Goal: Task Accomplishment & Management: Complete application form

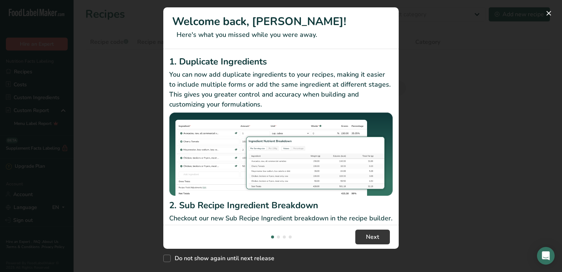
click at [450, 138] on div "New Features" at bounding box center [281, 136] width 562 height 272
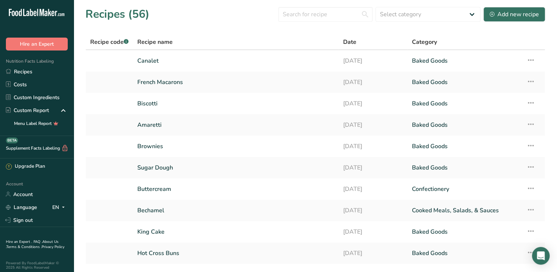
click at [202, 32] on section "Recipes (56) Select category All Baked Goods Beverages Confectionery Cooked Mea…" at bounding box center [315, 149] width 483 height 299
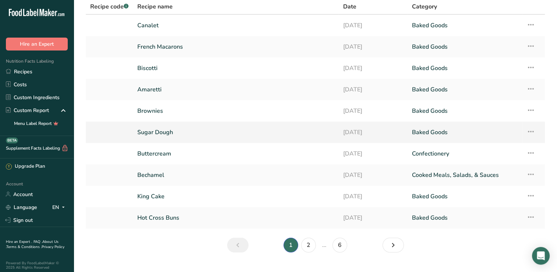
scroll to position [36, 0]
click at [177, 219] on link "Hot Cross Buns" at bounding box center [235, 216] width 197 height 15
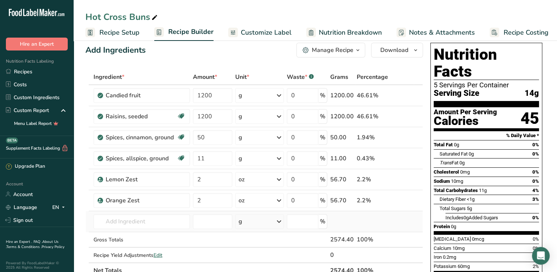
scroll to position [10, 0]
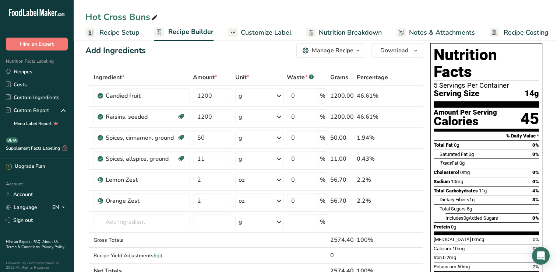
click at [116, 35] on span "Recipe Setup" at bounding box center [119, 33] width 40 height 10
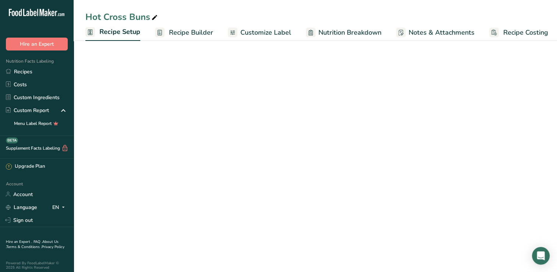
scroll to position [0, 3]
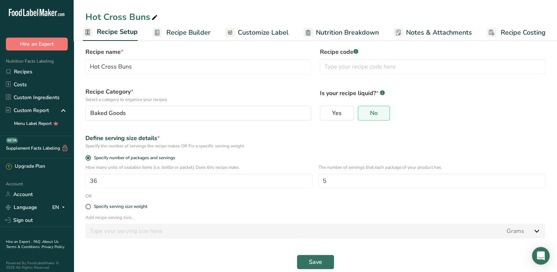
click at [167, 33] on span "Recipe Builder" at bounding box center [188, 33] width 44 height 10
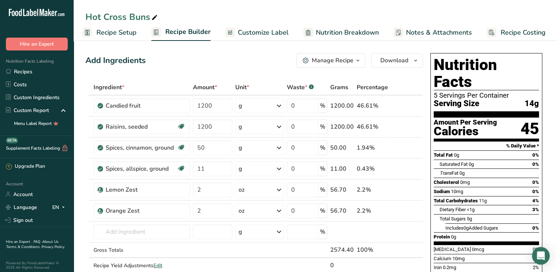
click at [127, 33] on span "Recipe Setup" at bounding box center [116, 33] width 40 height 10
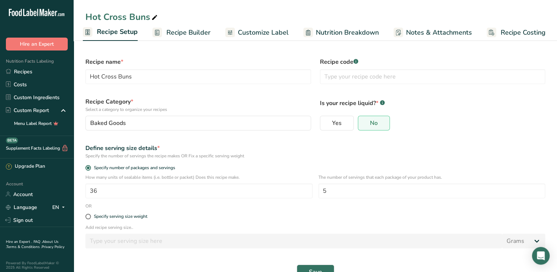
scroll to position [19, 0]
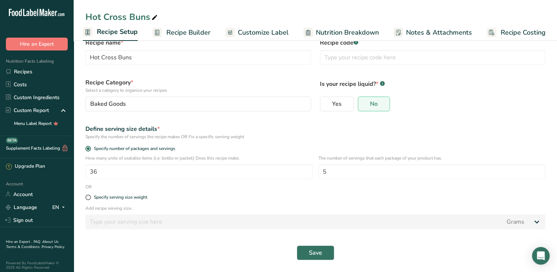
click at [187, 34] on span "Recipe Builder" at bounding box center [188, 33] width 44 height 10
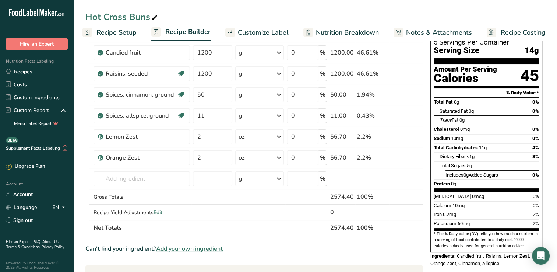
scroll to position [54, 0]
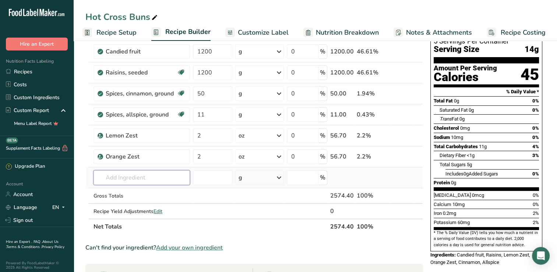
click at [131, 173] on input "text" at bounding box center [141, 177] width 96 height 15
type input "brioche mix"
click at [266, 196] on td at bounding box center [260, 195] width 52 height 15
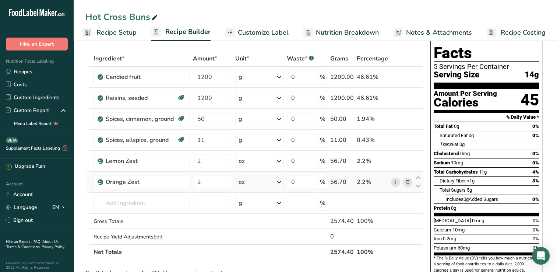
scroll to position [23, 0]
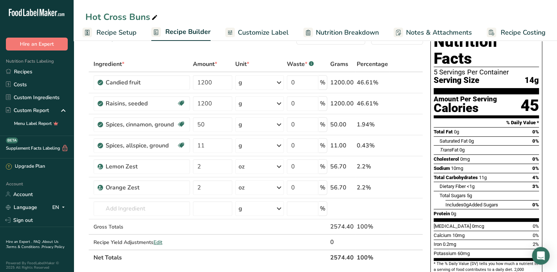
click at [505, 34] on span "Recipe Costing" at bounding box center [522, 33] width 45 height 10
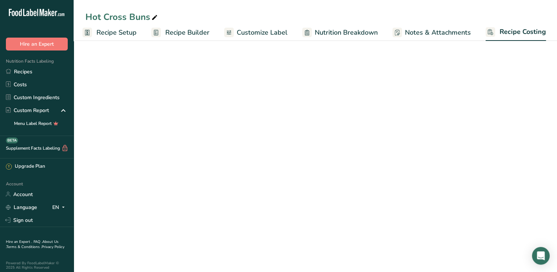
scroll to position [0, 3]
select select "12"
select select "5"
select select "12"
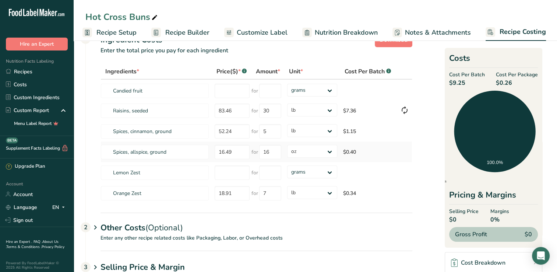
scroll to position [11, 0]
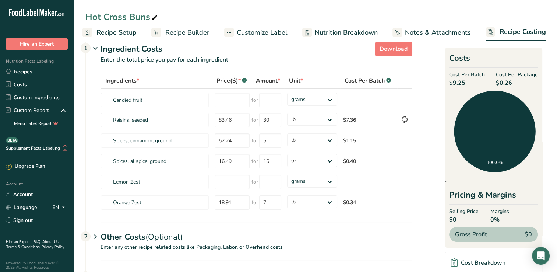
click at [181, 34] on span "Recipe Builder" at bounding box center [187, 33] width 44 height 10
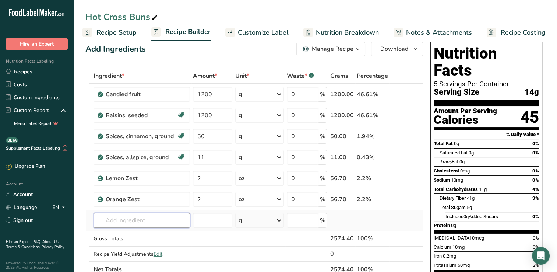
click at [119, 219] on input "text" at bounding box center [141, 220] width 96 height 15
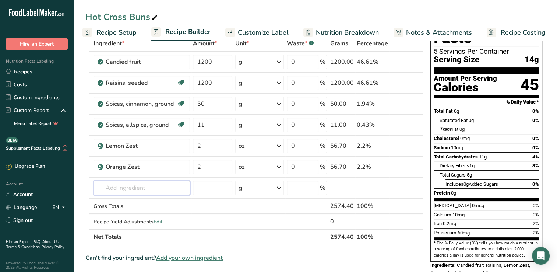
scroll to position [0, 0]
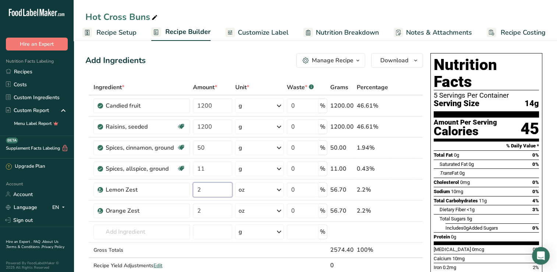
click at [217, 191] on input "2" at bounding box center [212, 189] width 39 height 15
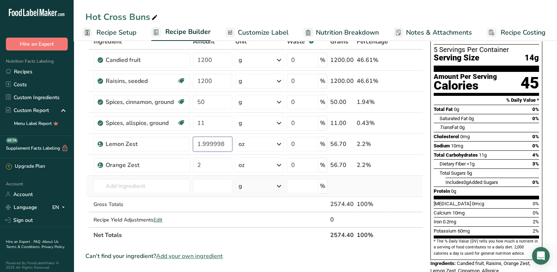
scroll to position [87, 0]
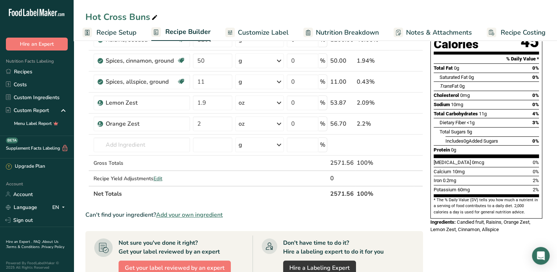
click at [429, 212] on div "Nutrition Facts 5 Servings Per Container Serving Size 14g Amount Per Serving Ca…" at bounding box center [486, 99] width 118 height 272
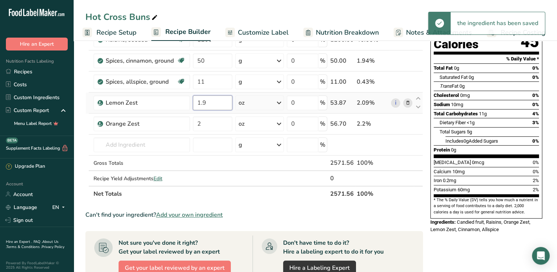
click at [214, 104] on input "1.9" at bounding box center [212, 102] width 39 height 15
type input "1"
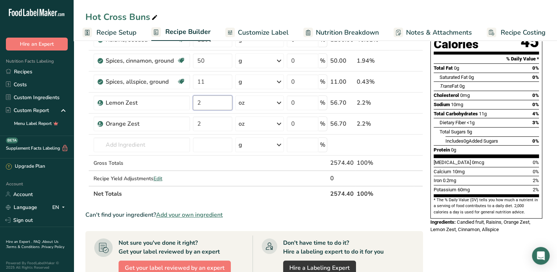
type input "2"
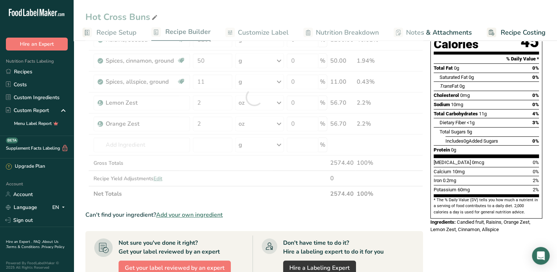
click at [460, 240] on div "Nutrition Facts 5 Servings Per Container Serving Size 14g Amount Per Serving Ca…" at bounding box center [486, 199] width 118 height 472
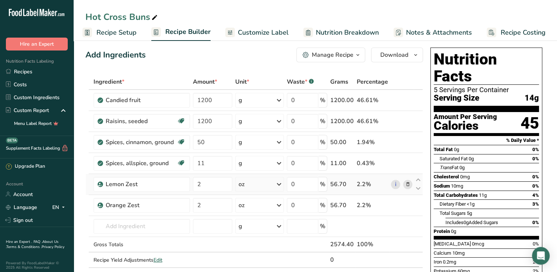
scroll to position [5, 0]
click at [461, 14] on div "Hot Cross Buns" at bounding box center [315, 16] width 483 height 13
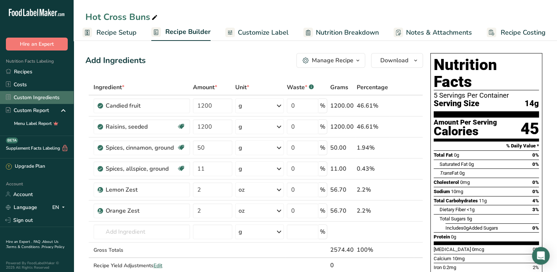
scroll to position [8, 0]
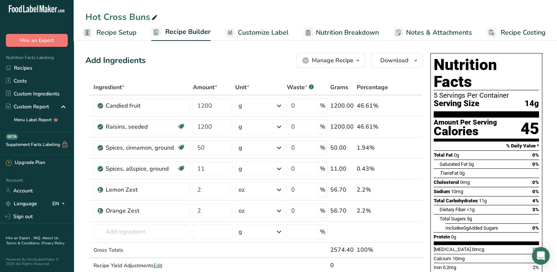
click at [8, 56] on div "Nutrition Facts Labeling Recipes Costs Custom Ingredients Custom Report Menu La…" at bounding box center [37, 89] width 74 height 85
click at [25, 64] on link "Recipes" at bounding box center [37, 67] width 74 height 13
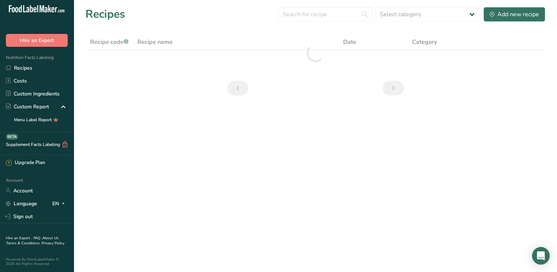
click at [138, 62] on div at bounding box center [315, 53] width 460 height 38
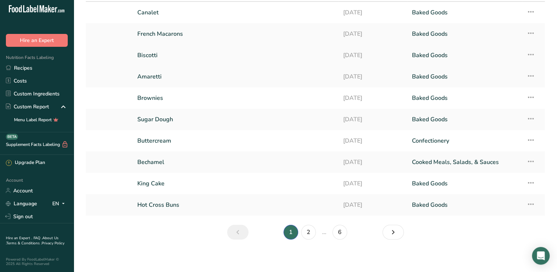
scroll to position [50, 0]
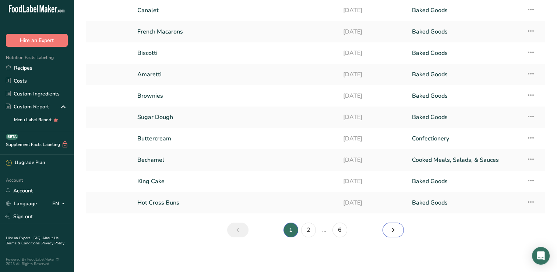
click at [393, 230] on icon "Next page" at bounding box center [393, 229] width 9 height 13
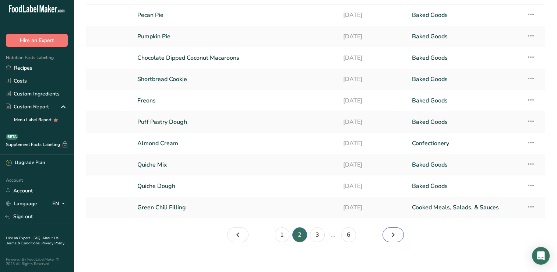
scroll to position [46, 0]
click at [393, 235] on icon "Page 3." at bounding box center [393, 234] width 9 height 13
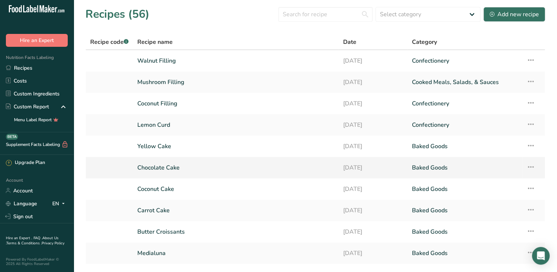
scroll to position [50, 0]
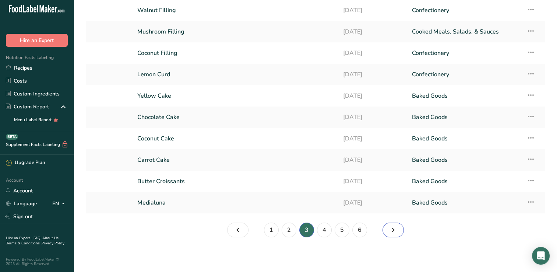
click at [397, 223] on link "Page 4." at bounding box center [392, 229] width 21 height 15
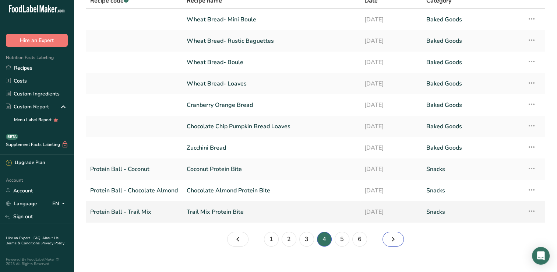
scroll to position [44, 0]
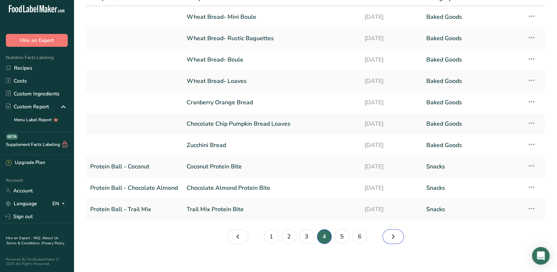
click at [392, 235] on icon "Page 5." at bounding box center [393, 236] width 9 height 13
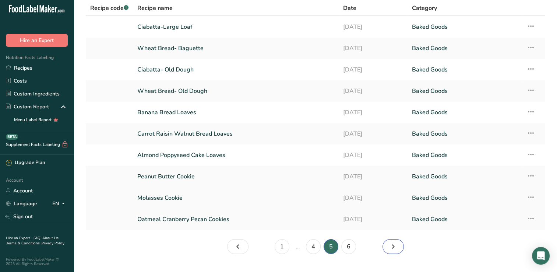
scroll to position [37, 0]
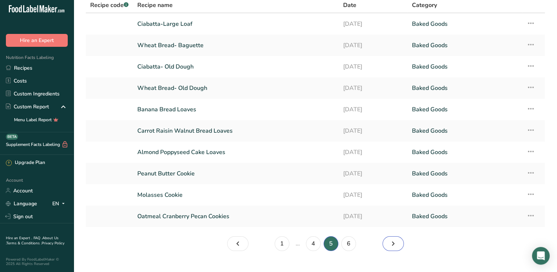
click at [400, 248] on link "Page 6." at bounding box center [392, 243] width 21 height 15
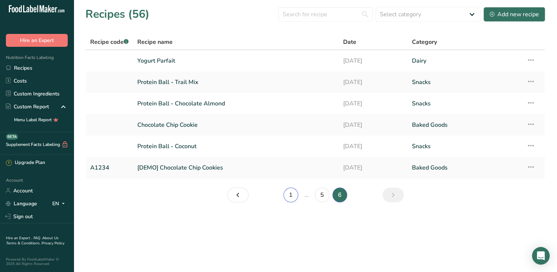
click at [288, 197] on link "1" at bounding box center [290, 194] width 15 height 15
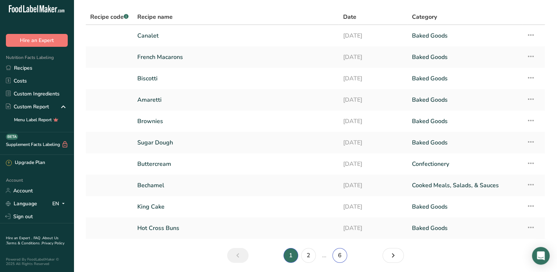
scroll to position [50, 0]
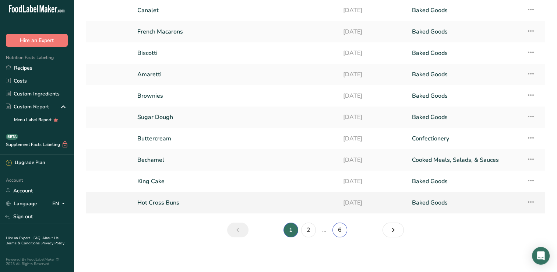
click at [148, 207] on link "Hot Cross Buns" at bounding box center [235, 202] width 197 height 15
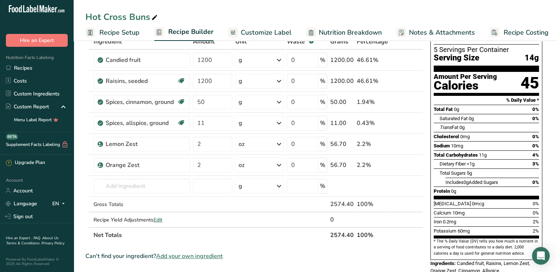
scroll to position [49, 0]
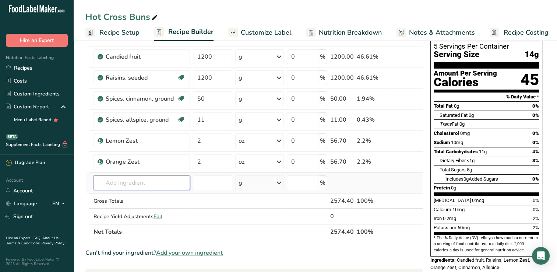
click at [114, 184] on input "text" at bounding box center [141, 182] width 96 height 15
type input "b"
click at [429, 255] on div "Nutrition Facts 5 Servings Per Container Serving Size 14g Amount Per Serving Ca…" at bounding box center [486, 139] width 118 height 277
click at [44, 68] on link "Recipes" at bounding box center [37, 67] width 74 height 13
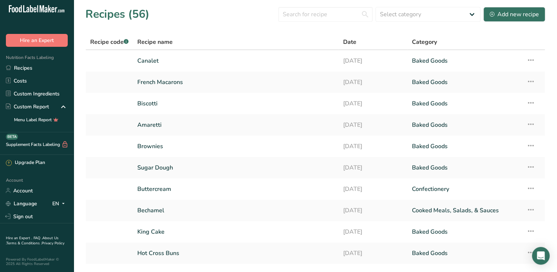
click at [268, 126] on link "Amaretti" at bounding box center [235, 124] width 197 height 15
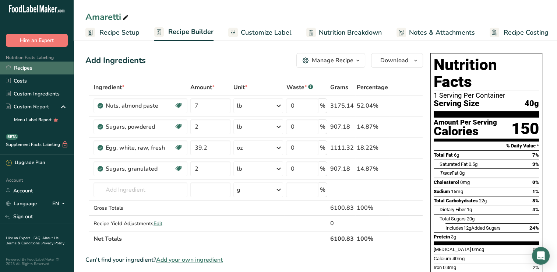
click at [22, 63] on link "Recipes" at bounding box center [37, 67] width 74 height 13
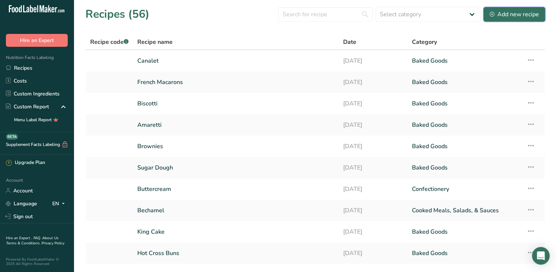
click at [509, 10] on div "Add new recipe" at bounding box center [513, 14] width 49 height 9
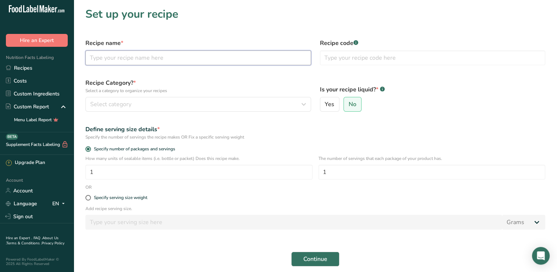
click at [110, 56] on input "text" at bounding box center [198, 57] width 226 height 15
type input "Brioche Mix"
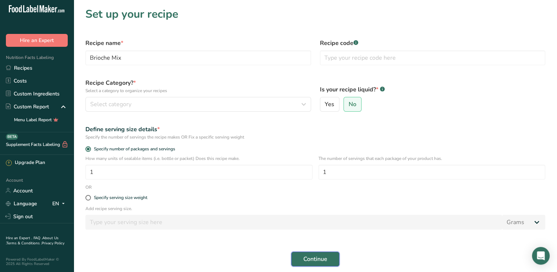
click at [312, 257] on span "Continue" at bounding box center [315, 258] width 24 height 9
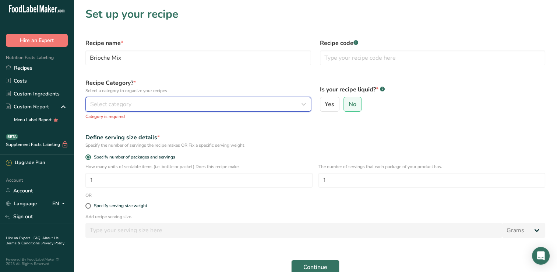
click at [109, 109] on button "Select category" at bounding box center [198, 104] width 226 height 15
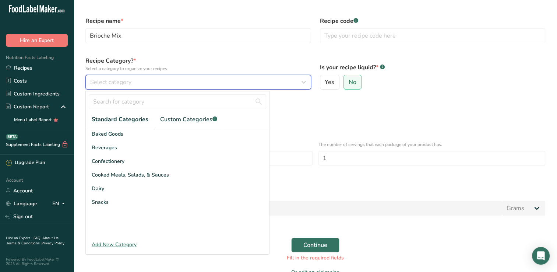
scroll to position [18, 0]
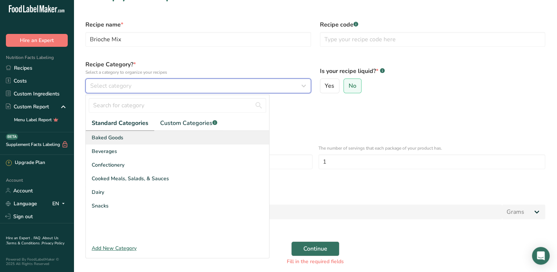
click at [102, 138] on span "Baked Goods" at bounding box center [108, 138] width 32 height 8
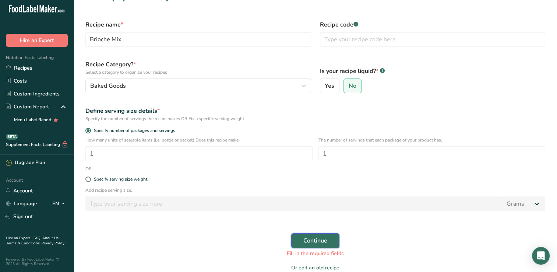
click at [315, 240] on span "Continue" at bounding box center [315, 240] width 24 height 9
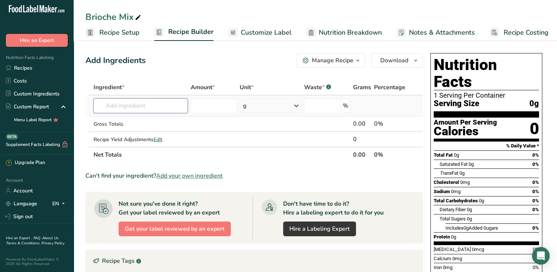
click at [107, 105] on input "text" at bounding box center [140, 105] width 94 height 15
click at [13, 64] on link "Recipes" at bounding box center [37, 67] width 74 height 13
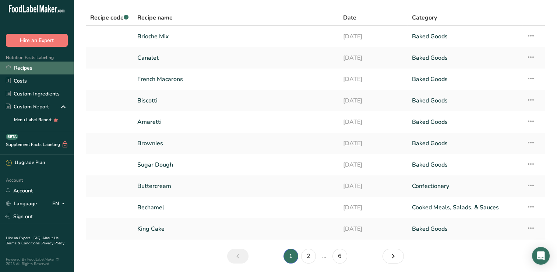
scroll to position [50, 0]
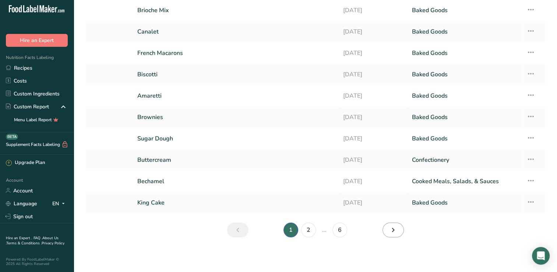
click at [397, 231] on icon "Next page" at bounding box center [393, 229] width 9 height 13
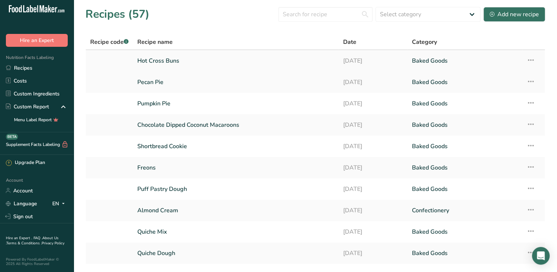
click at [150, 60] on link "Hot Cross Buns" at bounding box center [235, 60] width 197 height 15
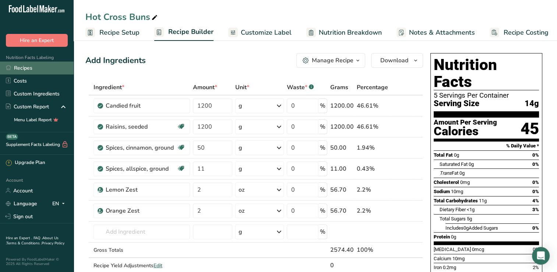
click at [30, 66] on link "Recipes" at bounding box center [37, 67] width 74 height 13
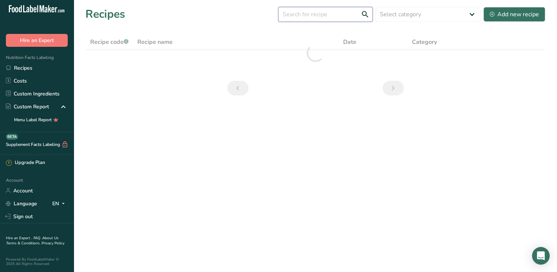
click at [327, 15] on input "text" at bounding box center [325, 14] width 94 height 15
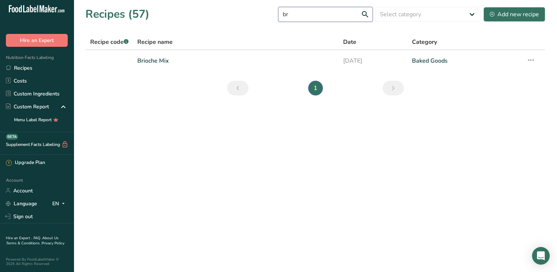
type input "b"
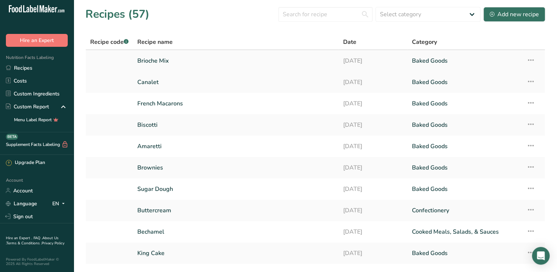
click at [218, 64] on link "Brioche Mix" at bounding box center [235, 60] width 197 height 15
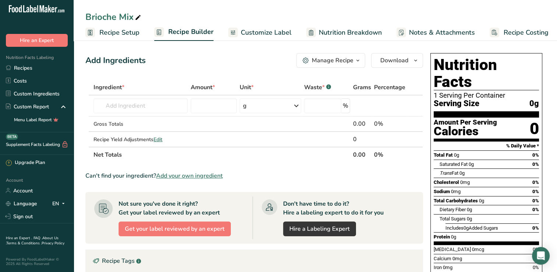
click at [138, 17] on icon at bounding box center [138, 18] width 7 height 10
type input "Brioche Buns"
click at [123, 102] on input "text" at bounding box center [140, 105] width 94 height 15
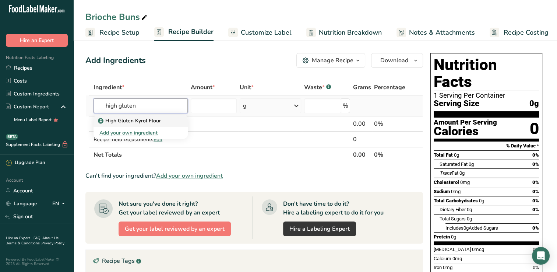
type input "high gluten"
click at [133, 120] on p "High Gluten Kyrol Flour" at bounding box center [129, 121] width 61 height 8
type input "High Gluten Kyrol Flour"
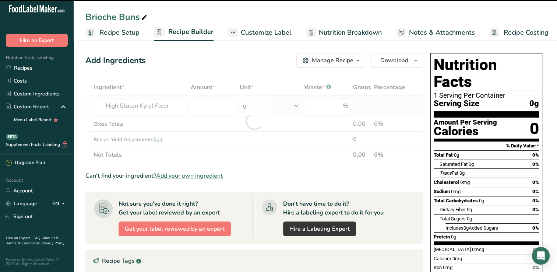
type input "0"
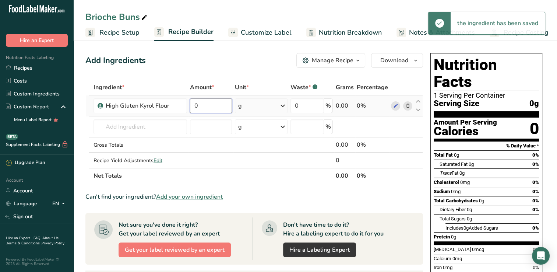
click at [215, 106] on input "0" at bounding box center [211, 105] width 42 height 15
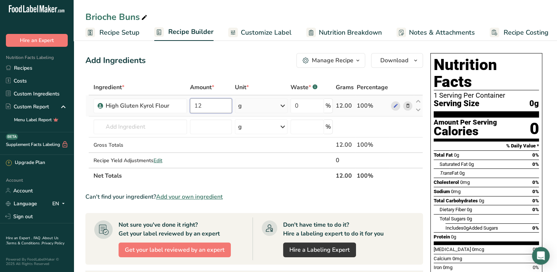
type input "12"
click at [260, 104] on div "Ingredient * Amount * Unit * Waste * .a-a{fill:#347362;}.b-a{fill:#fff;} Grams …" at bounding box center [253, 131] width 337 height 104
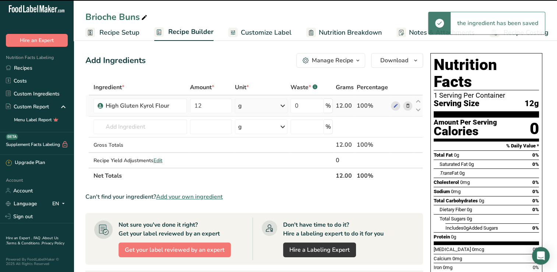
click at [282, 107] on icon at bounding box center [282, 105] width 9 height 13
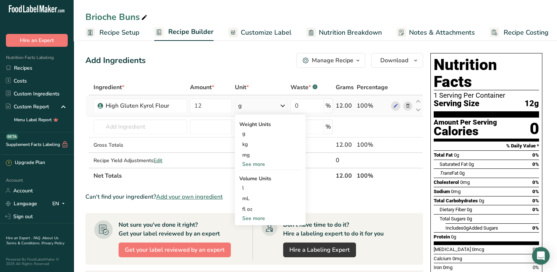
click at [259, 163] on div "See more" at bounding box center [270, 164] width 62 height 8
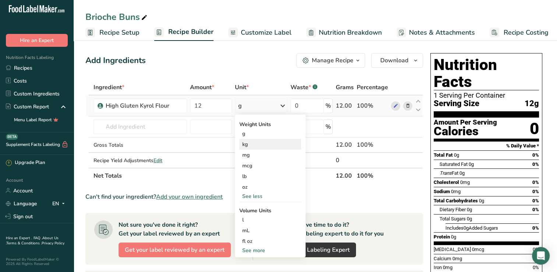
click at [249, 145] on div "kg" at bounding box center [270, 144] width 62 height 11
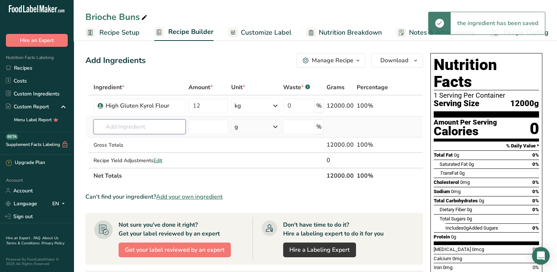
click at [139, 126] on input "text" at bounding box center [139, 126] width 92 height 15
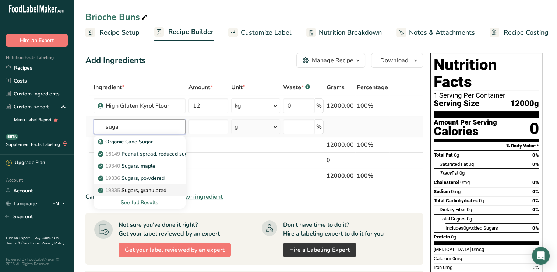
type input "sugar"
click at [138, 191] on p "19335 Sugars, granulated" at bounding box center [132, 190] width 67 height 8
type input "Sugars, granulated"
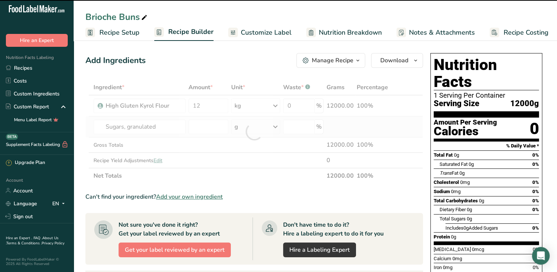
type input "0"
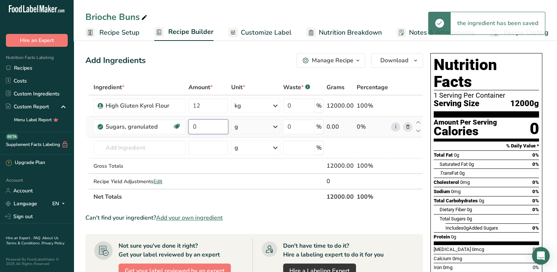
click at [213, 124] on input "0" at bounding box center [208, 126] width 40 height 15
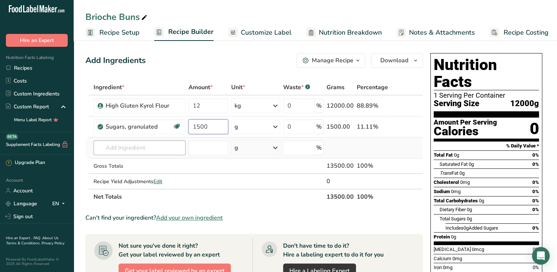
type input "1500"
click at [167, 148] on div "Ingredient * Amount * Unit * Waste * .a-a{fill:#347362;}.b-a{fill:#fff;} Grams …" at bounding box center [253, 141] width 337 height 125
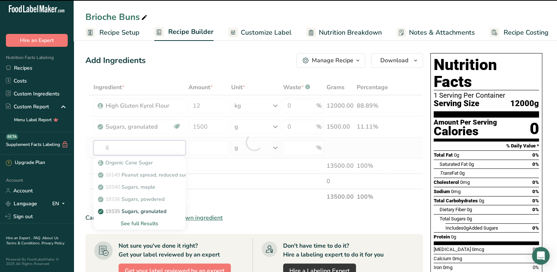
type input "ilk"
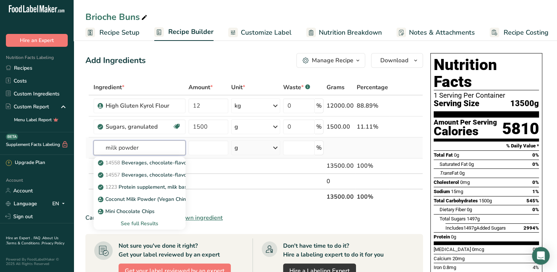
type input "milk powder"
click at [143, 223] on div "See full Results" at bounding box center [139, 223] width 80 height 8
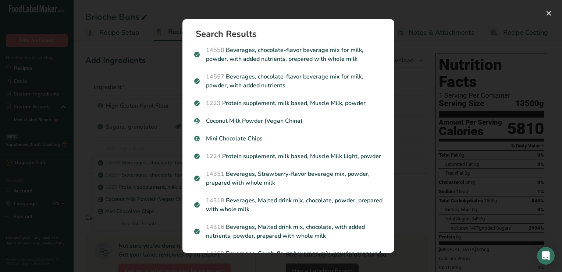
click at [141, 93] on div "Search results modal" at bounding box center [281, 136] width 562 height 272
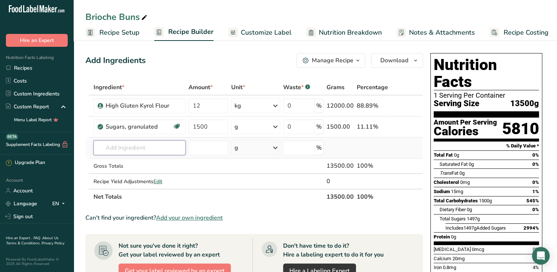
click at [124, 150] on input "text" at bounding box center [139, 147] width 92 height 15
type input "i"
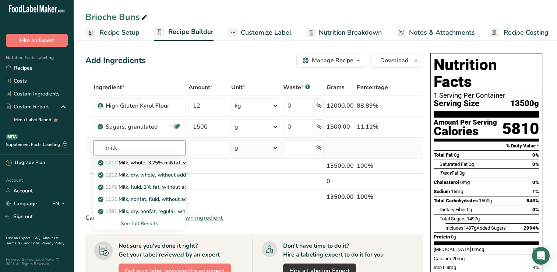
scroll to position [4, 0]
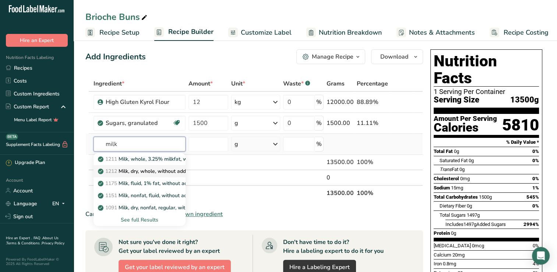
type input "milk"
click at [151, 171] on p "1212 Milk, dry, whole, without added vitamin D" at bounding box center [167, 171] width 137 height 8
type input "Milk, dry, whole, without added vitamin D"
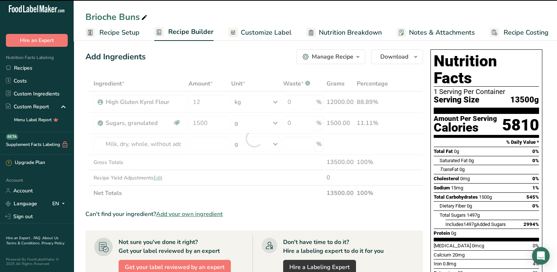
type input "0"
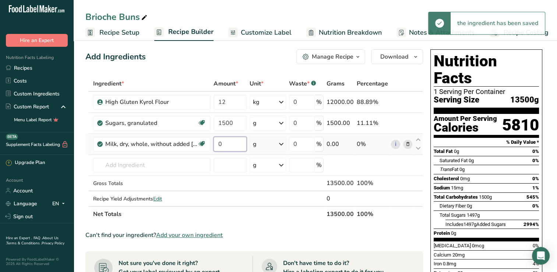
click at [233, 146] on input "0" at bounding box center [229, 144] width 33 height 15
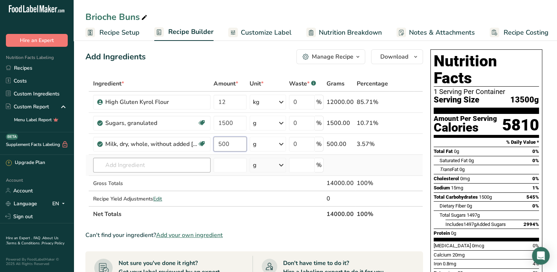
type input "500"
click at [169, 161] on div "Ingredient * Amount * Unit * Waste * .a-a{fill:#347362;}.b-a{fill:#fff;} Grams …" at bounding box center [253, 149] width 337 height 146
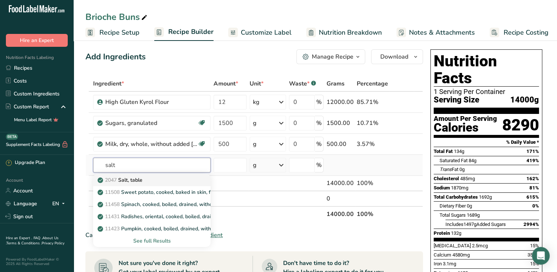
type input "salt"
click at [161, 181] on div "2047 Salt, table" at bounding box center [146, 180] width 94 height 8
type input "Salt, table"
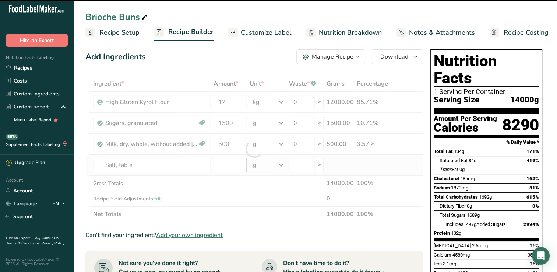
type input "0"
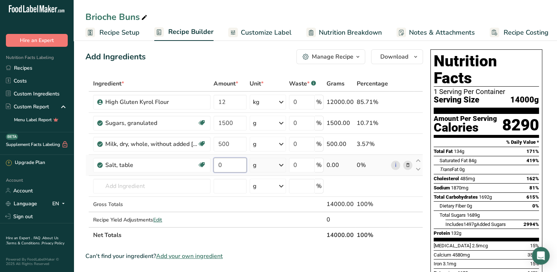
click at [233, 166] on input "0" at bounding box center [229, 164] width 33 height 15
type input "200"
click at [164, 185] on div "Ingredient * Amount * Unit * Waste * .a-a{fill:#347362;}.b-a{fill:#fff;} Grams …" at bounding box center [253, 159] width 337 height 167
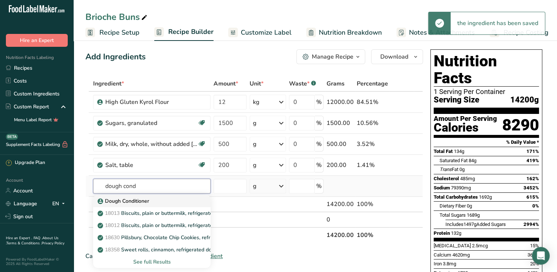
type input "dough cond"
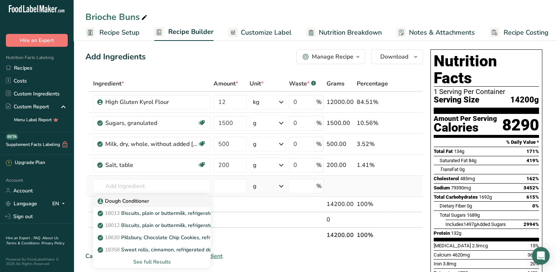
click at [155, 202] on div "Dough Conditioner" at bounding box center [146, 201] width 94 height 8
type input "Dough Conditioner"
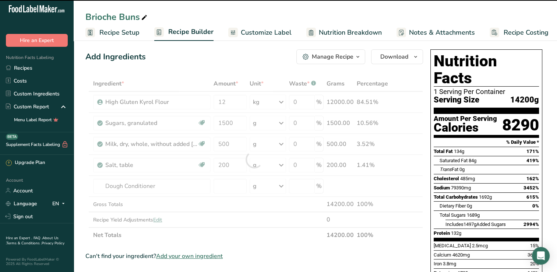
type input "0"
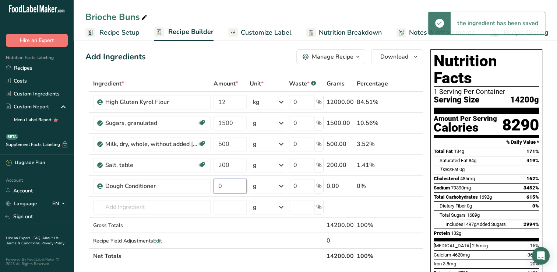
click at [227, 185] on input "0" at bounding box center [229, 185] width 33 height 15
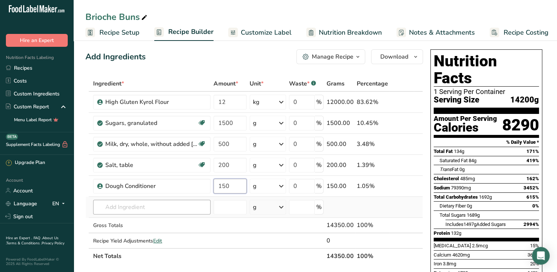
type input "150"
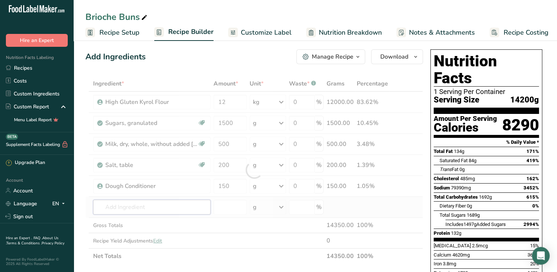
click at [179, 211] on div "Ingredient * Amount * Unit * Waste * .a-a{fill:#347362;}.b-a{fill:#fff;} Grams …" at bounding box center [253, 170] width 337 height 188
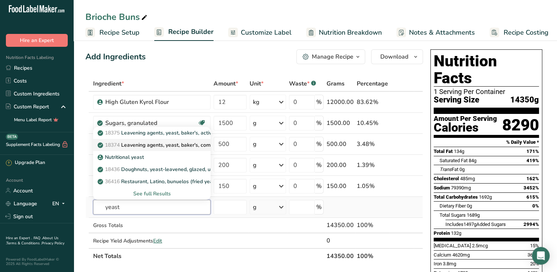
type input "yeast"
click at [162, 145] on p "18374 Leavening agents, yeast, baker's, compressed" at bounding box center [164, 145] width 130 height 8
type input "Leavening agents, yeast, baker's, compressed"
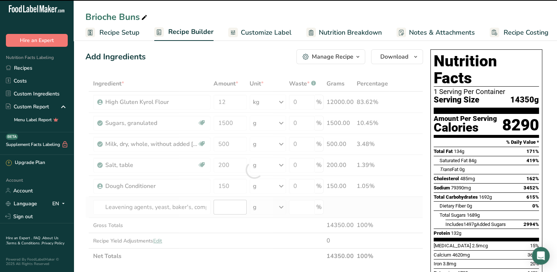
type input "0"
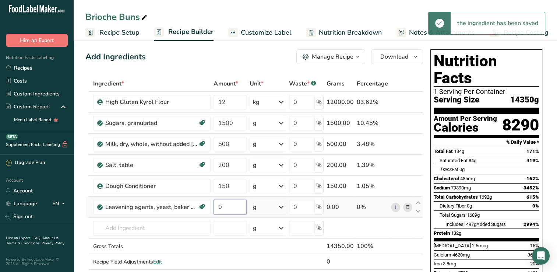
click at [231, 206] on input "0" at bounding box center [229, 206] width 33 height 15
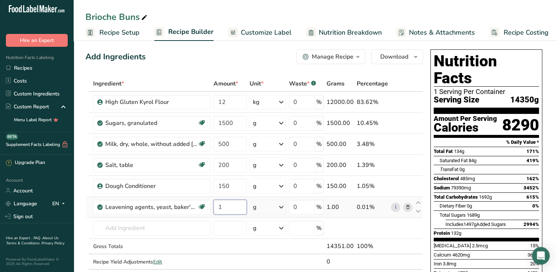
type input "1"
click at [279, 208] on div "Ingredient * Amount * Unit * Waste * .a-a{fill:#347362;}.b-a{fill:#fff;} Grams …" at bounding box center [253, 180] width 337 height 209
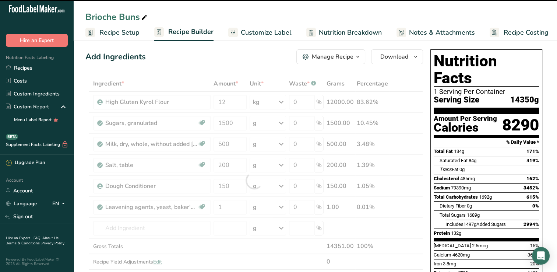
drag, startPoint x: 279, startPoint y: 208, endPoint x: 284, endPoint y: 208, distance: 5.5
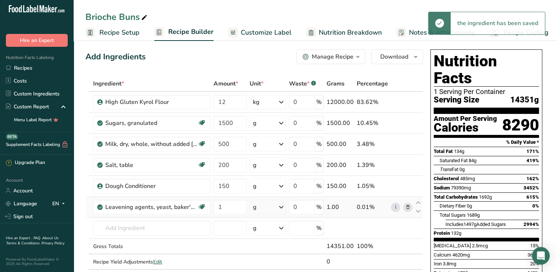
click at [284, 208] on icon at bounding box center [281, 206] width 9 height 13
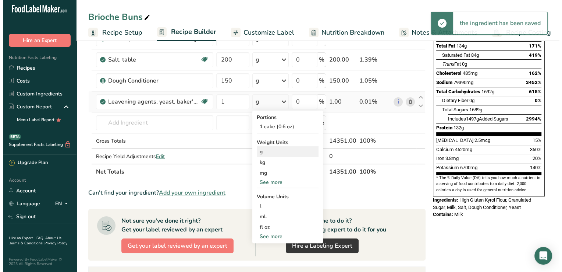
scroll to position [117, 0]
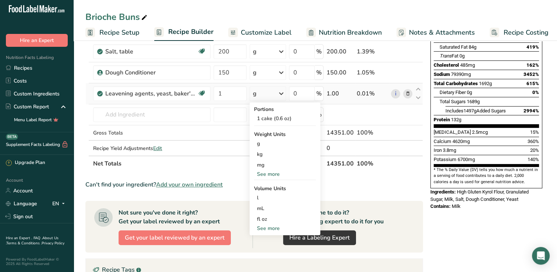
click at [262, 174] on div "See more" at bounding box center [285, 174] width 62 height 8
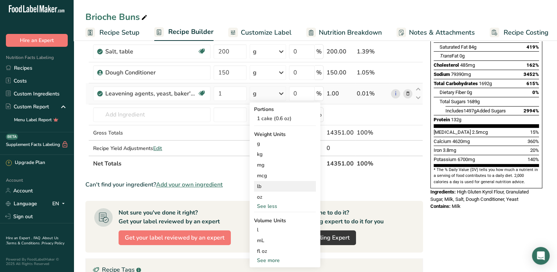
click at [266, 187] on div "lb" at bounding box center [285, 186] width 62 height 11
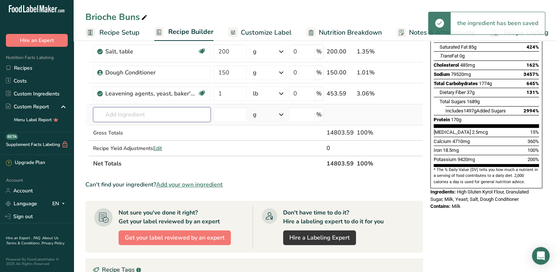
click at [177, 115] on input "text" at bounding box center [151, 114] width 117 height 15
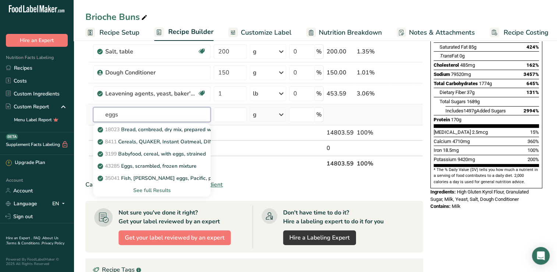
type input "eggs"
click at [149, 192] on div "See full Results" at bounding box center [152, 190] width 106 height 8
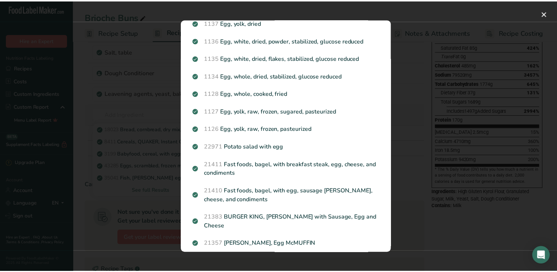
scroll to position [435, 0]
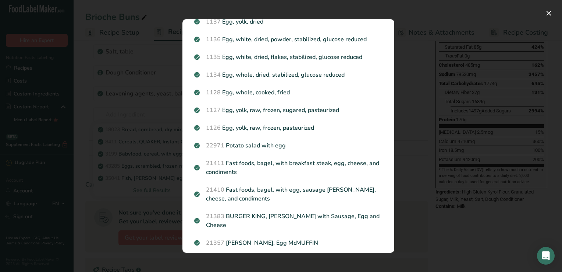
click at [102, 97] on div "Search results modal" at bounding box center [281, 136] width 562 height 272
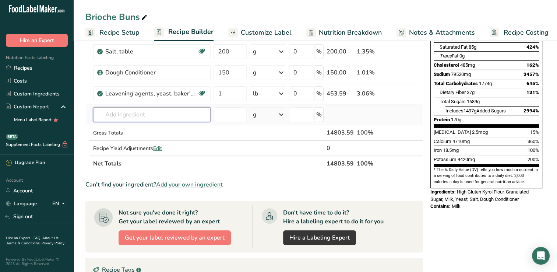
click at [113, 116] on input "text" at bounding box center [151, 114] width 117 height 15
click at [139, 128] on p "1226 Egg substitute, liquid or frozen, fat free" at bounding box center [154, 129] width 111 height 8
type input "Egg substitute, liquid or frozen, fat free"
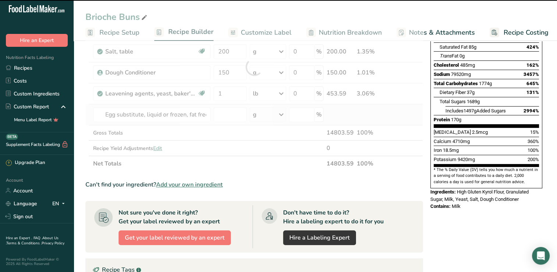
type input "0"
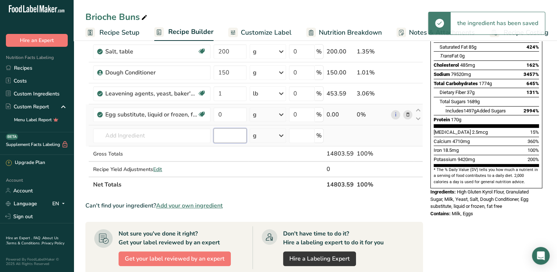
click at [233, 131] on input "number" at bounding box center [229, 135] width 33 height 15
click at [241, 113] on input "0" at bounding box center [229, 114] width 33 height 15
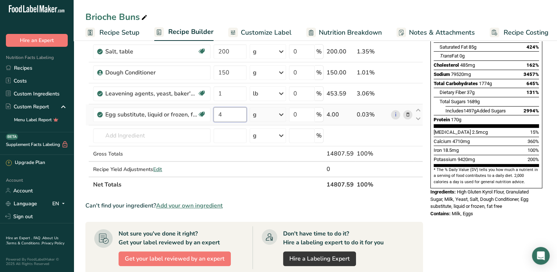
type input "4"
click at [264, 121] on div "Ingredient * Amount * Unit * Waste * .a-a{fill:#347362;}.b-a{fill:#fff;} Grams …" at bounding box center [253, 77] width 337 height 230
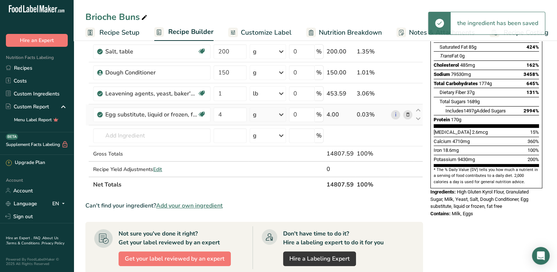
click at [275, 118] on div "g" at bounding box center [267, 114] width 36 height 15
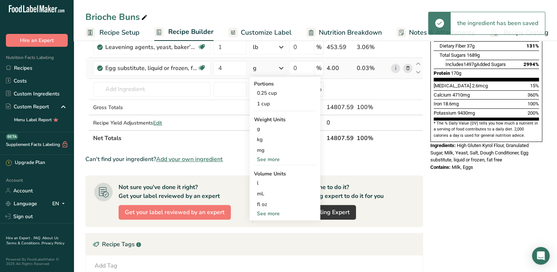
scroll to position [163, 0]
click at [279, 160] on div "See more" at bounding box center [285, 159] width 62 height 8
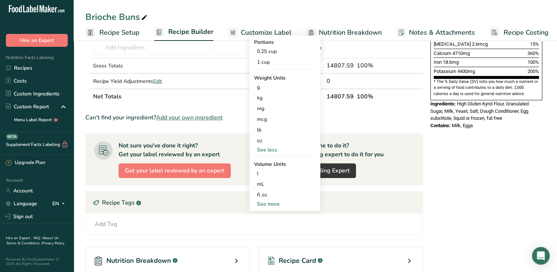
click at [290, 203] on div "See more" at bounding box center [285, 204] width 62 height 8
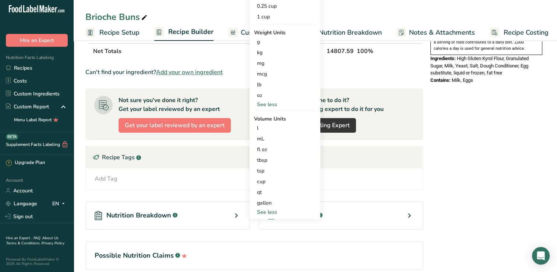
scroll to position [252, 0]
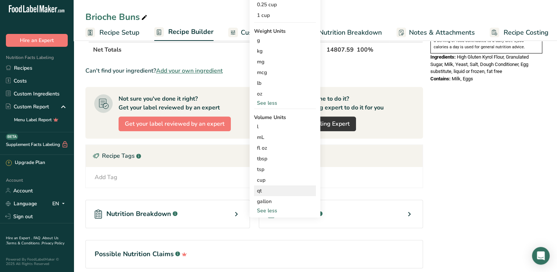
click at [280, 192] on div "qt" at bounding box center [285, 191] width 56 height 8
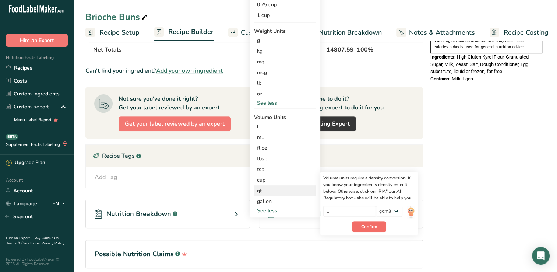
click at [378, 228] on button "Confirm" at bounding box center [369, 226] width 34 height 11
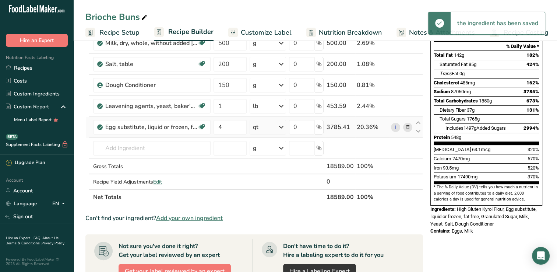
scroll to position [104, 0]
click at [193, 148] on input "text" at bounding box center [151, 148] width 117 height 15
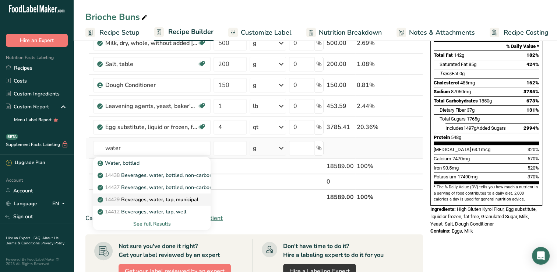
click at [194, 200] on p "14429 [GEOGRAPHIC_DATA], water, tap, municipal" at bounding box center [148, 199] width 99 height 8
type input "Beverages, water, tap, municipal"
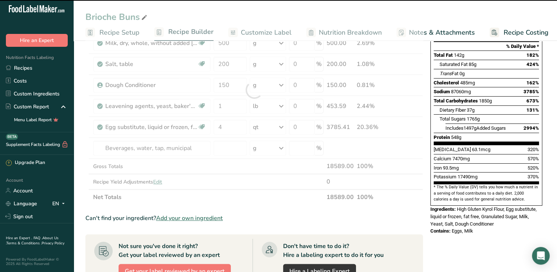
click at [240, 153] on div at bounding box center [253, 90] width 337 height 230
type input "0"
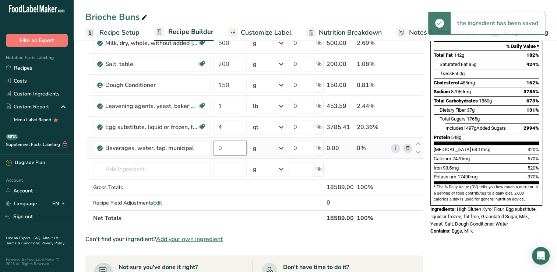
click at [238, 149] on input "0" at bounding box center [229, 148] width 33 height 15
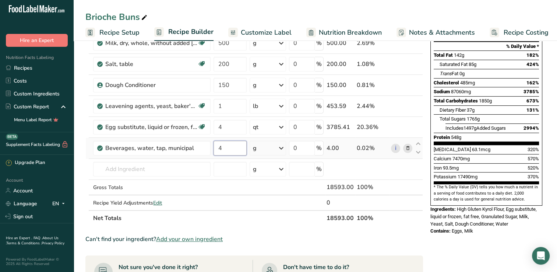
type input "4"
click at [281, 152] on div "Ingredient * Amount * Unit * Waste * .a-a{fill:#347362;}.b-a{fill:#fff;} Grams …" at bounding box center [253, 100] width 337 height 251
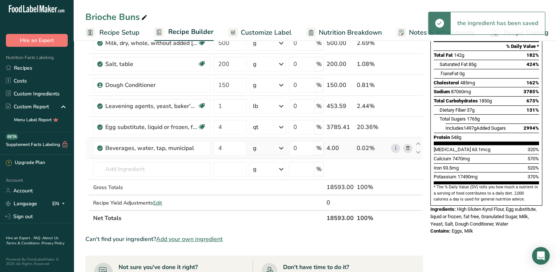
click at [275, 147] on div "g" at bounding box center [267, 148] width 36 height 15
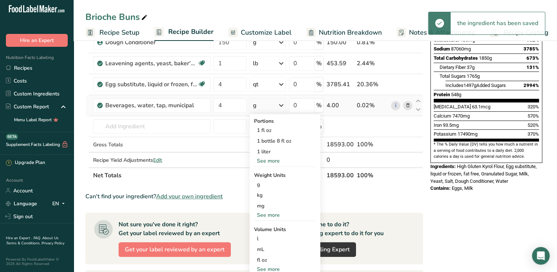
scroll to position [152, 0]
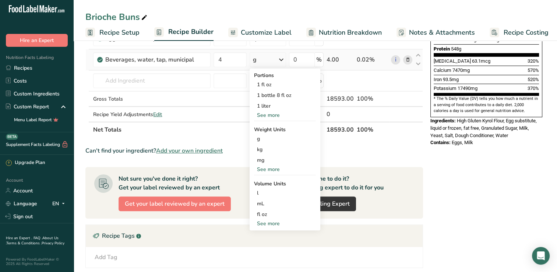
click at [276, 225] on div "See more" at bounding box center [285, 223] width 62 height 8
select select "22"
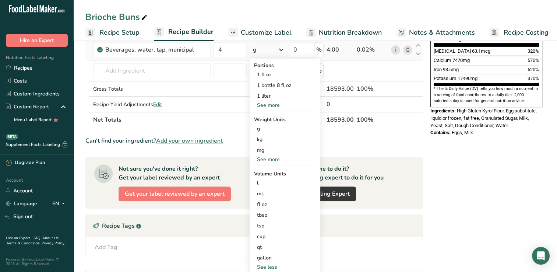
scroll to position [238, 0]
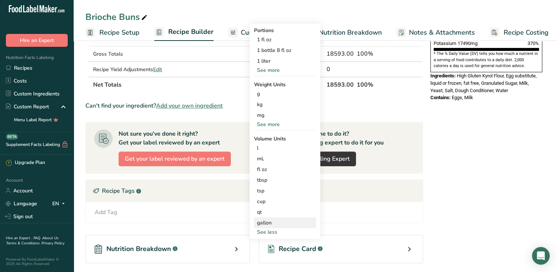
click at [272, 219] on div "gallon" at bounding box center [285, 223] width 56 height 8
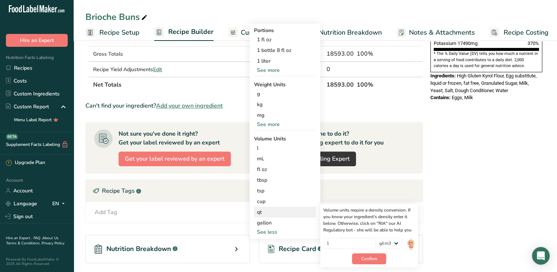
click at [276, 213] on div "qt" at bounding box center [285, 212] width 56 height 8
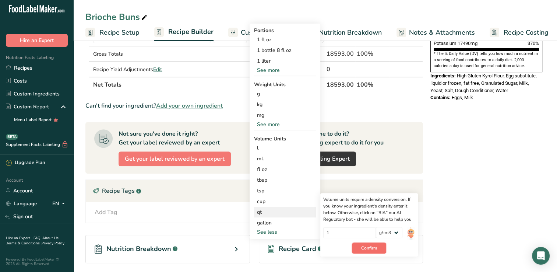
click at [370, 248] on span "Confirm" at bounding box center [369, 247] width 16 height 7
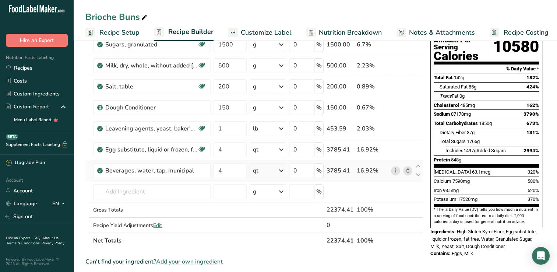
scroll to position [80, 0]
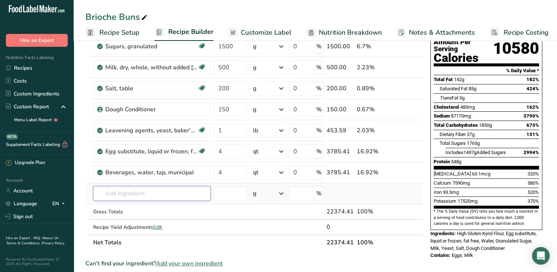
click at [180, 194] on input "text" at bounding box center [151, 193] width 117 height 15
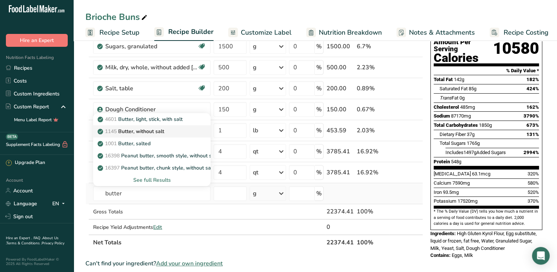
click at [121, 131] on p "1145 Butter, without salt" at bounding box center [131, 131] width 65 height 8
type input "Butter, without salt"
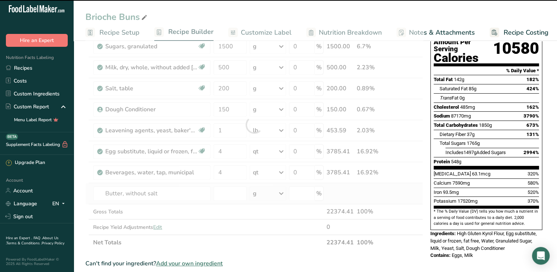
type input "0"
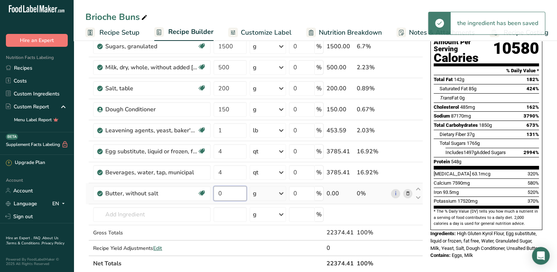
click at [226, 190] on input "0" at bounding box center [229, 193] width 33 height 15
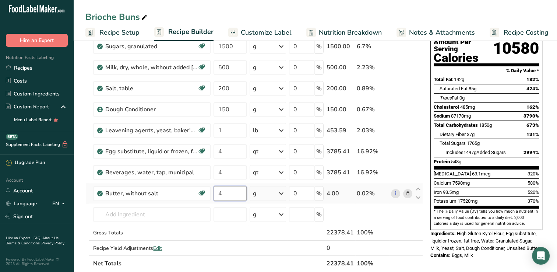
type input "4"
click at [276, 197] on div "Ingredient * Amount * Unit * Waste * .a-a{fill:#347362;}.b-a{fill:#fff;} Grams …" at bounding box center [253, 135] width 337 height 272
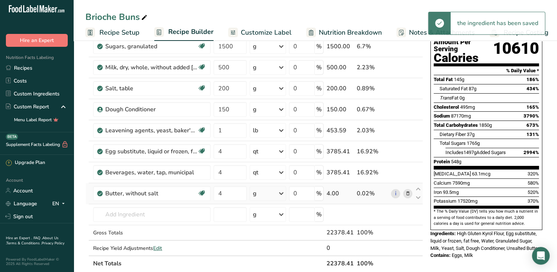
click at [277, 196] on div "g" at bounding box center [267, 193] width 36 height 15
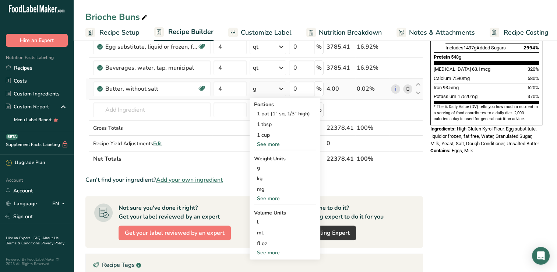
scroll to position [205, 0]
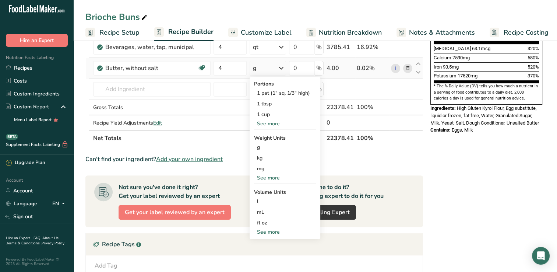
click at [280, 177] on div "See more" at bounding box center [285, 178] width 62 height 8
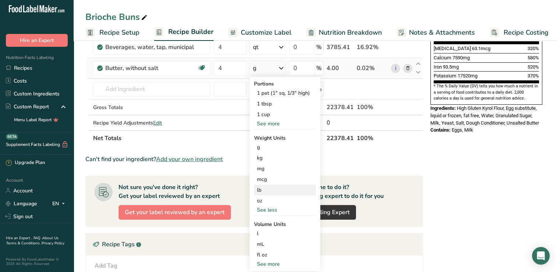
click at [278, 187] on div "lb" at bounding box center [285, 189] width 62 height 11
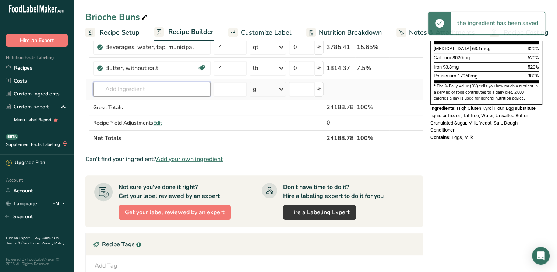
click at [157, 90] on input "text" at bounding box center [151, 89] width 117 height 15
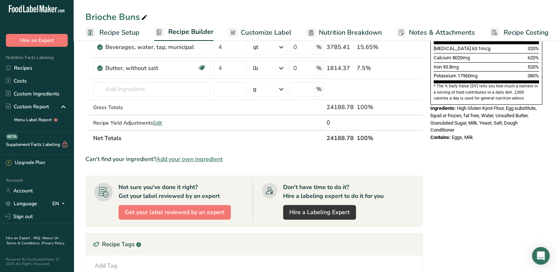
click at [481, 157] on div "Nutrition Facts 1 Serving Per Container Serving Size 24189g Amount Per Serving …" at bounding box center [486, 112] width 118 height 535
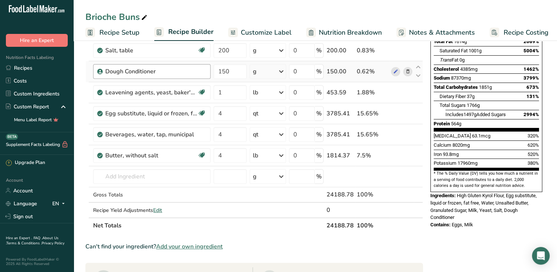
scroll to position [0, 0]
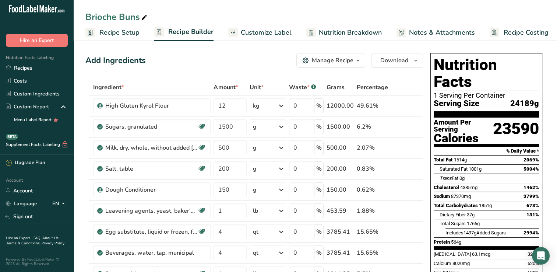
click at [143, 17] on icon at bounding box center [144, 18] width 7 height 10
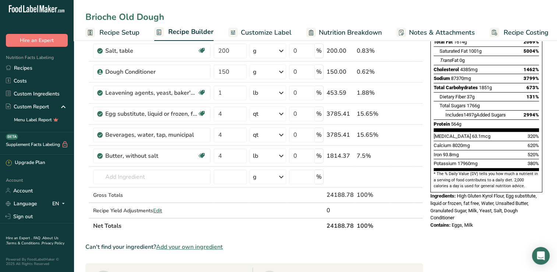
scroll to position [130, 0]
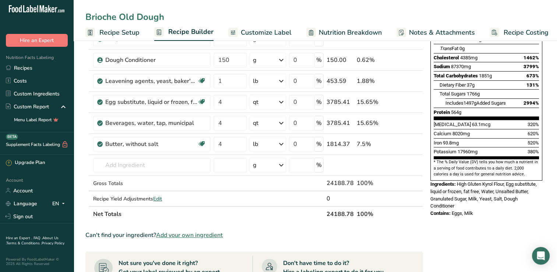
type input "Brioche Old Dough"
click at [409, 230] on div "Can't find your ingredient? Add your own ingredient" at bounding box center [253, 234] width 337 height 9
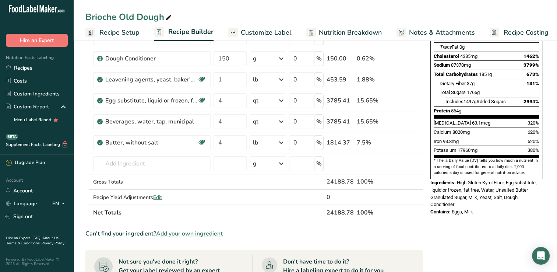
click at [500, 34] on link "Recipe Costing" at bounding box center [518, 32] width 59 height 17
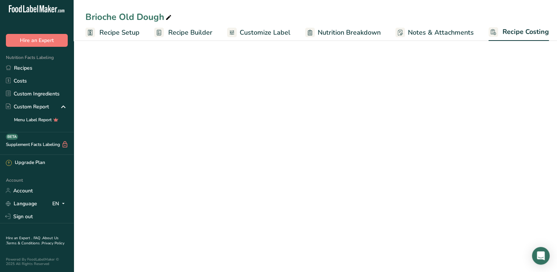
scroll to position [0, 3]
select select "12"
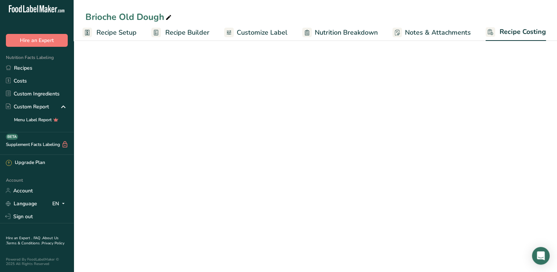
select select "12"
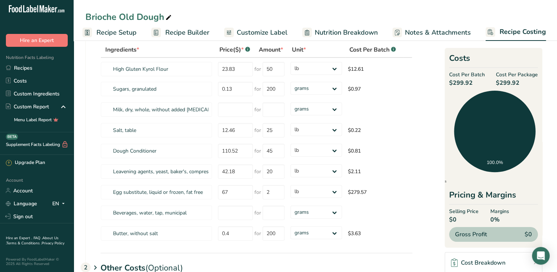
scroll to position [31, 0]
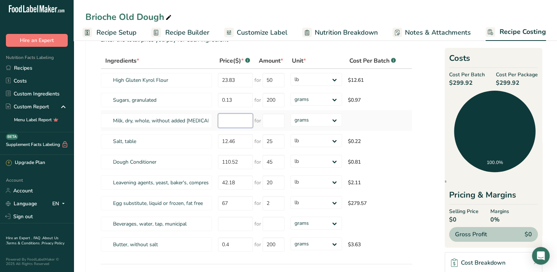
click at [233, 123] on input "number" at bounding box center [235, 120] width 35 height 14
type input "115.04"
click at [273, 120] on input "number" at bounding box center [273, 120] width 22 height 14
type input "50"
click at [321, 123] on div "Ingredients * Price($) * .a-a{fill:#347362;}.b-a{fill:#fff;} Amount * Unit * Co…" at bounding box center [256, 154] width 312 height 202
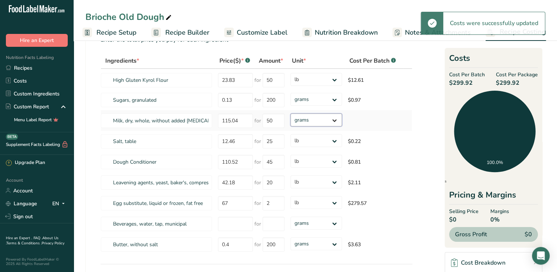
select select "12"
click at [290, 113] on select "grams kg mg mcg lb oz" at bounding box center [316, 119] width 52 height 13
select select "12"
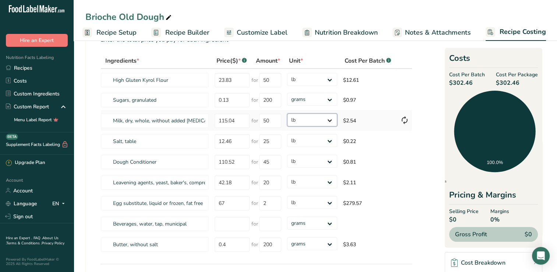
scroll to position [0, 0]
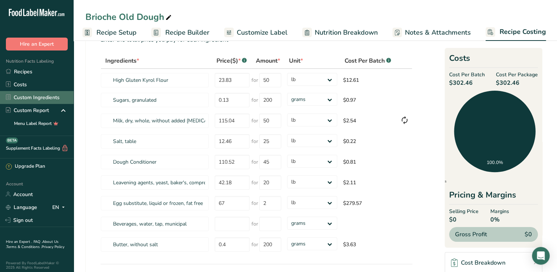
click at [66, 94] on link "Custom Ingredients" at bounding box center [37, 97] width 74 height 13
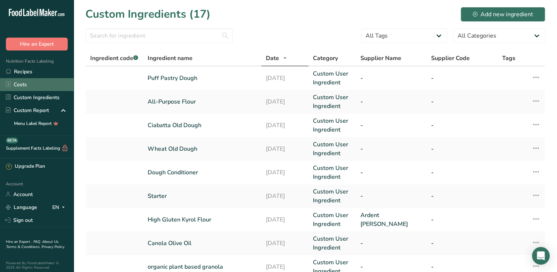
click at [36, 79] on link "Costs" at bounding box center [37, 84] width 74 height 13
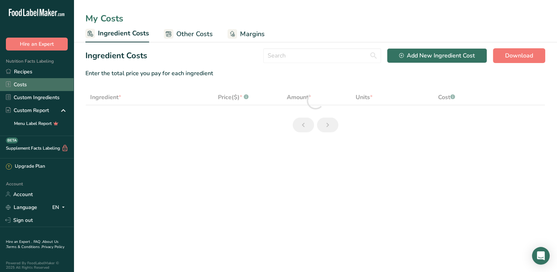
select select "12"
select select "5"
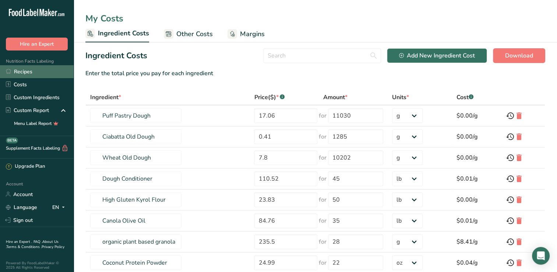
click at [16, 77] on link "Recipes" at bounding box center [37, 71] width 74 height 13
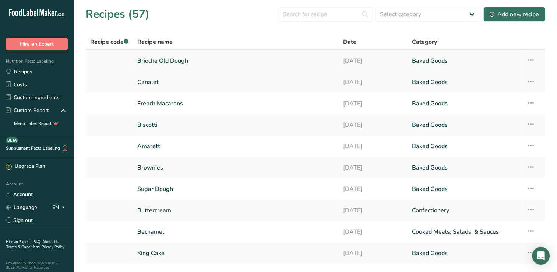
click at [142, 64] on link "Brioche Old Dough" at bounding box center [235, 60] width 197 height 15
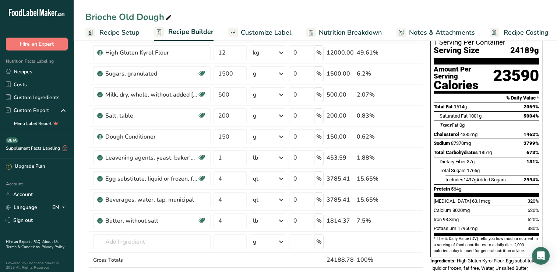
scroll to position [52, 0]
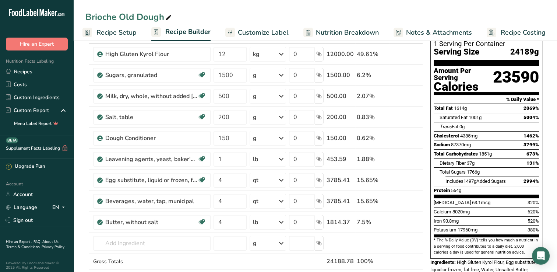
click at [515, 34] on span "Recipe Costing" at bounding box center [522, 33] width 45 height 10
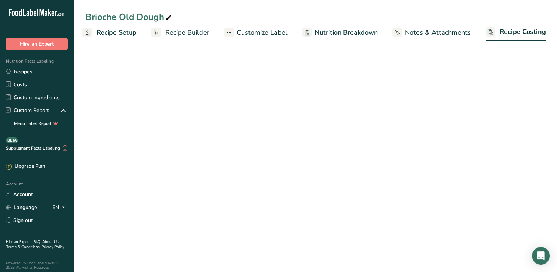
scroll to position [0, 3]
select select "12"
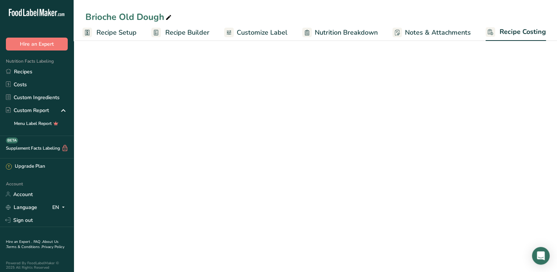
select select "12"
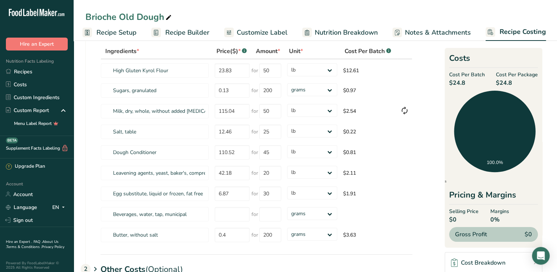
scroll to position [0, 0]
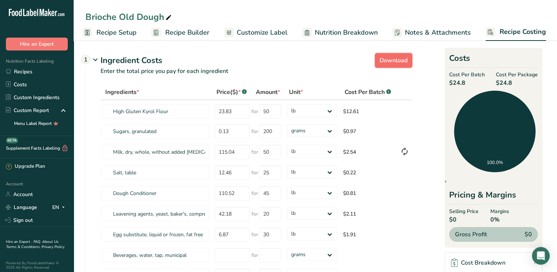
click at [393, 57] on span "Download" at bounding box center [393, 60] width 28 height 9
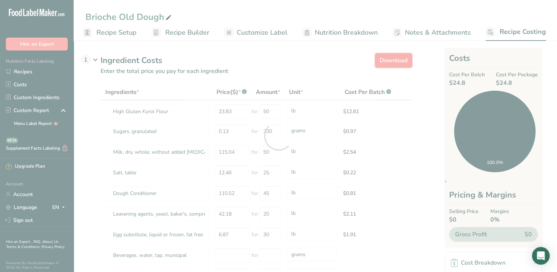
select select "12"
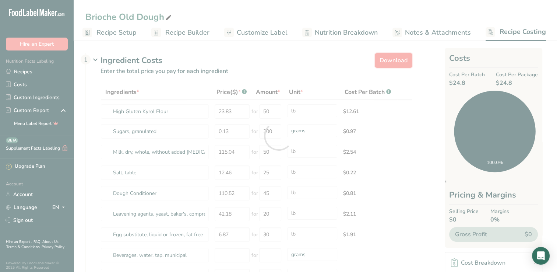
select select "12"
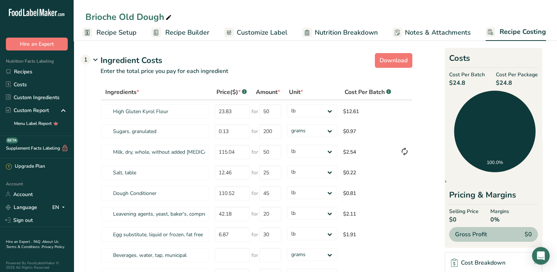
click at [127, 35] on span "Recipe Setup" at bounding box center [116, 33] width 40 height 10
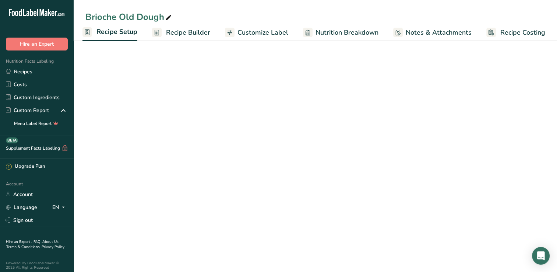
scroll to position [0, 3]
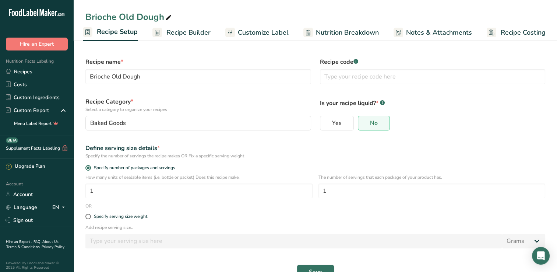
click at [254, 30] on span "Customize Label" at bounding box center [263, 33] width 51 height 10
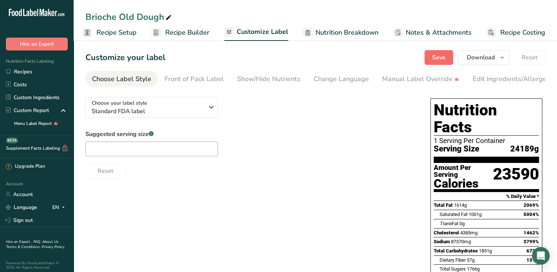
click at [440, 56] on span "Save" at bounding box center [438, 57] width 13 height 9
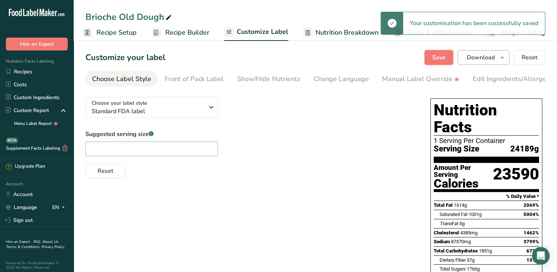
click at [491, 60] on span "Download" at bounding box center [481, 57] width 28 height 9
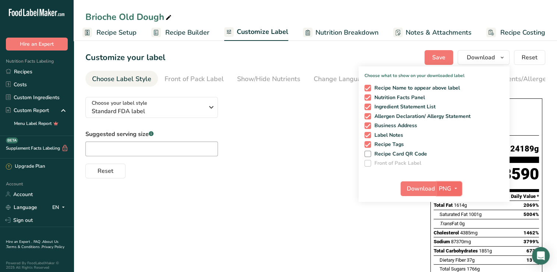
click at [454, 189] on icon "button" at bounding box center [456, 188] width 6 height 9
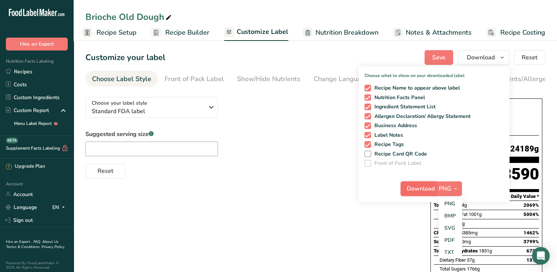
click at [417, 189] on span "Download" at bounding box center [421, 188] width 28 height 9
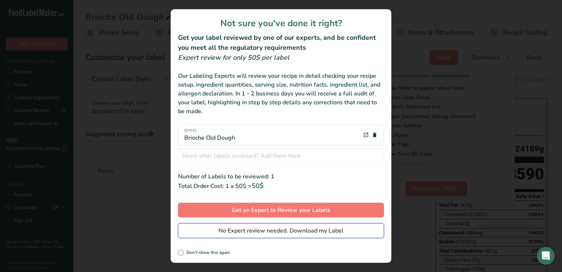
click at [366, 233] on button "No Expert review needed. Download my Label" at bounding box center [281, 230] width 206 height 15
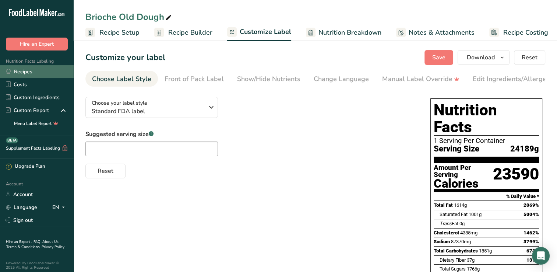
click at [38, 76] on link "Recipes" at bounding box center [37, 71] width 74 height 13
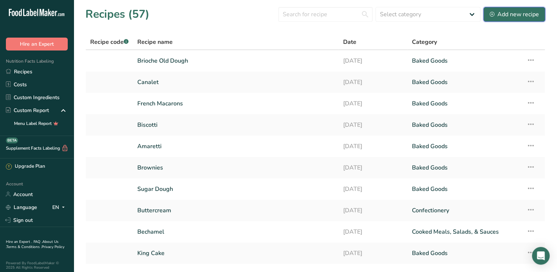
click at [511, 16] on div "Add new recipe" at bounding box center [513, 14] width 49 height 9
click at [526, 61] on icon at bounding box center [530, 59] width 9 height 13
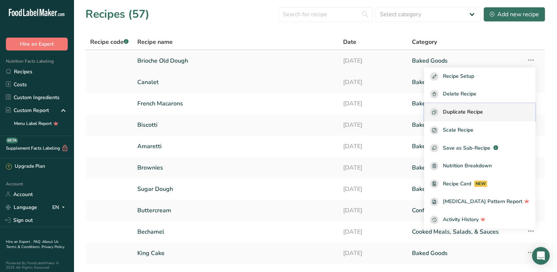
click at [483, 113] on span "Duplicate Recipe" at bounding box center [463, 112] width 40 height 8
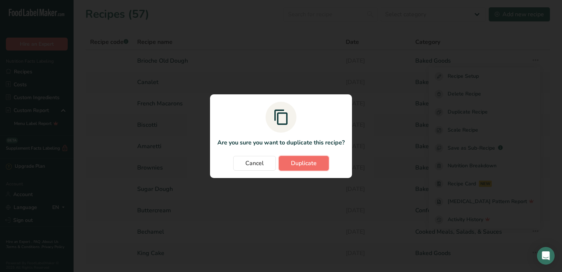
click at [306, 161] on span "Duplicate" at bounding box center [304, 163] width 26 height 9
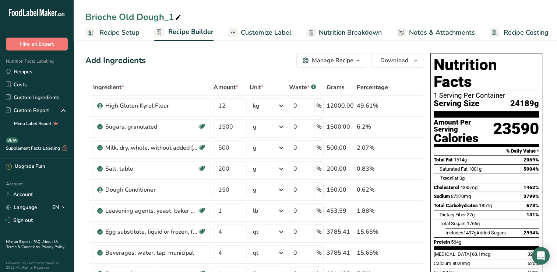
click at [153, 17] on div "Brioche Old Dough_1" at bounding box center [133, 16] width 97 height 13
click at [330, 11] on input "Brioche Buns" at bounding box center [315, 16] width 460 height 13
type input "Brioche Buns"
click at [108, 36] on span "Recipe Setup" at bounding box center [119, 33] width 40 height 10
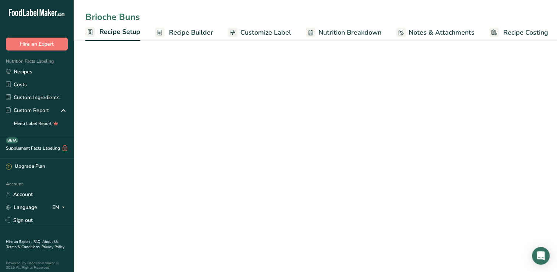
scroll to position [0, 3]
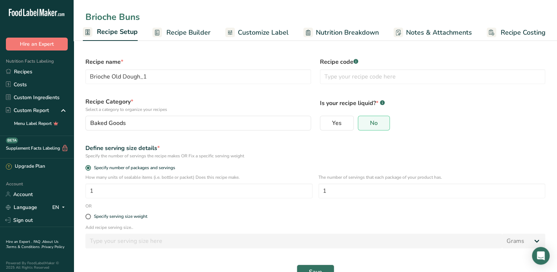
type input "Brioche Buns"
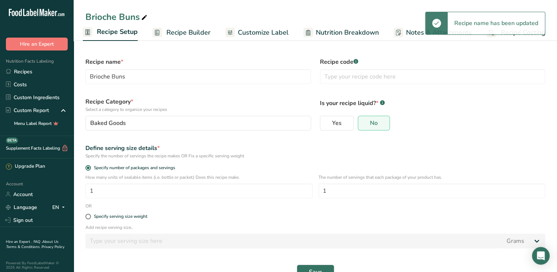
scroll to position [19, 0]
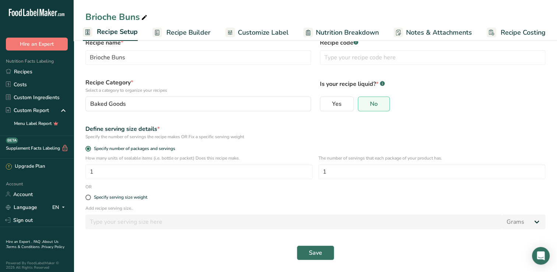
click at [176, 31] on span "Recipe Builder" at bounding box center [188, 33] width 44 height 10
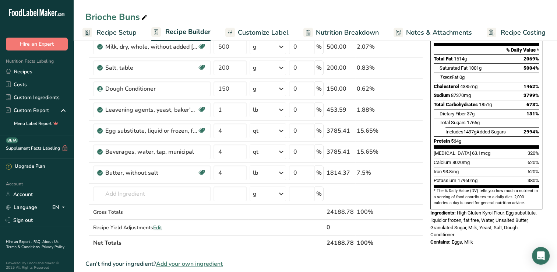
scroll to position [101, 0]
click at [114, 193] on input "text" at bounding box center [151, 193] width 117 height 15
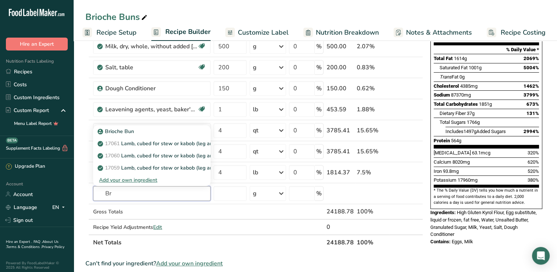
type input "B"
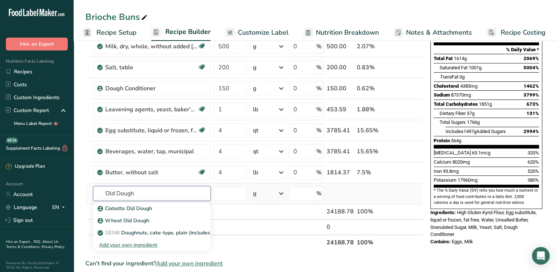
type input "Old Dough"
click at [115, 244] on div "Add your own ingredient" at bounding box center [152, 245] width 106 height 8
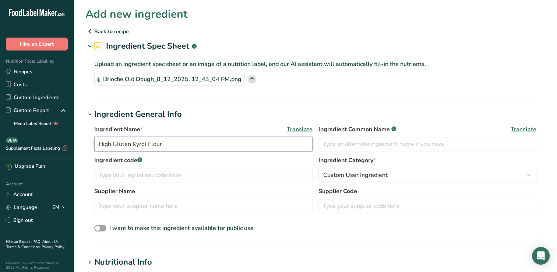
click at [189, 146] on input "High Gluten Kyrol Flour" at bounding box center [203, 144] width 218 height 15
click at [184, 144] on input "High Gluten Kyrol Flour" at bounding box center [203, 144] width 218 height 15
click at [184, 146] on input "High Gluten Kyrol Flour" at bounding box center [203, 144] width 218 height 15
click at [183, 145] on input "High Gluten Kyrol Flour" at bounding box center [203, 144] width 218 height 15
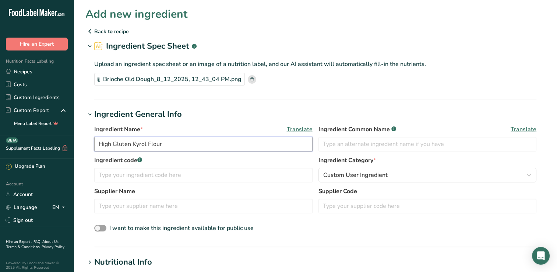
click at [232, 147] on input "High Gluten Kyrol Flour" at bounding box center [203, 144] width 218 height 15
click at [234, 144] on input "High Gluten Kyrol Flour" at bounding box center [203, 144] width 218 height 15
click at [233, 144] on input "High Gluten Kyrol Flour" at bounding box center [203, 144] width 218 height 15
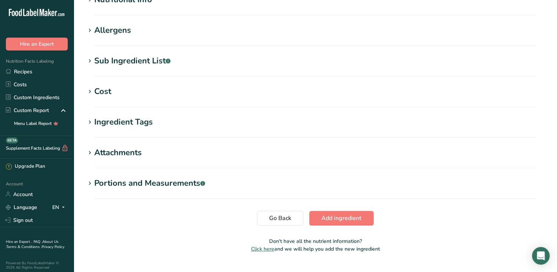
scroll to position [278, 0]
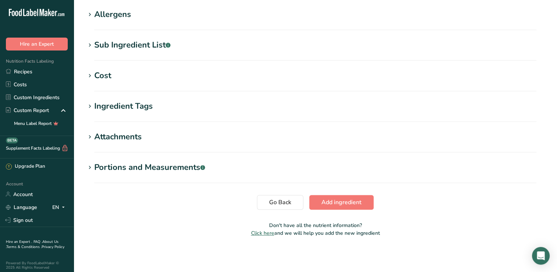
type input "Brioche Old Dough"
click at [362, 205] on button "Add ingredient" at bounding box center [341, 202] width 64 height 15
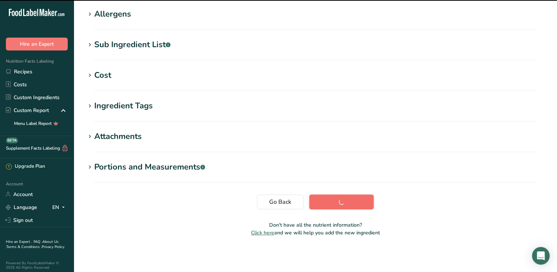
scroll to position [124, 0]
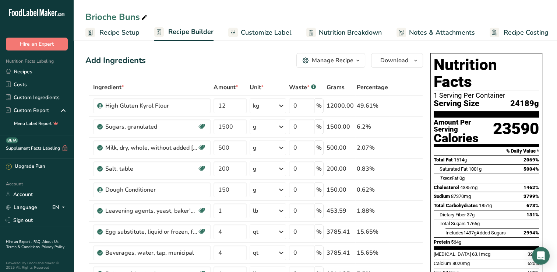
click at [511, 33] on span "Recipe Costing" at bounding box center [525, 33] width 45 height 10
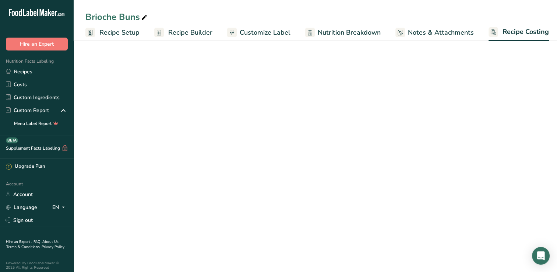
scroll to position [0, 3]
select select "12"
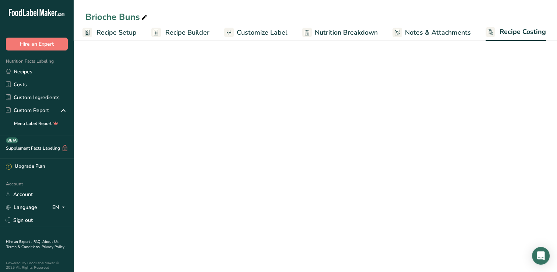
select select "12"
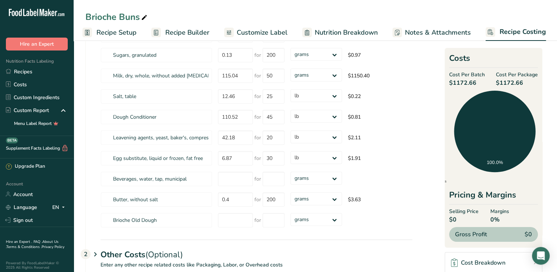
scroll to position [77, 0]
click at [230, 216] on input "number" at bounding box center [235, 219] width 35 height 14
type input "24.80"
click at [269, 218] on input "number" at bounding box center [273, 219] width 22 height 14
click at [323, 75] on select "grams kg mg mcg lb oz" at bounding box center [316, 74] width 52 height 13
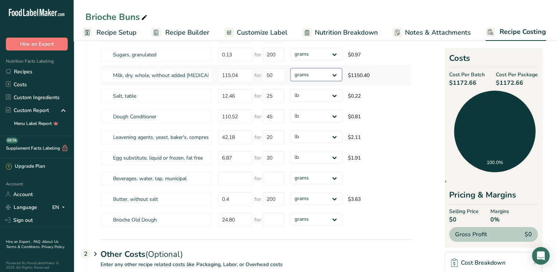
select select "12"
click at [290, 68] on select "grams kg mg mcg lb oz" at bounding box center [316, 74] width 52 height 13
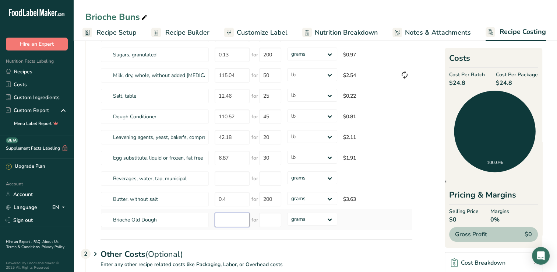
click at [236, 220] on input "number" at bounding box center [232, 219] width 35 height 14
type input "24.80"
click at [272, 220] on input "number" at bounding box center [270, 219] width 22 height 14
type input "23590"
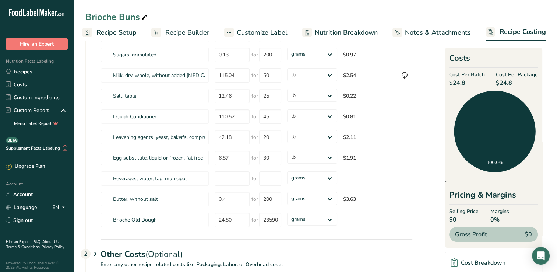
click at [438, 208] on section "Download Ingredient Costs 1 Enter the total price you pay for each ingredient I…" at bounding box center [315, 146] width 460 height 344
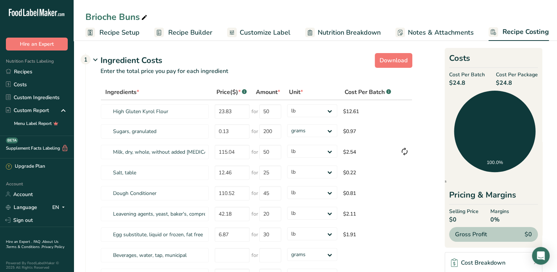
click at [185, 39] on link "Recipe Builder" at bounding box center [183, 32] width 58 height 17
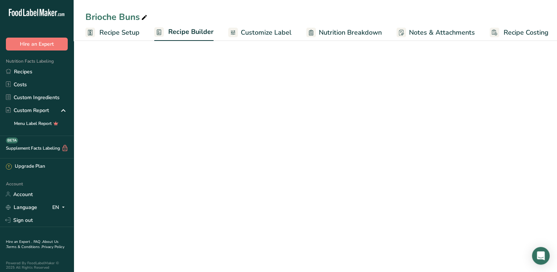
scroll to position [0, 3]
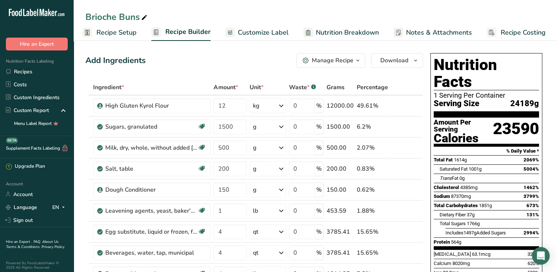
click at [115, 34] on span "Recipe Setup" at bounding box center [116, 33] width 40 height 10
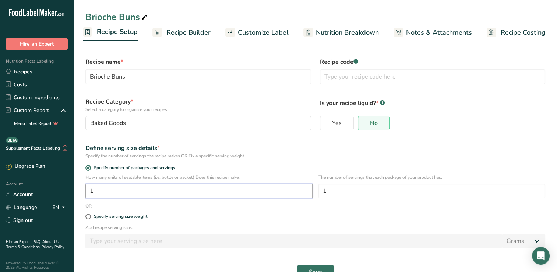
click at [120, 191] on input "1" at bounding box center [198, 190] width 227 height 15
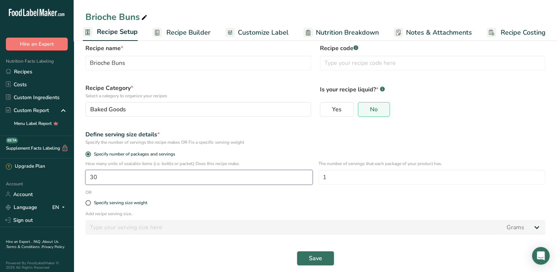
scroll to position [13, 0]
type input "30"
click at [302, 264] on button "Save" at bounding box center [316, 258] width 38 height 15
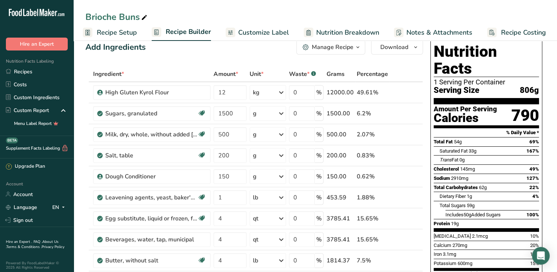
click at [114, 34] on span "Recipe Setup" at bounding box center [117, 33] width 40 height 10
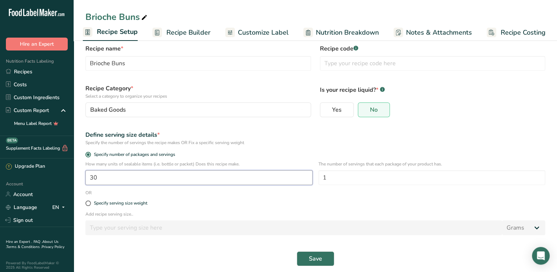
click at [134, 173] on input "30" at bounding box center [198, 177] width 227 height 15
type input "1"
type input "4"
click at [311, 258] on span "Save" at bounding box center [315, 258] width 13 height 9
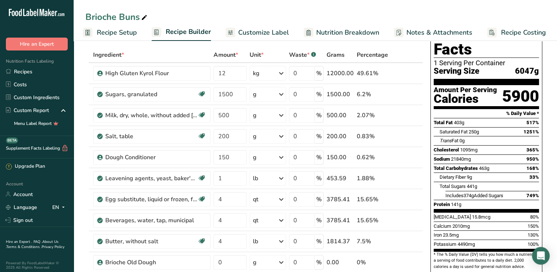
click at [114, 29] on span "Recipe Setup" at bounding box center [117, 33] width 40 height 10
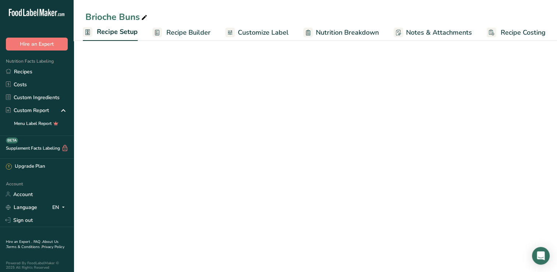
scroll to position [19, 0]
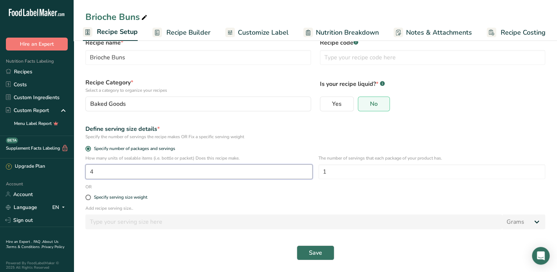
click at [114, 171] on input "4" at bounding box center [198, 171] width 227 height 15
type input "1"
type input "8"
click at [318, 249] on span "Save" at bounding box center [315, 252] width 13 height 9
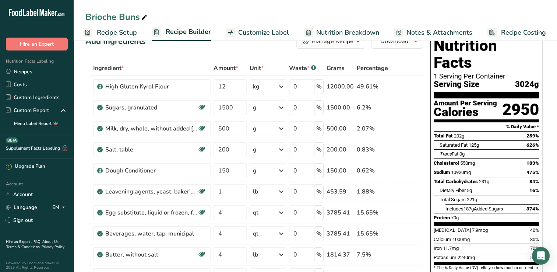
click at [105, 35] on span "Recipe Setup" at bounding box center [117, 33] width 40 height 10
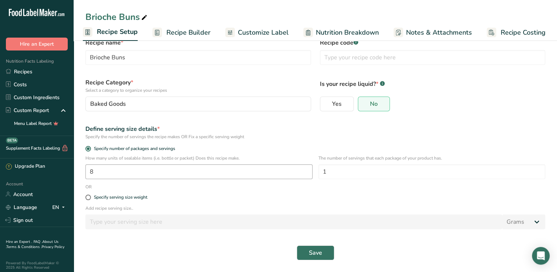
click at [112, 170] on input "8" at bounding box center [198, 171] width 227 height 15
type input "16"
click at [309, 258] on button "Save" at bounding box center [316, 252] width 38 height 15
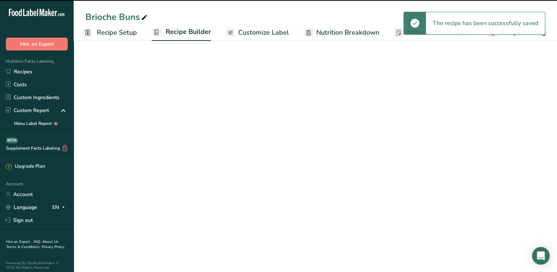
click at [128, 31] on span "Recipe Setup" at bounding box center [117, 33] width 40 height 10
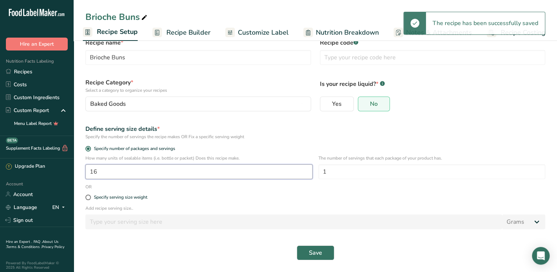
click at [215, 171] on input "16" at bounding box center [198, 171] width 227 height 15
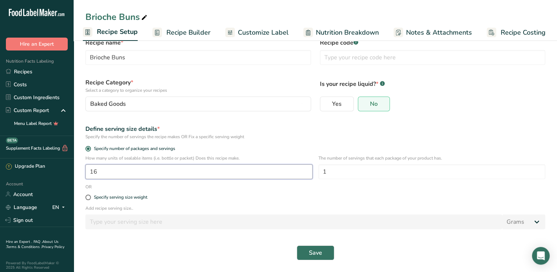
type input "1"
type input "6"
click at [318, 256] on span "Save" at bounding box center [315, 252] width 13 height 9
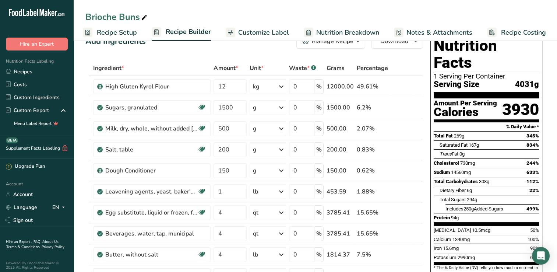
click at [121, 38] on link "Recipe Setup" at bounding box center [110, 32] width 54 height 17
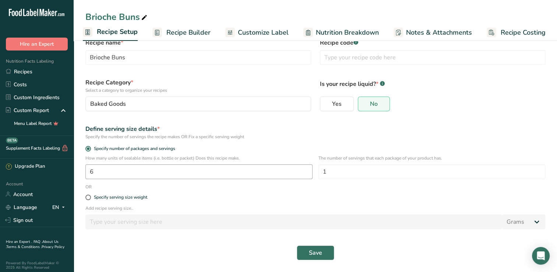
click at [131, 174] on input "6" at bounding box center [198, 171] width 227 height 15
type input "1"
type input "7"
click at [325, 246] on button "Save" at bounding box center [316, 252] width 38 height 15
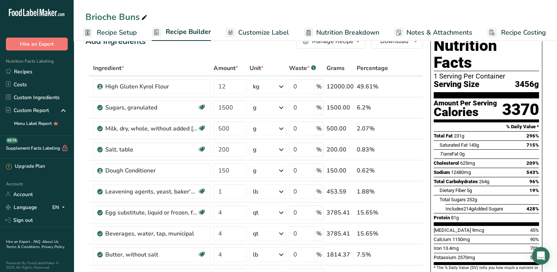
click at [121, 38] on link "Recipe Setup" at bounding box center [110, 32] width 54 height 17
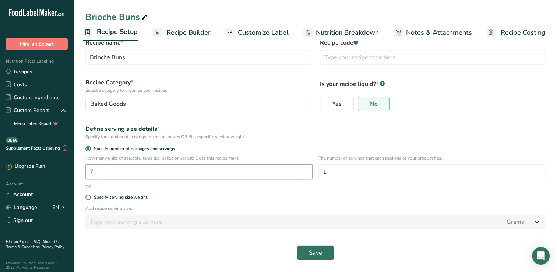
click at [174, 173] on input "7" at bounding box center [198, 171] width 227 height 15
type input "1"
type input "8"
click at [319, 251] on span "Save" at bounding box center [315, 252] width 13 height 9
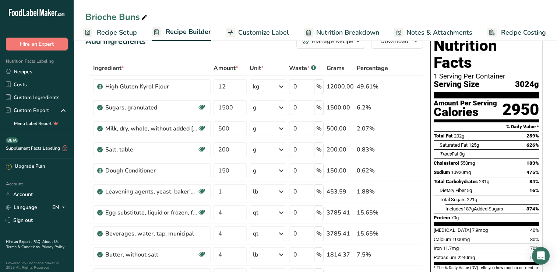
click at [131, 38] on link "Recipe Setup" at bounding box center [110, 32] width 54 height 17
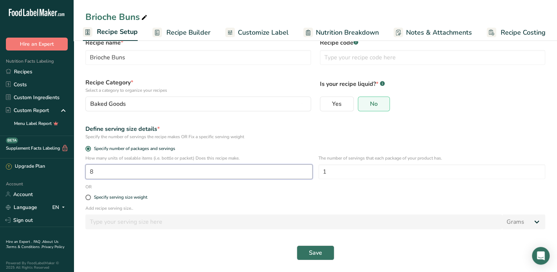
click at [167, 175] on input "8" at bounding box center [198, 171] width 227 height 15
type input "1"
click at [93, 197] on span "Specify serving size weight" at bounding box center [119, 197] width 56 height 6
click at [90, 197] on input "Specify serving size weight" at bounding box center [87, 197] width 5 height 5
radio input "true"
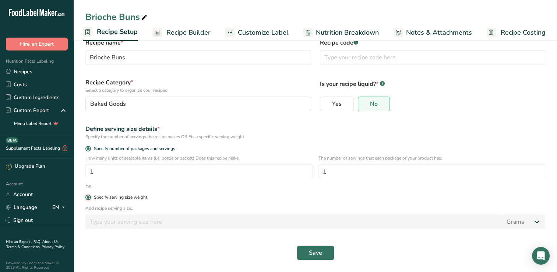
radio input "false"
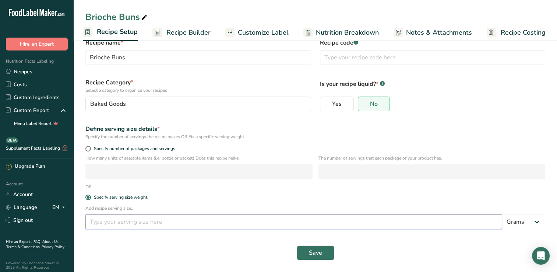
click at [149, 223] on input "number" at bounding box center [293, 221] width 417 height 15
type input "3750"
click at [311, 255] on span "Save" at bounding box center [315, 252] width 13 height 9
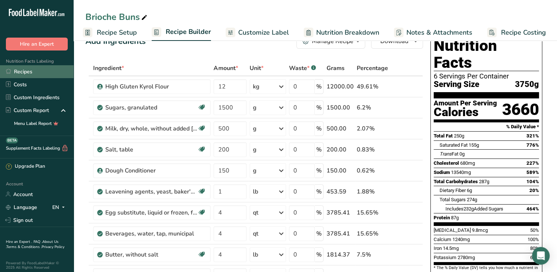
click at [19, 73] on link "Recipes" at bounding box center [37, 71] width 74 height 13
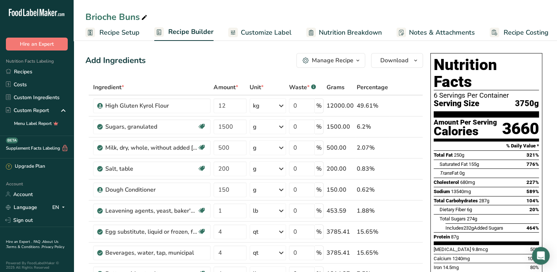
click at [256, 34] on span "Customize Label" at bounding box center [266, 33] width 51 height 10
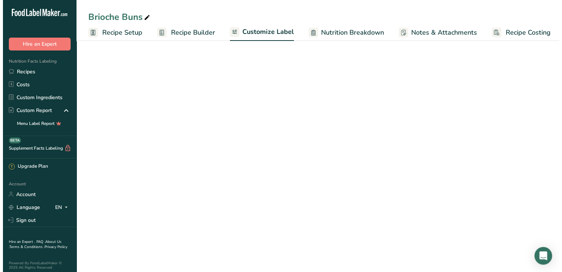
scroll to position [0, 3]
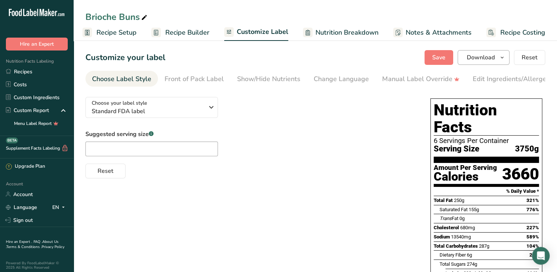
click at [477, 55] on span "Download" at bounding box center [481, 57] width 28 height 9
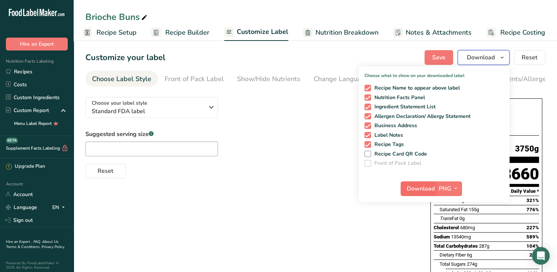
click at [421, 188] on span "Download" at bounding box center [421, 188] width 28 height 9
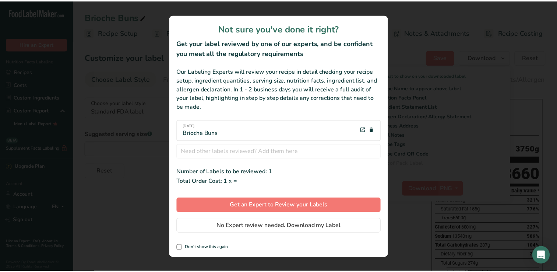
scroll to position [0, 0]
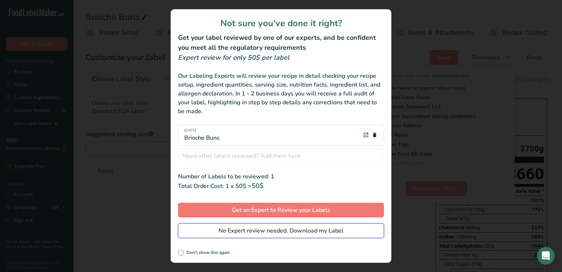
click at [372, 233] on button "No Expert review needed. Download my Label" at bounding box center [281, 230] width 206 height 15
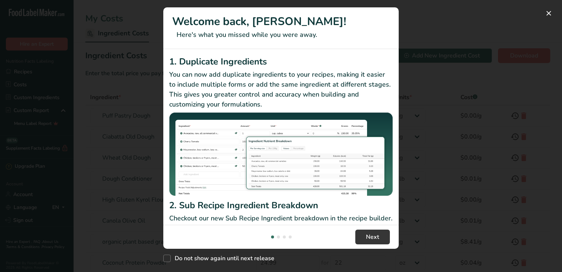
select select "12"
select select "5"
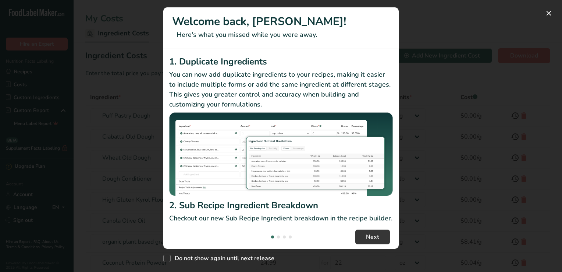
click at [444, 106] on div "New Features" at bounding box center [281, 136] width 562 height 272
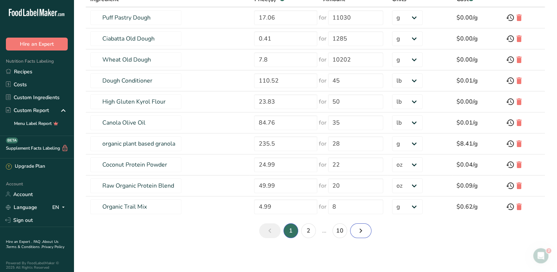
click at [364, 228] on icon "Next page" at bounding box center [360, 230] width 9 height 13
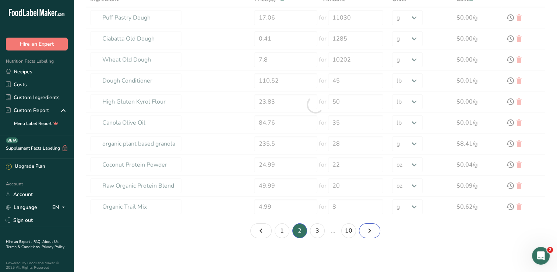
type input "Organic Allulose"
type input "10.99"
type input "16"
select select "5"
type input "Semi Sweet Chocolate Chips"
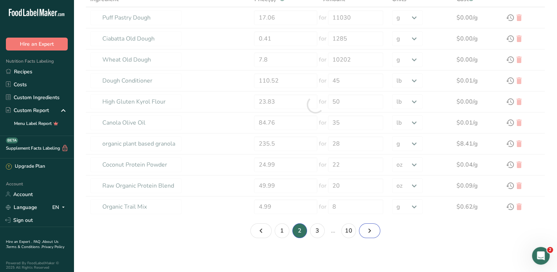
type input "8"
type input "300"
type input "Dark Brown Sugar"
type input "68.39"
type input "32"
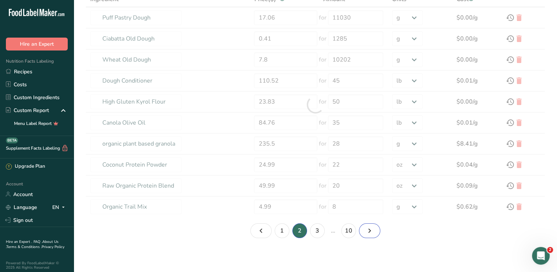
select select "12"
type input "Mixed Berries, frozen"
type input "36.82"
type input "10"
select select "-1"
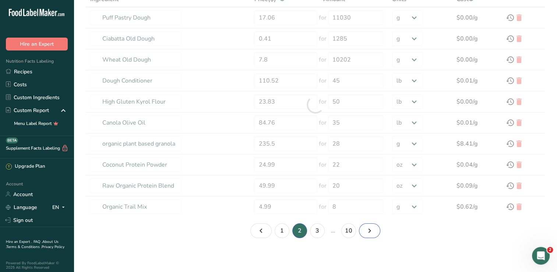
type input "Orange Zest"
type input "18.91"
type input "7"
type input "Chocolate Protein Powder"
type input "24.99"
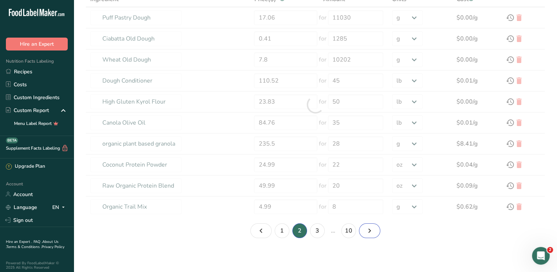
type input "22"
select select "-1"
type input "light corn syrup"
type input "64.01"
type input "512"
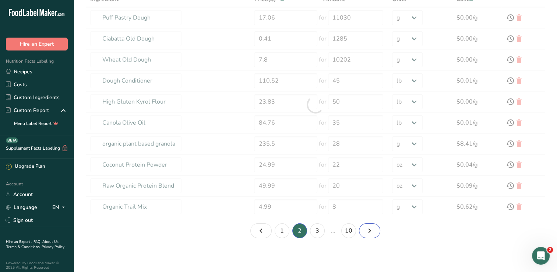
select select "5"
type input "Evaporated Milk"
type input "115.72"
type input "50"
select select "12"
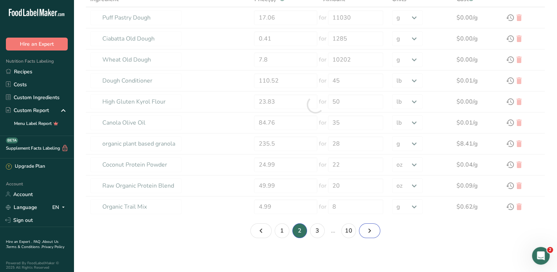
type input "Sour Cream, full fat"
type input "7.88"
type input "5"
select select "12"
type input "Garlic Cloves"
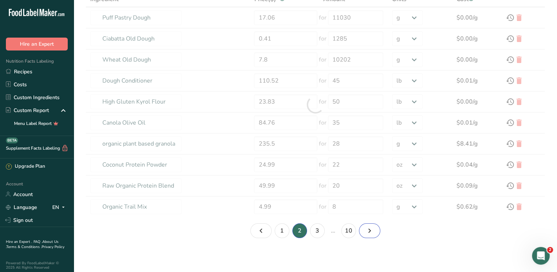
type input "31.03"
type input "5"
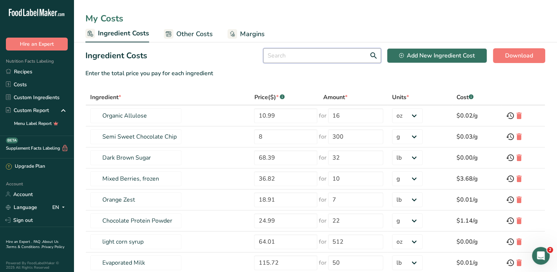
click at [309, 59] on input "text" at bounding box center [322, 55] width 118 height 15
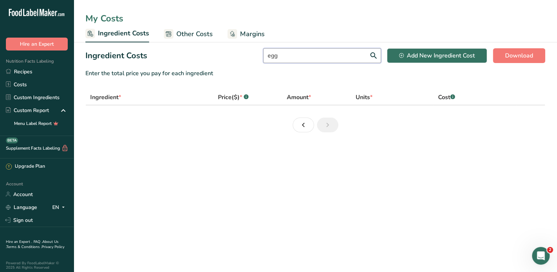
type input "eg"
select select "12"
select select "5"
select select "12"
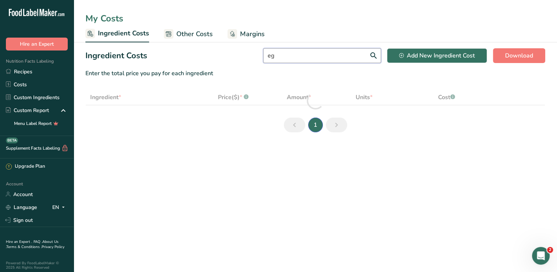
select select "12"
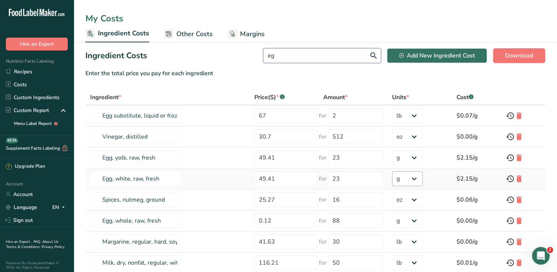
type input "eg"
click at [409, 180] on select "g kg mg mcg lb oz" at bounding box center [407, 178] width 31 height 15
select select "12"
click at [393, 171] on select "g kg mg mcg lb oz" at bounding box center [407, 178] width 31 height 15
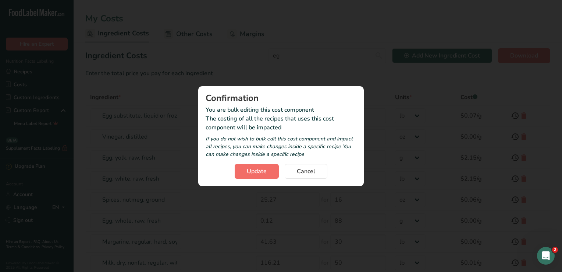
click at [261, 177] on button "Update" at bounding box center [257, 171] width 44 height 15
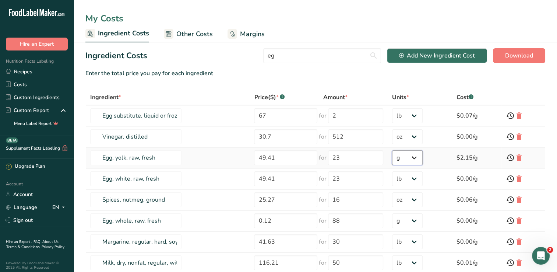
click at [408, 157] on select "g kg mg mcg lb oz" at bounding box center [407, 157] width 31 height 15
select select "12"
click at [393, 150] on select "g kg mg mcg lb oz" at bounding box center [407, 157] width 31 height 15
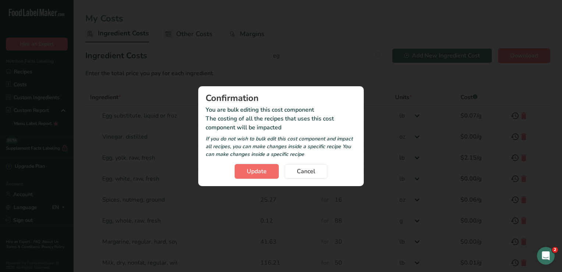
click at [269, 175] on button "Update" at bounding box center [257, 171] width 44 height 15
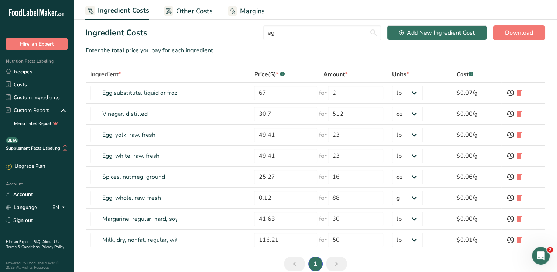
scroll to position [56, 0]
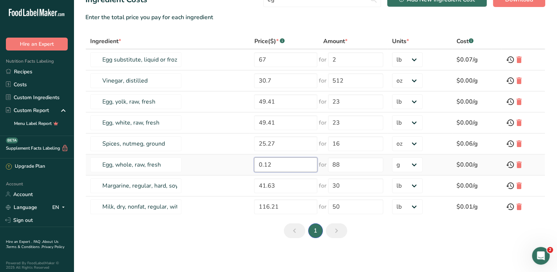
click at [295, 166] on input "0.12" at bounding box center [285, 164] width 63 height 15
type input "0"
type input "49.41"
click at [361, 166] on section "Ingredient Costs eg Add New Ingredient Cost Download Enter the total price you …" at bounding box center [315, 117] width 483 height 263
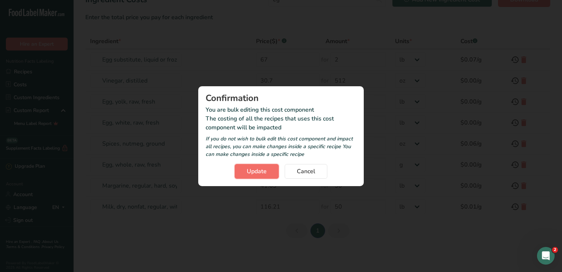
click at [261, 171] on span "Update" at bounding box center [257, 171] width 20 height 9
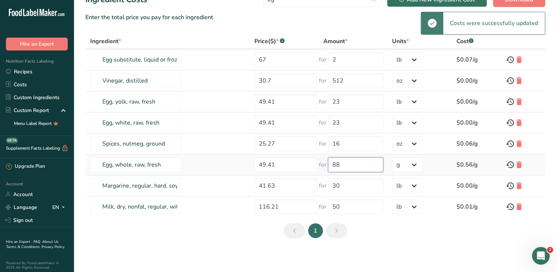
click at [368, 166] on input "88" at bounding box center [355, 164] width 55 height 15
type input "8"
type input "23"
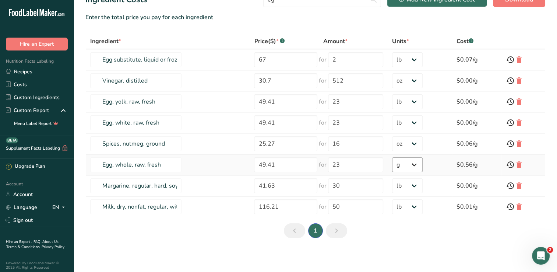
click at [410, 169] on section "Ingredient Costs eg Add New Ingredient Cost Download Enter the total price you …" at bounding box center [315, 117] width 483 height 263
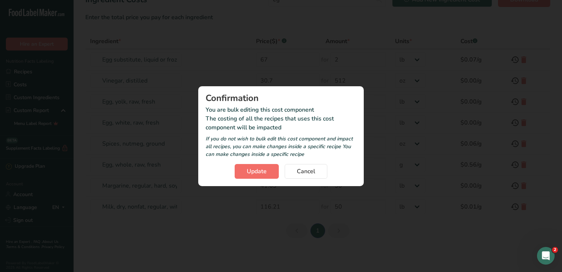
click at [264, 170] on span "Update" at bounding box center [257, 171] width 20 height 9
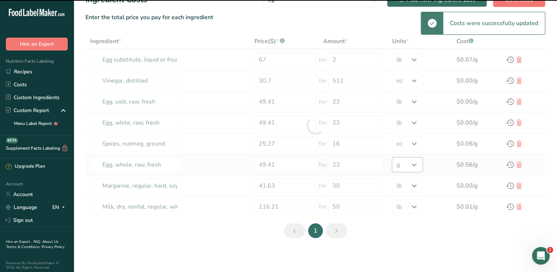
click at [411, 163] on select "g kg mg mcg lb oz" at bounding box center [407, 164] width 31 height 15
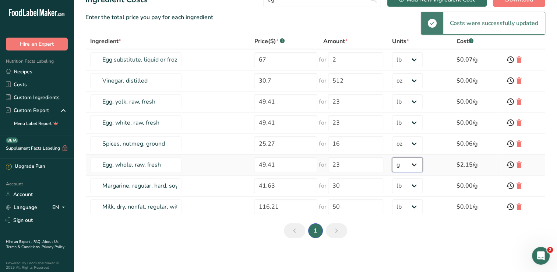
select select "12"
click at [393, 157] on select "g kg mg mcg lb oz" at bounding box center [407, 164] width 31 height 15
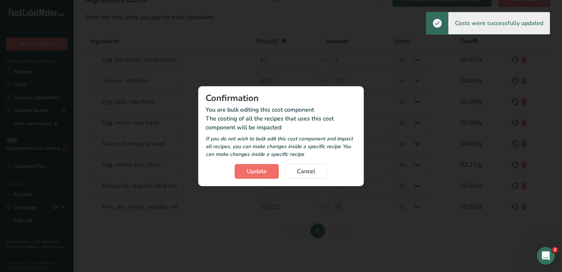
click at [261, 178] on button "Update" at bounding box center [257, 171] width 44 height 15
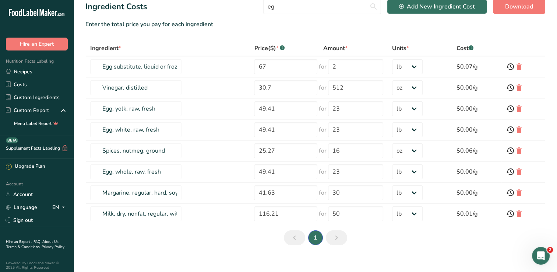
scroll to position [50, 0]
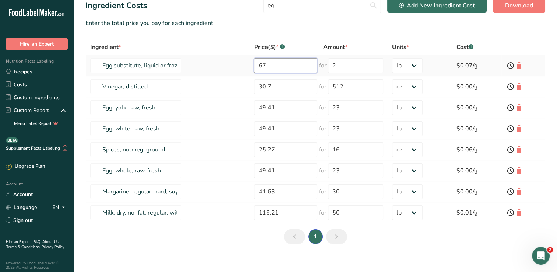
click at [287, 66] on input "67" at bounding box center [285, 65] width 63 height 15
type input "6.87"
click at [363, 67] on section "Ingredient Costs eg Add New Ingredient Cost Download Enter the total price you …" at bounding box center [315, 123] width 483 height 263
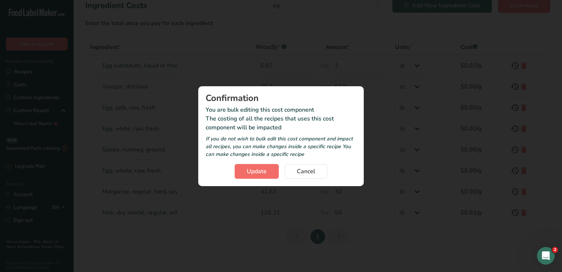
click at [253, 171] on span "Update" at bounding box center [257, 171] width 20 height 9
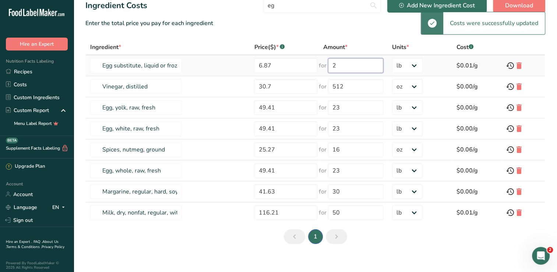
click at [367, 63] on input "2" at bounding box center [355, 65] width 55 height 15
type input "30"
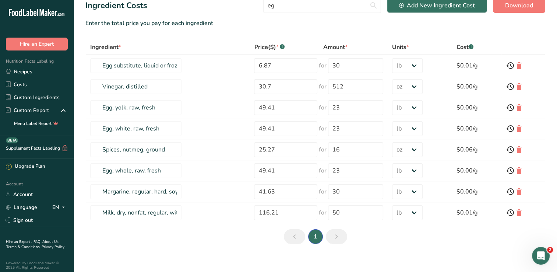
click at [352, 40] on section "Ingredient Costs eg Add New Ingredient Cost Download Enter the total price you …" at bounding box center [315, 123] width 483 height 263
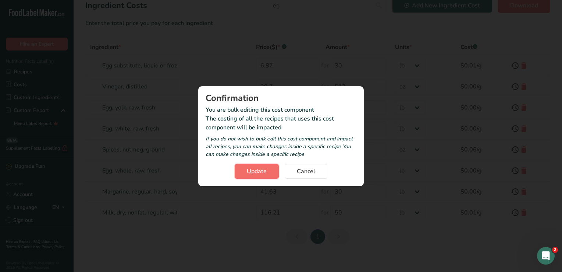
click at [265, 174] on span "Update" at bounding box center [257, 171] width 20 height 9
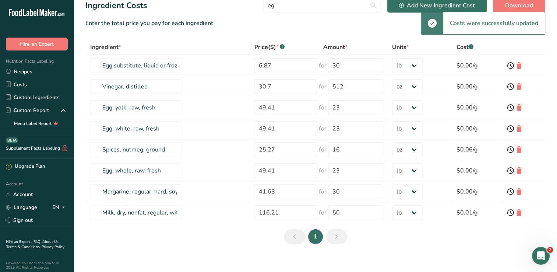
scroll to position [56, 0]
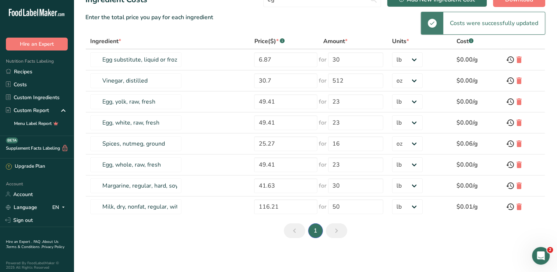
click at [339, 231] on icon "Page 2." at bounding box center [336, 230] width 9 height 13
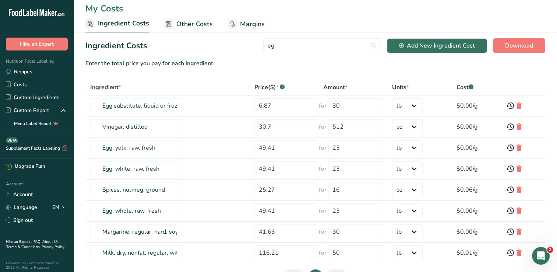
scroll to position [0, 0]
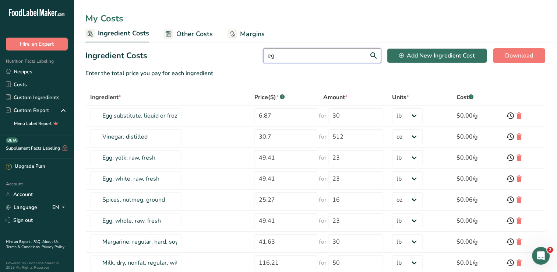
click at [309, 54] on input "eg" at bounding box center [322, 55] width 118 height 15
type input "e"
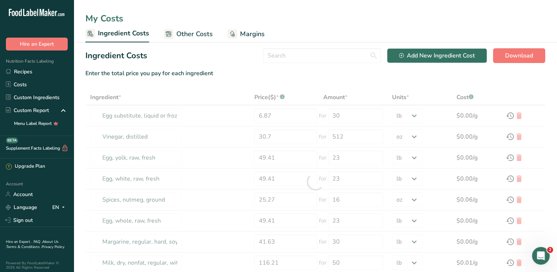
click at [489, 17] on div "My Costs" at bounding box center [315, 18] width 483 height 13
type input "Puff Pastry Dough"
type input "17.06"
type input "11030"
select select "-1"
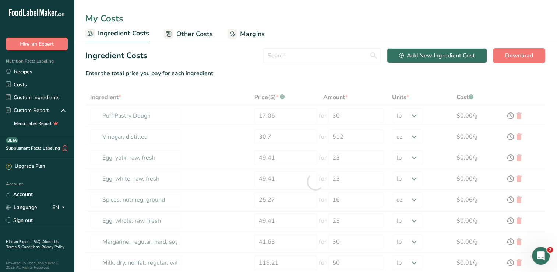
type input "Ciabatta Old Dough"
type input "0.41"
type input "1285"
select select "-1"
type input "Wheat Old Dough"
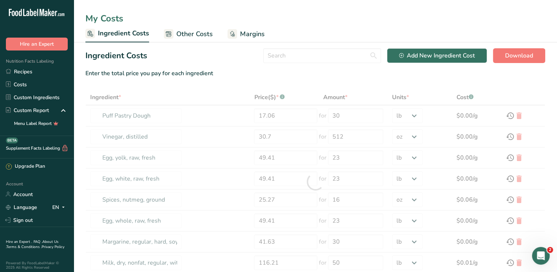
type input "7.8"
type input "10202"
select select "-1"
type input "Dough Conditioner"
type input "110.52"
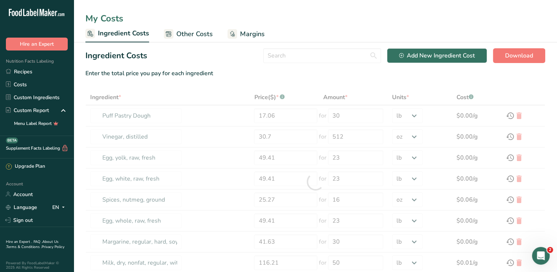
type input "45"
type input "High Gluten Kyrol Flour"
type input "23.83"
type input "50"
select select "12"
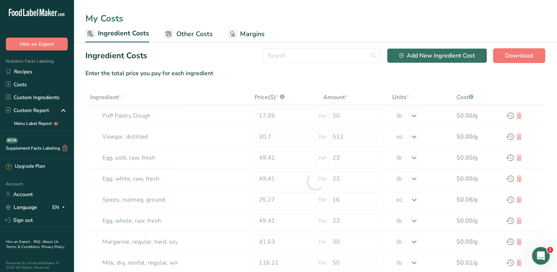
type input "Canola Olive Oil"
type input "84.76"
type input "35"
type input "organic plant based granola"
type input "235.5"
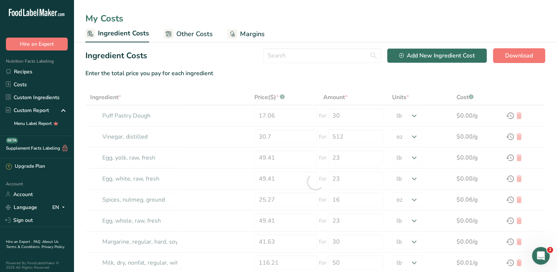
type input "28"
select select "-1"
type input "Coconut Protein Powder"
type input "24.99"
type input "22"
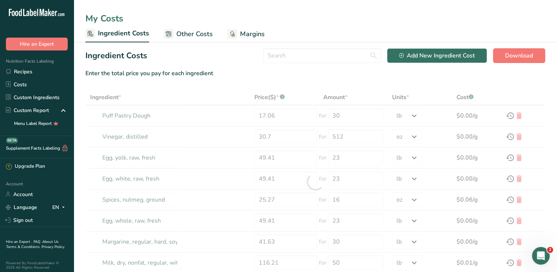
select select "5"
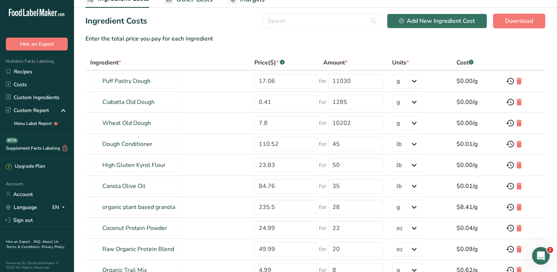
scroll to position [35, 0]
click at [541, 56] on th at bounding box center [522, 62] width 43 height 15
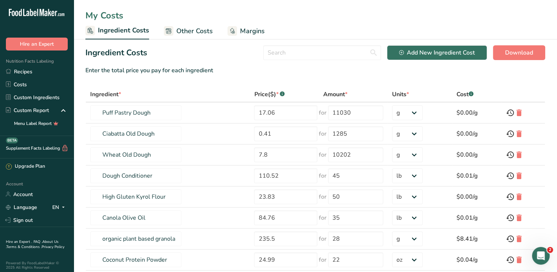
scroll to position [6, 0]
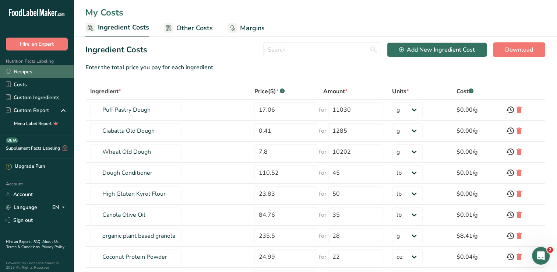
click at [24, 72] on link "Recipes" at bounding box center [37, 71] width 74 height 13
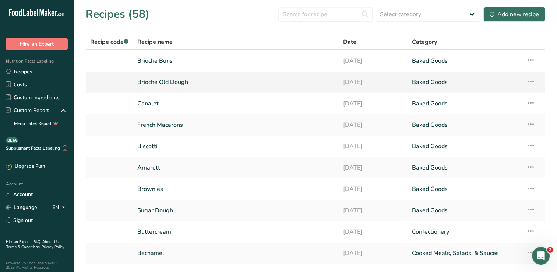
click at [141, 87] on link "Brioche Old Dough" at bounding box center [235, 81] width 197 height 15
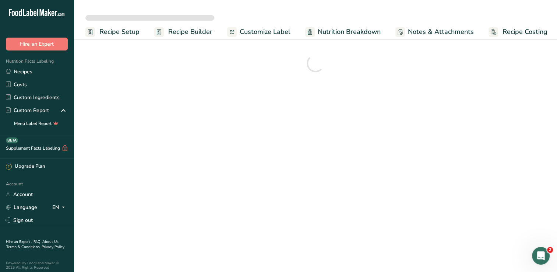
click at [514, 36] on span "Recipe Costing" at bounding box center [524, 32] width 45 height 10
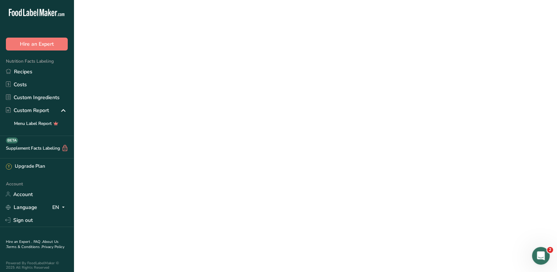
scroll to position [0, 2]
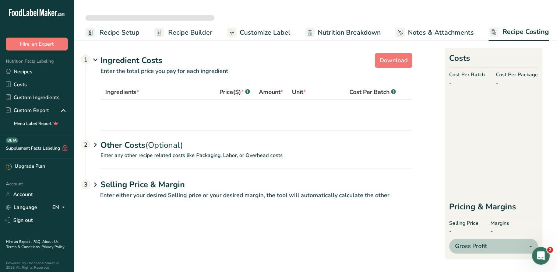
select select "12"
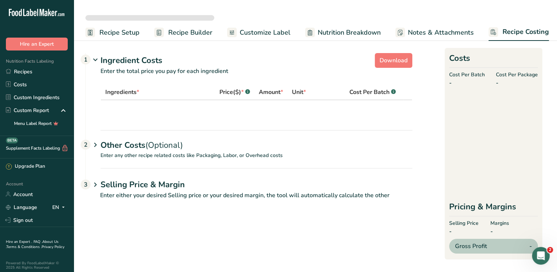
select select "12"
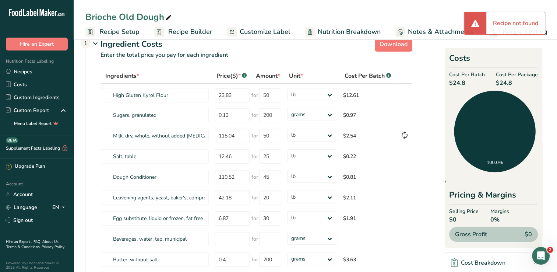
scroll to position [18, 0]
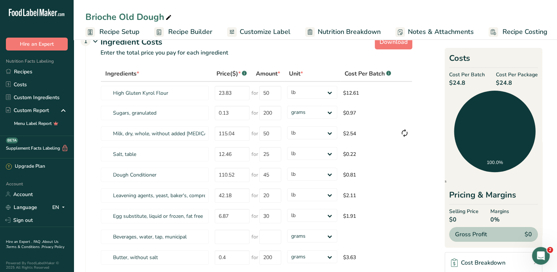
click at [134, 36] on span "Recipe Setup" at bounding box center [119, 32] width 40 height 10
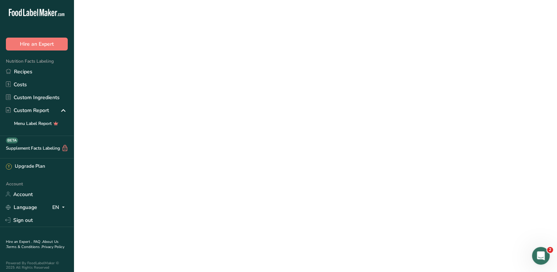
select select
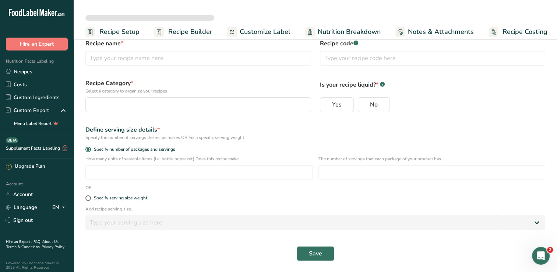
scroll to position [0, 0]
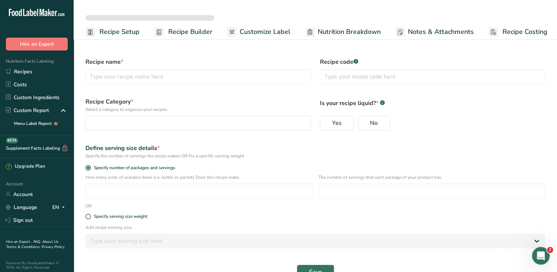
type input "Brioche Old Dough"
radio input "true"
type input "1"
select select "0"
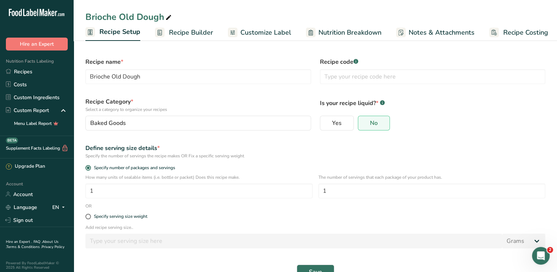
click at [245, 31] on span "Customize Label" at bounding box center [265, 33] width 51 height 10
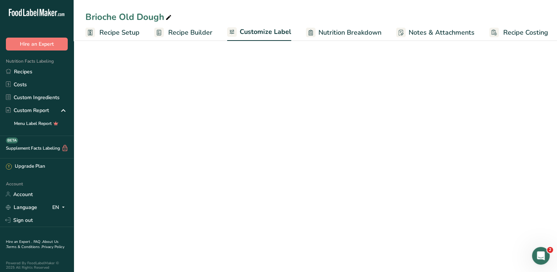
scroll to position [0, 3]
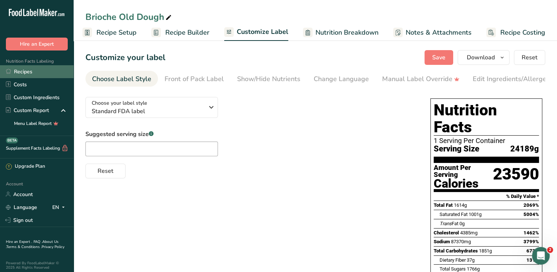
click at [43, 73] on link "Recipes" at bounding box center [37, 71] width 74 height 13
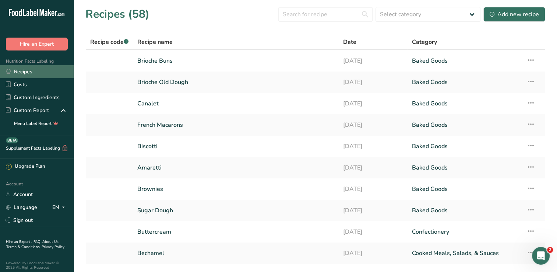
scroll to position [50, 0]
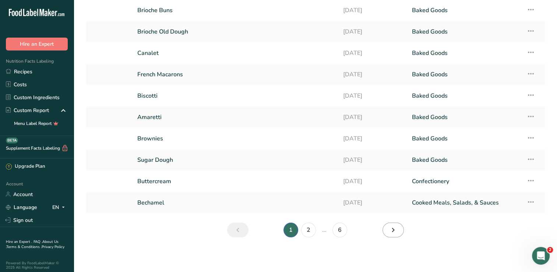
click at [395, 233] on icon "Next page" at bounding box center [393, 229] width 9 height 13
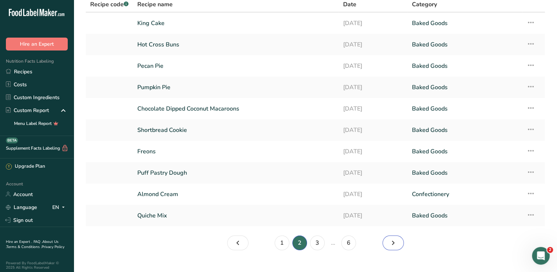
scroll to position [37, 0]
click at [147, 50] on link "Hot Cross Buns" at bounding box center [235, 45] width 197 height 15
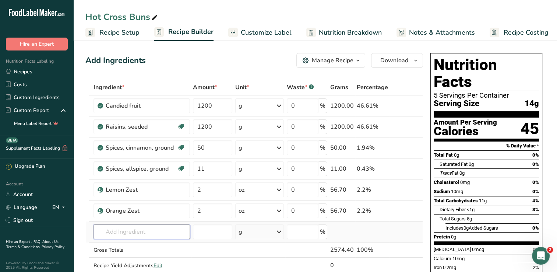
click at [115, 233] on input "text" at bounding box center [141, 231] width 96 height 15
type input "Brioche Mix"
click at [106, 219] on div "Add your own ingredient" at bounding box center [141, 218] width 85 height 8
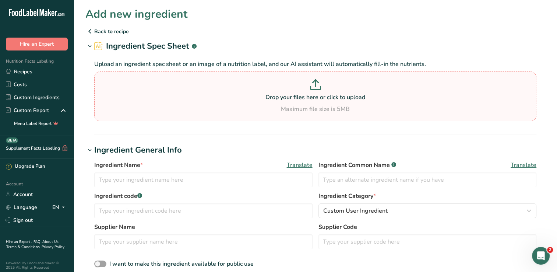
click at [280, 99] on p "Drop your files here or click to upload" at bounding box center [315, 97] width 438 height 9
click at [280, 99] on input "Drop your files here or click to upload Maximum file size is 5MB" at bounding box center [315, 96] width 442 height 50
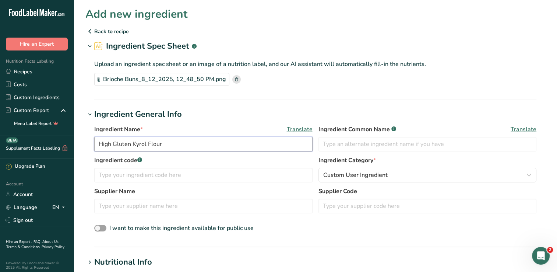
click at [195, 147] on input "High Gluten Kyrol Flour" at bounding box center [203, 144] width 218 height 15
click at [213, 146] on input "High Gluten Kyrol Flour" at bounding box center [203, 144] width 218 height 15
click at [212, 141] on input "High Gluten Kyrol Flour" at bounding box center [203, 144] width 218 height 15
click at [208, 143] on input "High Gluten Kyrol Flour" at bounding box center [203, 144] width 218 height 15
click at [205, 145] on input "High Gluten Kyrol Flour" at bounding box center [203, 144] width 218 height 15
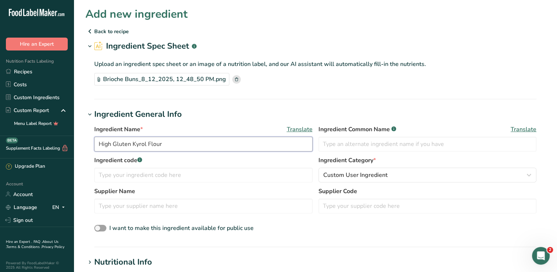
click at [220, 145] on input "High Gluten Kyrol Flour" at bounding box center [203, 144] width 218 height 15
click at [216, 147] on input "High Gluten Kyrol Flour" at bounding box center [203, 144] width 218 height 15
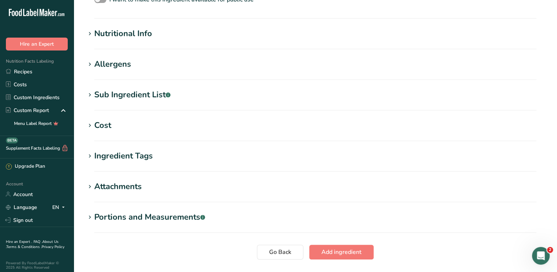
scroll to position [278, 0]
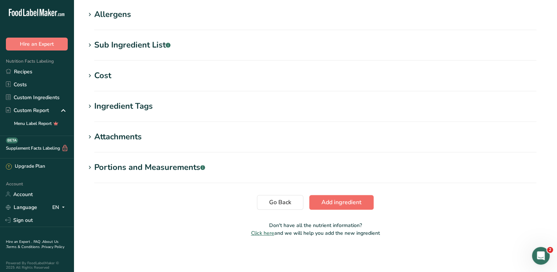
type input "Brioche Mix"
click at [365, 208] on button "Add ingredient" at bounding box center [341, 202] width 64 height 15
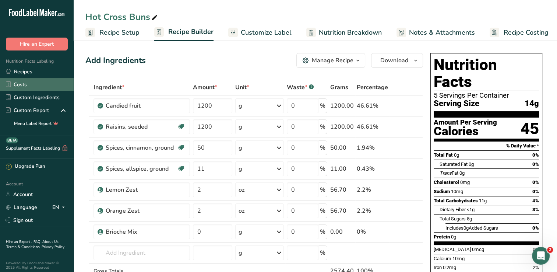
click at [50, 78] on link "Costs" at bounding box center [37, 84] width 74 height 13
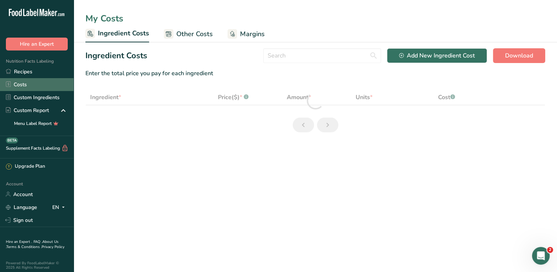
select select "12"
select select "5"
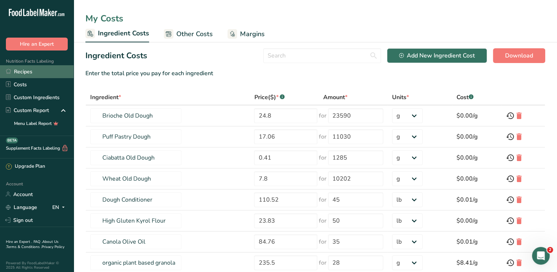
click at [32, 77] on link "Recipes" at bounding box center [37, 71] width 74 height 13
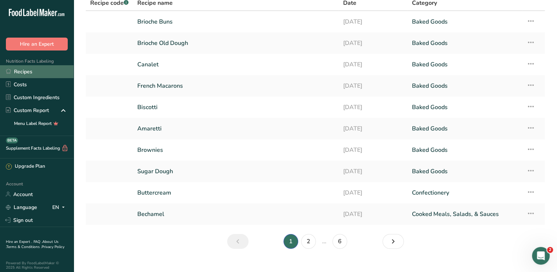
scroll to position [50, 0]
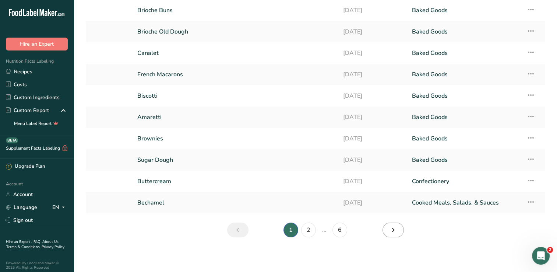
click at [396, 231] on icon "Next page" at bounding box center [393, 229] width 9 height 13
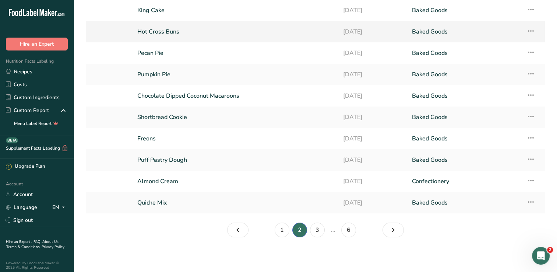
click at [205, 38] on link "Hot Cross Buns" at bounding box center [235, 31] width 197 height 15
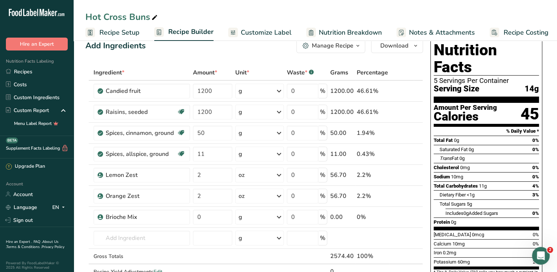
scroll to position [18, 0]
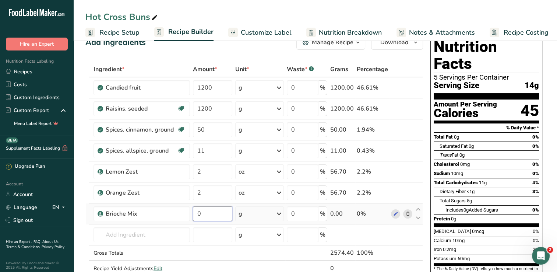
click at [223, 210] on input "0" at bounding box center [212, 213] width 39 height 15
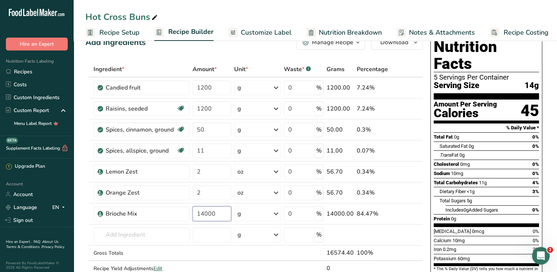
type input "14000"
click at [522, 38] on link "Recipe Costing" at bounding box center [518, 32] width 59 height 17
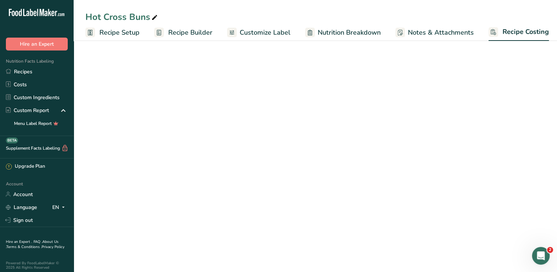
scroll to position [0, 3]
select select "12"
select select "5"
select select "12"
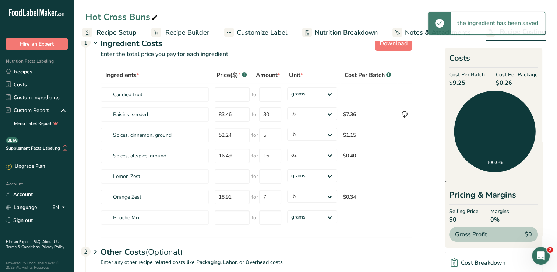
scroll to position [20, 0]
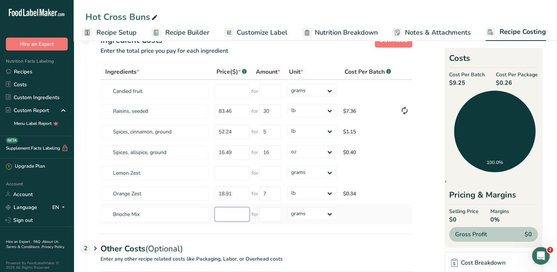
click at [227, 213] on input "number" at bounding box center [232, 214] width 35 height 14
click at [20, 84] on link "Costs" at bounding box center [37, 84] width 74 height 13
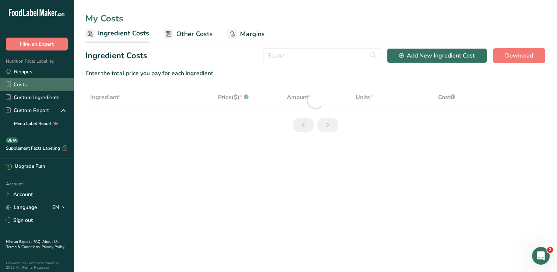
select select "12"
select select "5"
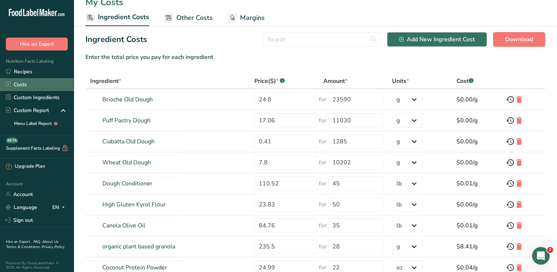
scroll to position [17, 0]
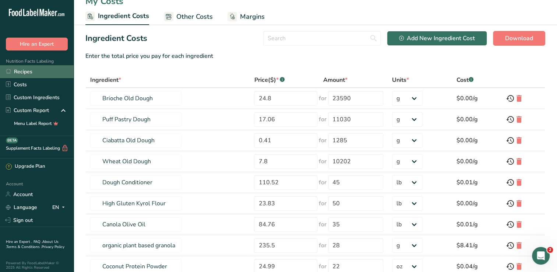
click at [19, 75] on link "Recipes" at bounding box center [37, 71] width 74 height 13
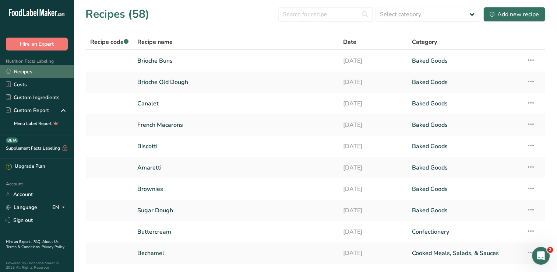
scroll to position [50, 0]
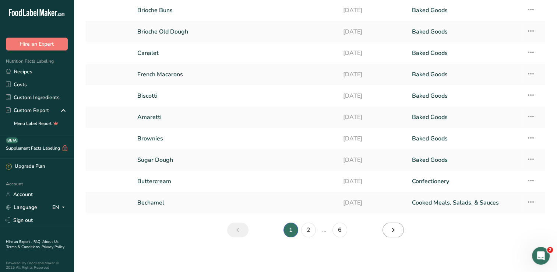
click at [389, 232] on icon "Next page" at bounding box center [393, 229] width 9 height 13
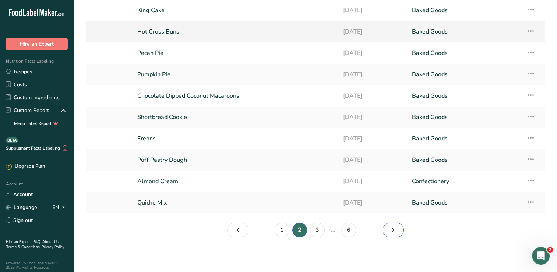
click at [187, 37] on link "Hot Cross Buns" at bounding box center [235, 31] width 197 height 15
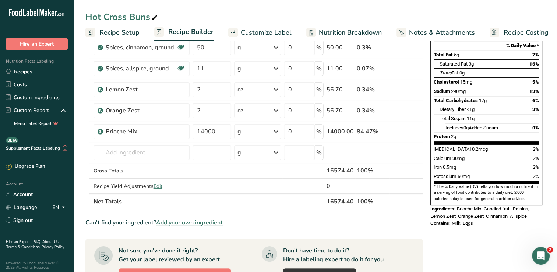
scroll to position [115, 0]
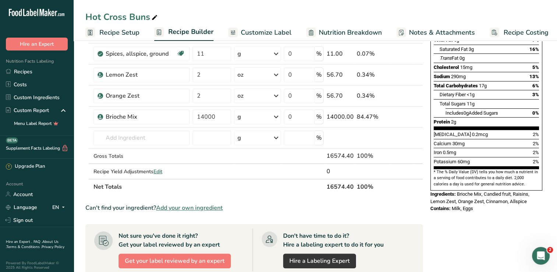
click at [518, 28] on span "Recipe Costing" at bounding box center [525, 33] width 45 height 10
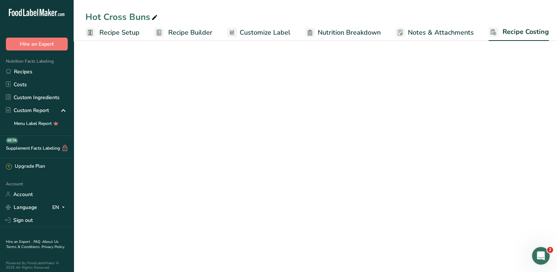
scroll to position [0, 3]
select select "12"
select select "5"
select select "12"
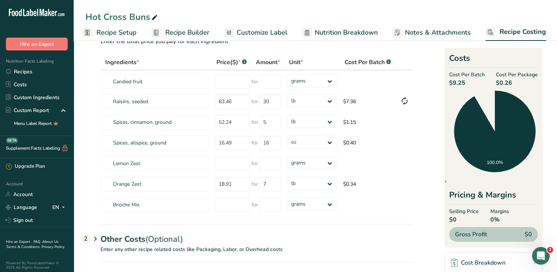
scroll to position [71, 0]
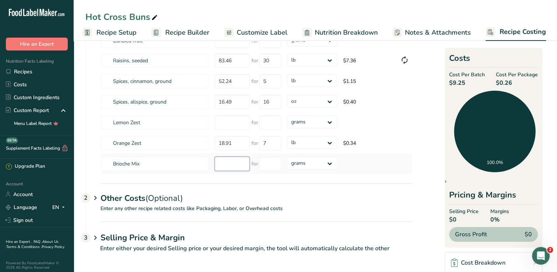
click at [234, 164] on input "number" at bounding box center [232, 163] width 35 height 14
type input "24.80"
click at [314, 163] on select "grams kg mg mcg lb oz" at bounding box center [312, 162] width 50 height 13
click at [268, 160] on input "number" at bounding box center [270, 163] width 22 height 14
type input "23590"
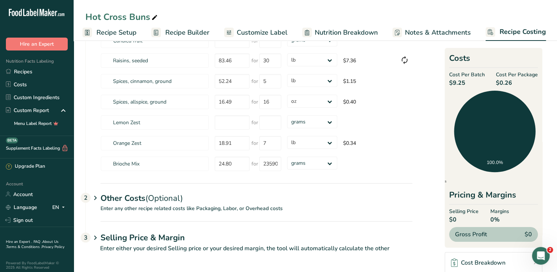
click at [430, 191] on section "Download Ingredient Costs 1 Enter the total price you pay for each ingredient I…" at bounding box center [315, 120] width 460 height 282
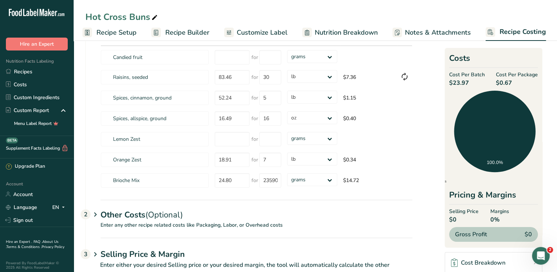
scroll to position [0, 0]
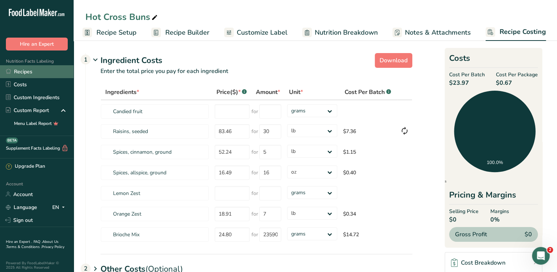
click at [41, 78] on link "Recipes" at bounding box center [37, 71] width 74 height 13
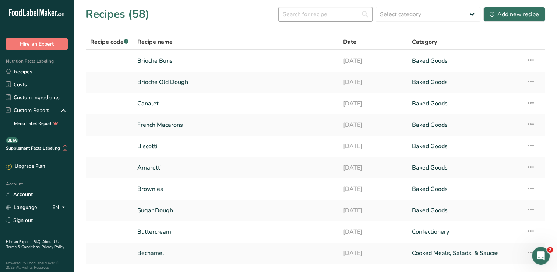
click at [327, 18] on input "text" at bounding box center [325, 14] width 94 height 15
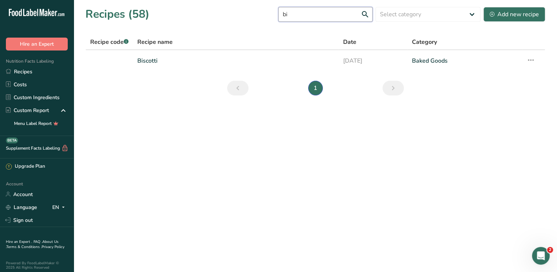
type input "b"
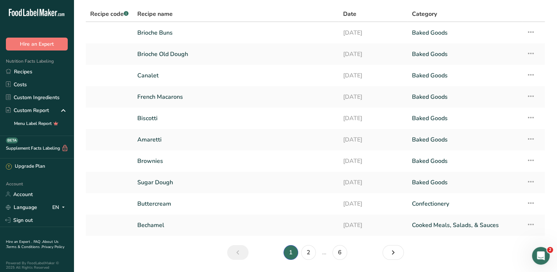
scroll to position [50, 0]
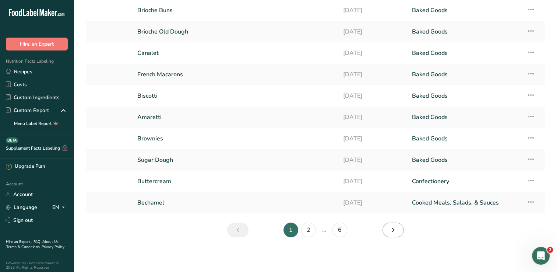
click at [391, 228] on icon "Next page" at bounding box center [393, 229] width 9 height 13
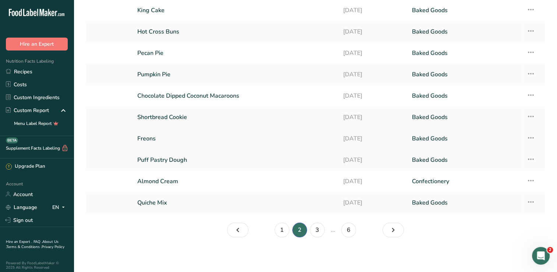
click at [152, 142] on link "Freons" at bounding box center [235, 138] width 197 height 15
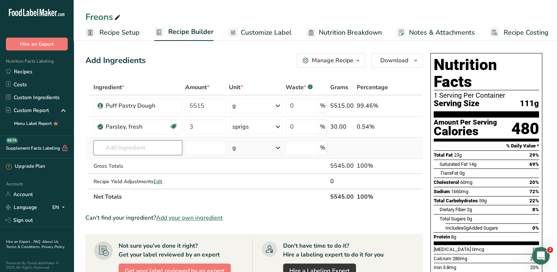
click at [110, 148] on input "text" at bounding box center [137, 147] width 89 height 15
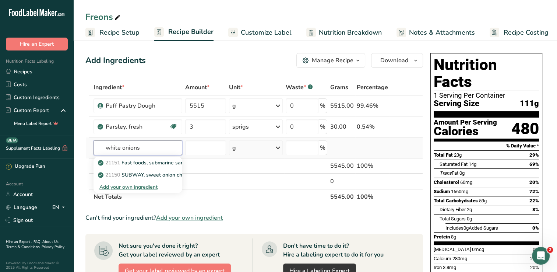
type input "white onions"
click at [120, 189] on div "Add your own ingredient" at bounding box center [137, 187] width 77 height 8
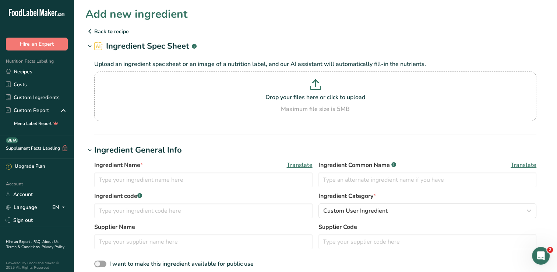
click at [94, 32] on p "Back to recipe" at bounding box center [315, 31] width 460 height 9
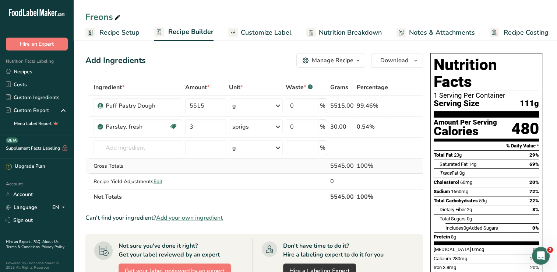
click at [113, 160] on td "Gross Totals" at bounding box center [138, 165] width 92 height 15
click at [119, 150] on input "text" at bounding box center [137, 147] width 89 height 15
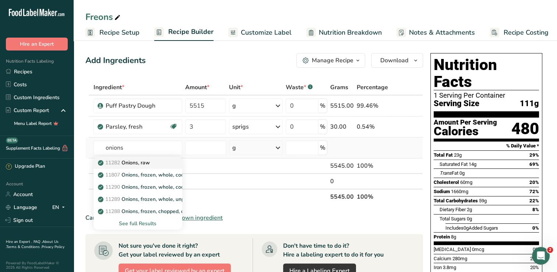
click at [125, 163] on p "11282 Onions, raw" at bounding box center [124, 163] width 50 height 8
type input "Onions, raw"
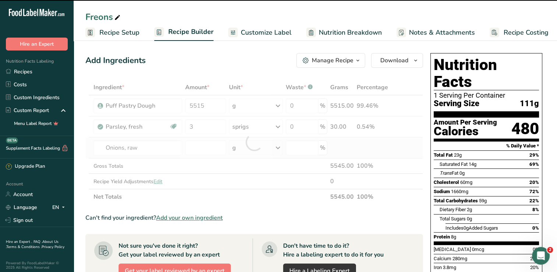
type input "0"
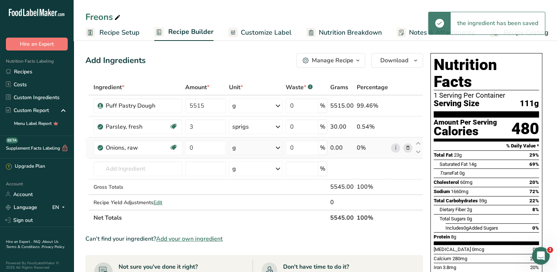
click at [259, 153] on div "g" at bounding box center [256, 147] width 54 height 15
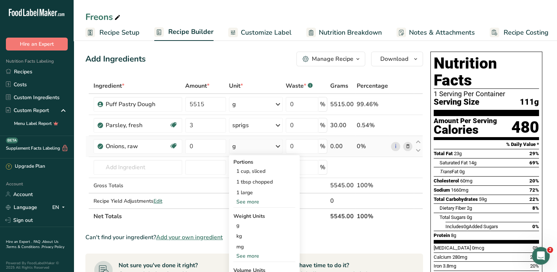
scroll to position [3, 0]
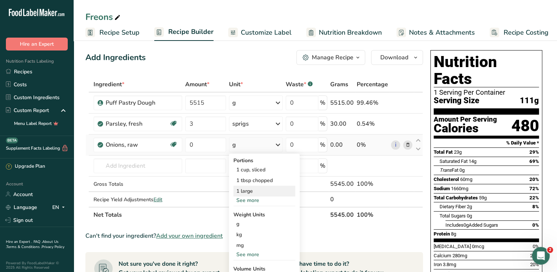
click at [254, 190] on div "1 large" at bounding box center [264, 190] width 62 height 11
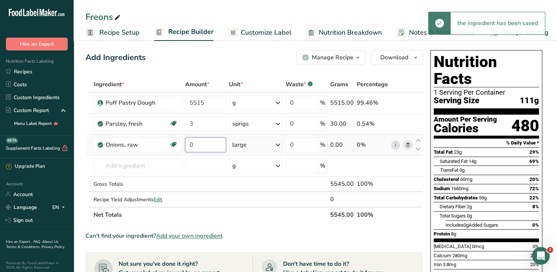
click at [206, 146] on input "0" at bounding box center [205, 144] width 41 height 15
type input "7"
click at [117, 166] on div "Ingredient * Amount * Unit * Waste * .a-a{fill:#347362;}.b-a{fill:#fff;} Grams …" at bounding box center [253, 150] width 337 height 146
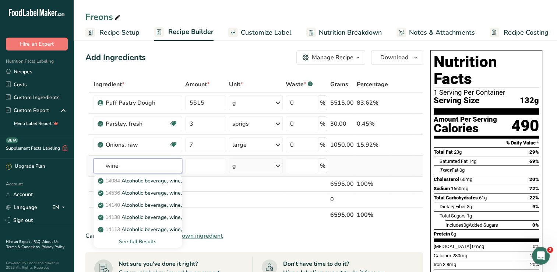
type input "wine"
click at [138, 242] on div "See full Results" at bounding box center [137, 241] width 77 height 8
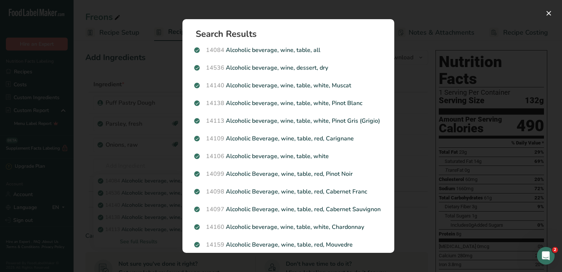
click at [119, 214] on div "Search results modal" at bounding box center [281, 136] width 562 height 272
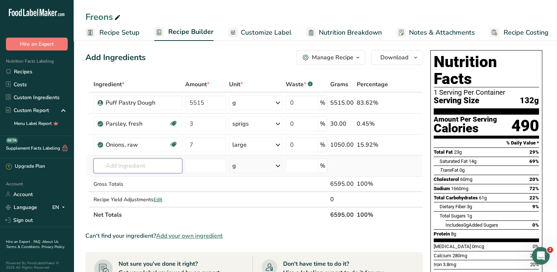
click at [115, 167] on input "text" at bounding box center [137, 165] width 89 height 15
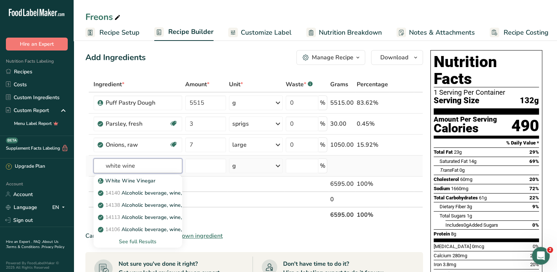
type input "white wine"
click at [141, 241] on div "See full Results" at bounding box center [137, 241] width 77 height 8
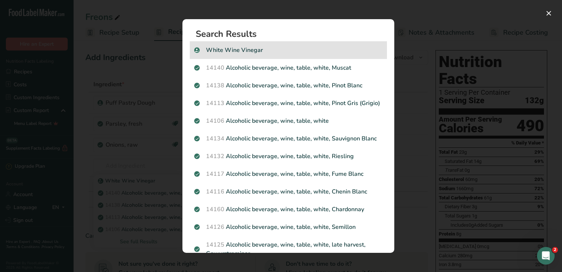
click at [199, 50] on icon "Search results modal" at bounding box center [197, 50] width 4 height 7
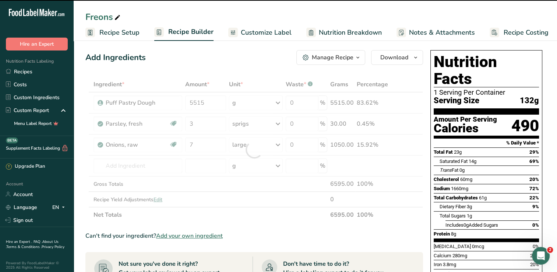
type input "0"
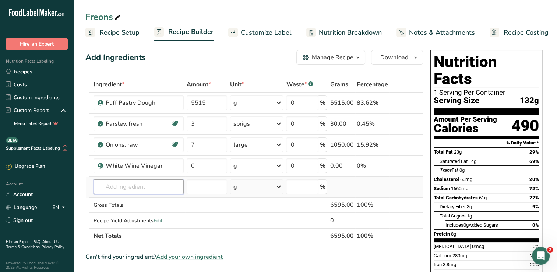
click at [119, 187] on input "text" at bounding box center [138, 186] width 91 height 15
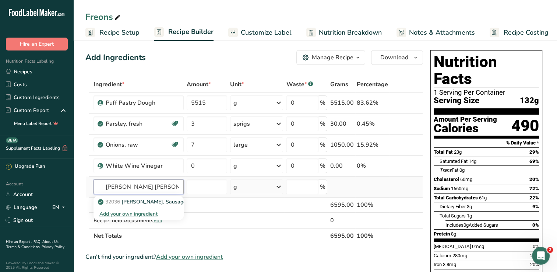
scroll to position [0, 0]
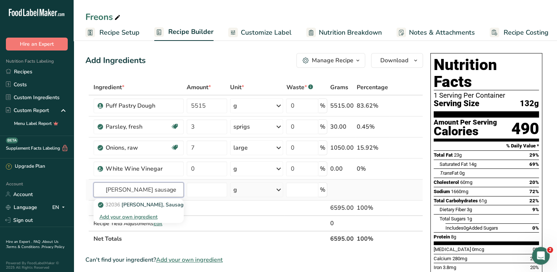
type input "jimmy dean sausage"
click at [125, 215] on div "Add your own ingredient" at bounding box center [138, 217] width 79 height 8
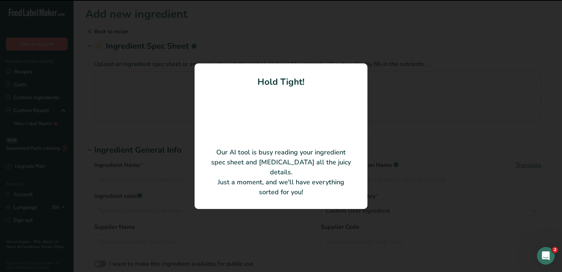
type input "Pork Sausage"
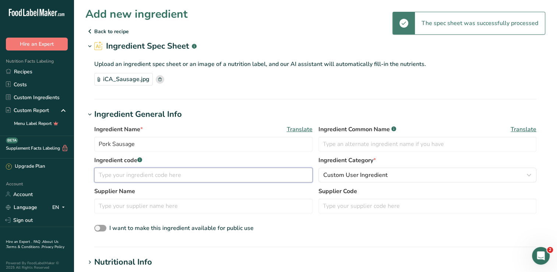
click at [259, 177] on input "text" at bounding box center [203, 174] width 218 height 15
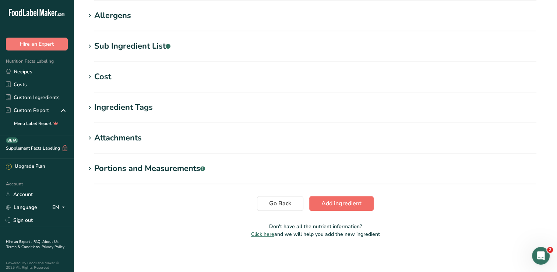
type input "[PERSON_NAME] Sausage"
click at [366, 202] on button "Add ingredient" at bounding box center [341, 203] width 64 height 15
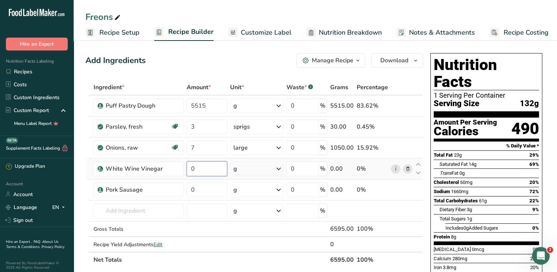
click at [213, 169] on input "0" at bounding box center [207, 168] width 40 height 15
type input "1"
click at [293, 168] on div "Ingredient * Amount * Unit * Waste * .a-a{fill:#347362;}.b-a{fill:#fff;} Grams …" at bounding box center [253, 173] width 337 height 188
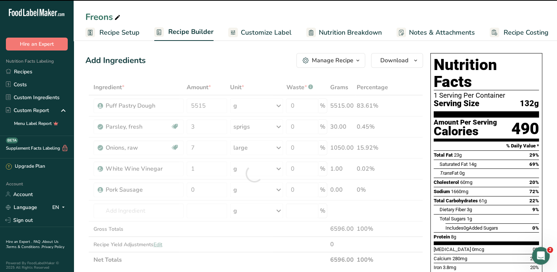
click at [276, 169] on div at bounding box center [253, 173] width 337 height 188
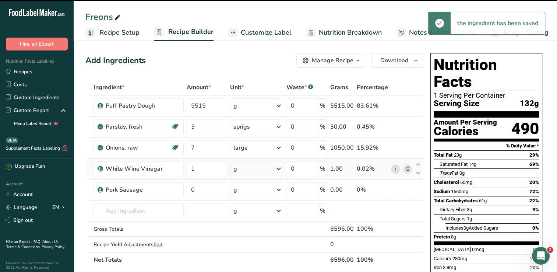
click at [276, 173] on icon at bounding box center [278, 168] width 9 height 13
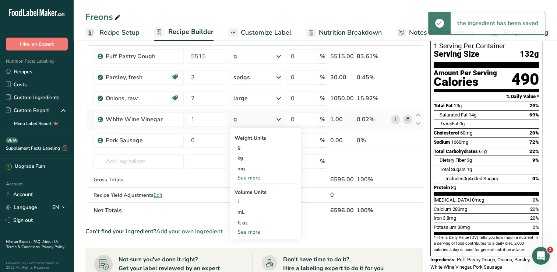
scroll to position [56, 0]
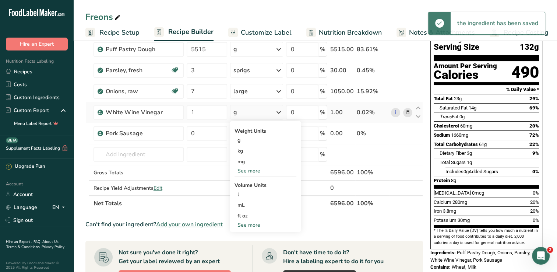
click at [260, 224] on div "See more" at bounding box center [265, 225] width 62 height 8
select select "22"
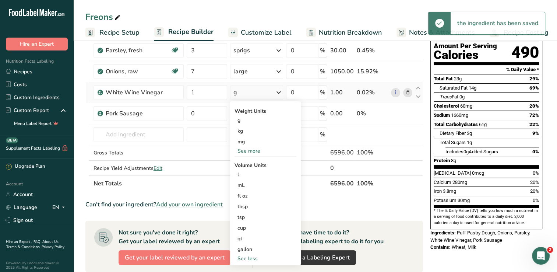
scroll to position [106, 0]
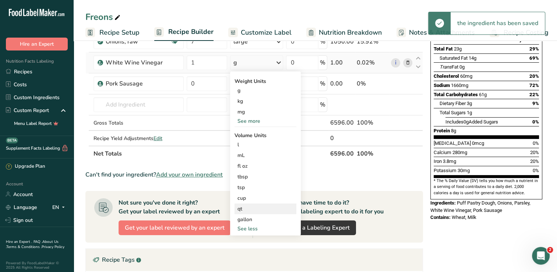
click at [252, 209] on div "qt" at bounding box center [265, 209] width 56 height 8
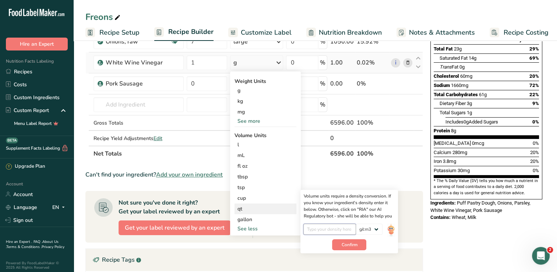
click at [338, 227] on input "number" at bounding box center [329, 228] width 53 height 11
click at [390, 230] on img at bounding box center [391, 229] width 8 height 13
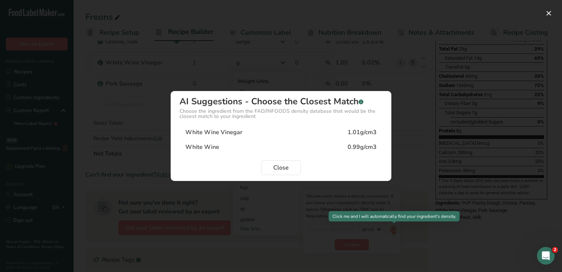
click at [366, 152] on div "White Wine 0.99g/cm3" at bounding box center [281, 146] width 203 height 15
type input "0.99"
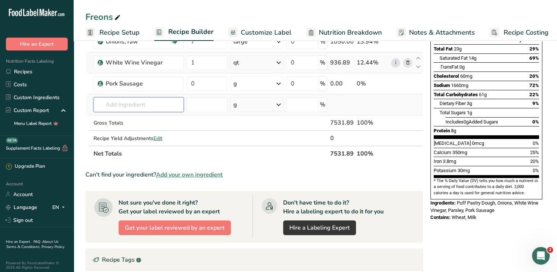
click at [157, 105] on input "text" at bounding box center [138, 104] width 91 height 15
click at [215, 84] on input "0" at bounding box center [207, 83] width 40 height 15
type input "16"
click at [281, 83] on div "Ingredient * Amount * Unit * Waste * .a-a{fill:#347362;}.b-a{fill:#fff;} Grams …" at bounding box center [253, 68] width 337 height 188
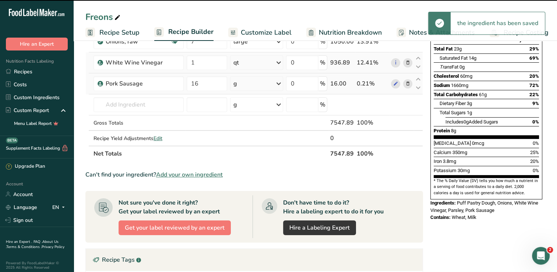
click at [283, 87] on icon at bounding box center [278, 83] width 9 height 13
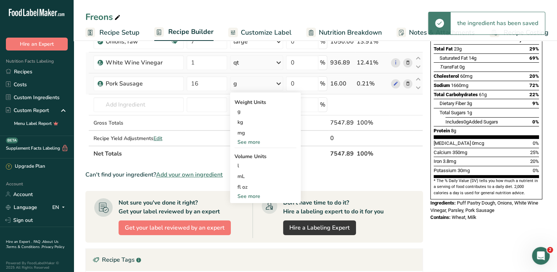
click at [259, 145] on div "See more" at bounding box center [265, 142] width 62 height 8
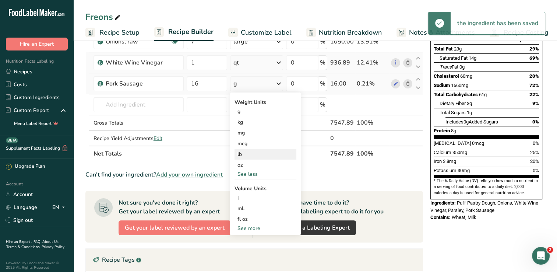
click at [257, 156] on div "lb" at bounding box center [265, 154] width 62 height 11
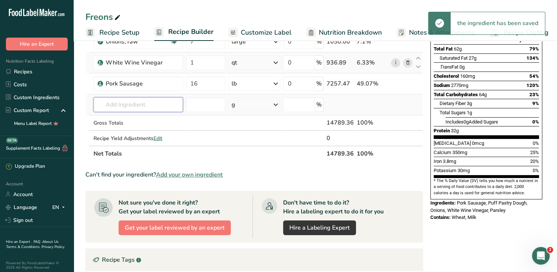
click at [167, 106] on input "text" at bounding box center [137, 104] width 89 height 15
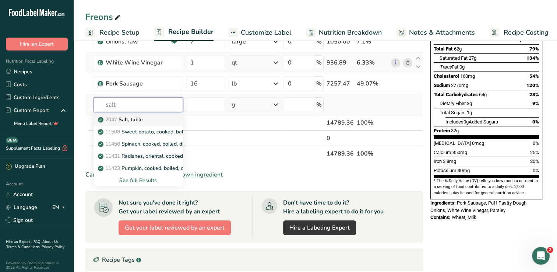
type input "salt"
click at [150, 122] on div "2047 Salt, table" at bounding box center [132, 120] width 66 height 8
type input "Salt, table"
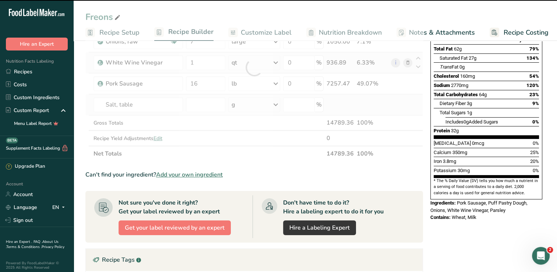
type input "0"
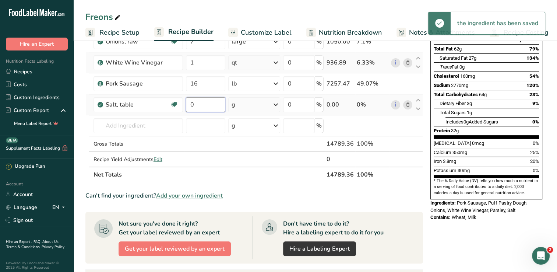
click at [205, 106] on input "0" at bounding box center [205, 104] width 39 height 15
type input "4"
click at [151, 122] on div "Ingredient * Amount * Unit * Waste * .a-a{fill:#347362;}.b-a{fill:#fff;} Grams …" at bounding box center [253, 78] width 337 height 209
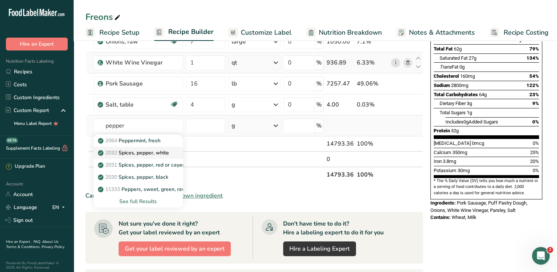
click at [168, 153] on p "2032 Spices, pepper, white" at bounding box center [134, 153] width 70 height 8
type input "Spices, pepper, white"
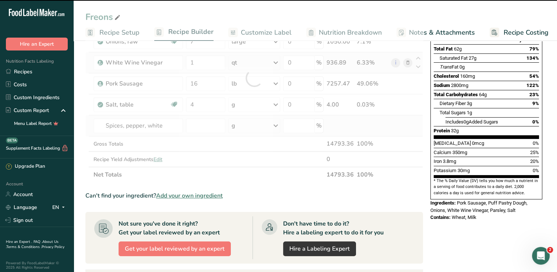
type input "0"
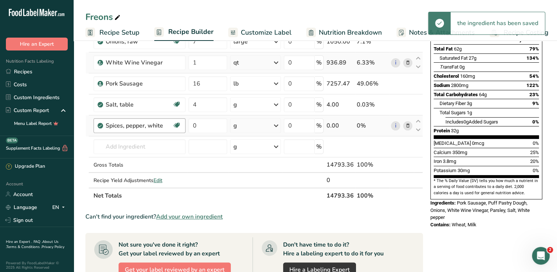
click at [157, 127] on div "Spices, pepper, white" at bounding box center [139, 125] width 67 height 9
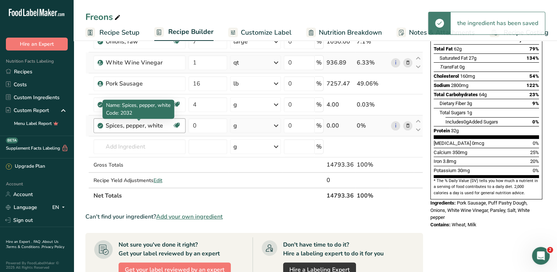
click at [165, 126] on div "Spices, pepper, white" at bounding box center [139, 125] width 67 height 9
click at [164, 127] on div "Spices, pepper, white" at bounding box center [139, 125] width 67 height 9
click at [160, 128] on div "Spices, pepper, white" at bounding box center [139, 125] width 67 height 9
click at [159, 126] on div "Spices, pepper, white" at bounding box center [139, 125] width 67 height 9
click at [160, 126] on div "Spices, pepper, white" at bounding box center [139, 125] width 67 height 9
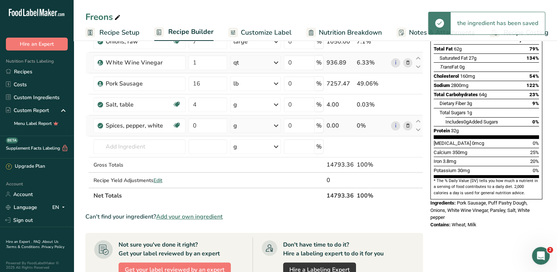
click at [410, 123] on icon at bounding box center [407, 126] width 5 height 8
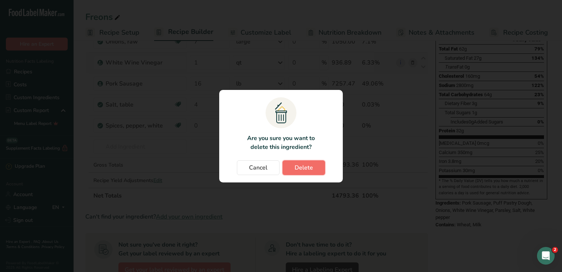
click at [315, 168] on button "Delete" at bounding box center [304, 167] width 43 height 15
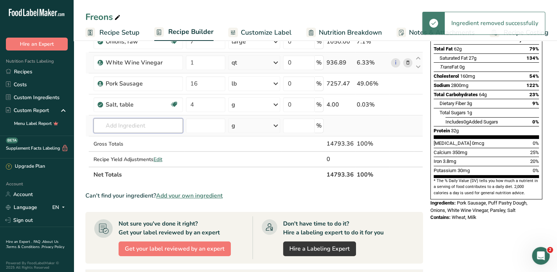
click at [154, 128] on input "text" at bounding box center [137, 125] width 89 height 15
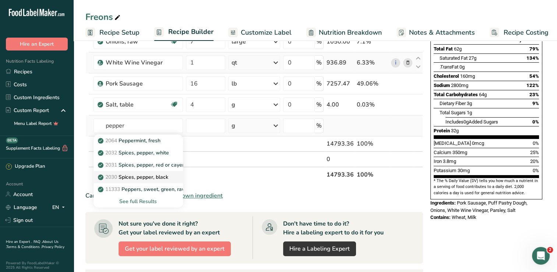
click at [165, 177] on p "2030 Spices, pepper, black" at bounding box center [133, 177] width 69 height 8
type input "Spices, pepper, black"
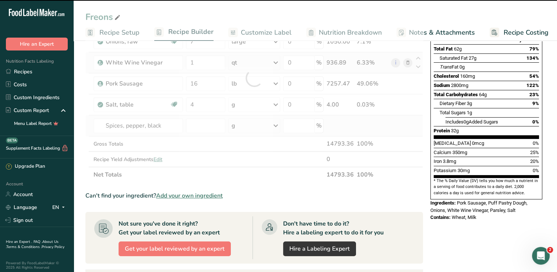
type input "0"
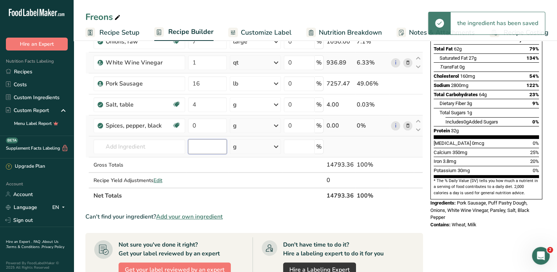
click at [210, 139] on input "number" at bounding box center [207, 146] width 39 height 15
click at [215, 127] on input "0" at bounding box center [207, 125] width 39 height 15
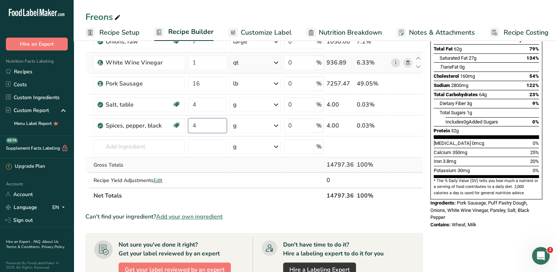
type input "4"
click at [168, 159] on div "Ingredient * Amount * Unit * Waste * .a-a{fill:#347362;}.b-a{fill:#fff;} Grams …" at bounding box center [253, 89] width 337 height 230
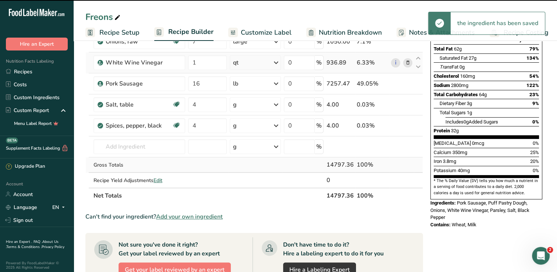
click at [138, 157] on td "Gross Totals" at bounding box center [139, 164] width 95 height 15
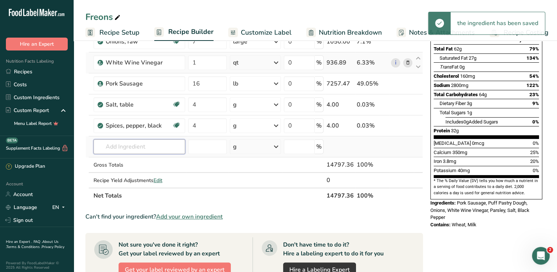
click at [151, 149] on input "text" at bounding box center [139, 146] width 92 height 15
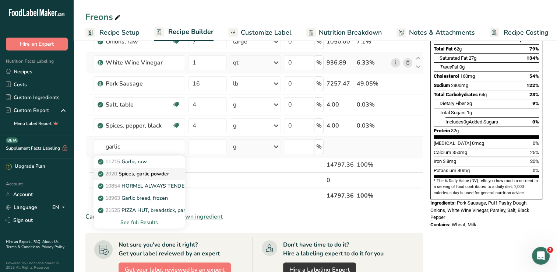
click at [168, 175] on p "2020 Spices, garlic powder" at bounding box center [134, 174] width 70 height 8
type input "Spices, garlic powder"
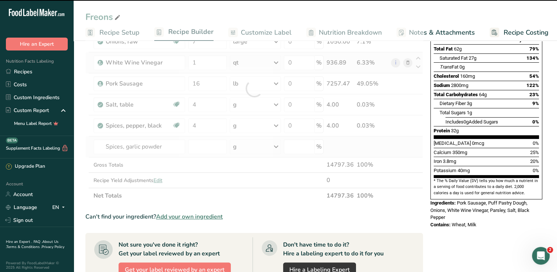
type input "0"
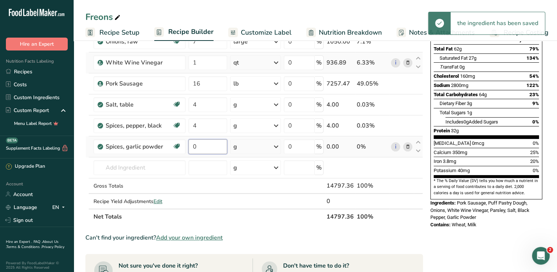
click at [217, 147] on input "0" at bounding box center [207, 146] width 39 height 15
type input "4"
click at [159, 168] on div "Ingredient * Amount * Unit * Waste * .a-a{fill:#347362;}.b-a{fill:#fff;} Grams …" at bounding box center [253, 99] width 337 height 251
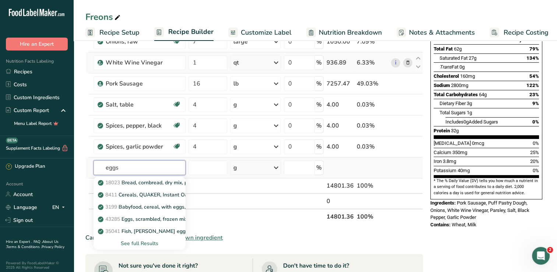
type input "eggs"
click at [138, 243] on div "See full Results" at bounding box center [139, 243] width 81 height 8
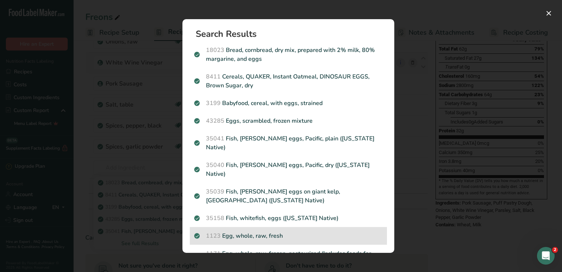
click at [269, 231] on p "1123 Egg, whole, raw, fresh" at bounding box center [288, 235] width 188 height 9
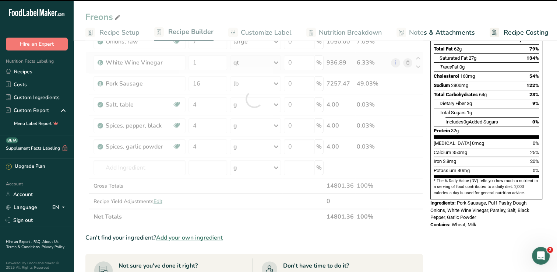
type input "0"
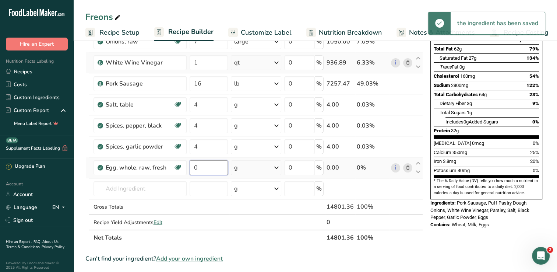
click at [210, 168] on input "0" at bounding box center [208, 167] width 38 height 15
click at [272, 171] on div "Ingredient * Amount * Unit * Waste * .a-a{fill:#347362;}.b-a{fill:#fff;} Grams …" at bounding box center [253, 110] width 337 height 272
click at [275, 172] on icon at bounding box center [276, 167] width 9 height 13
click at [259, 191] on div "1 large" at bounding box center [266, 192] width 62 height 11
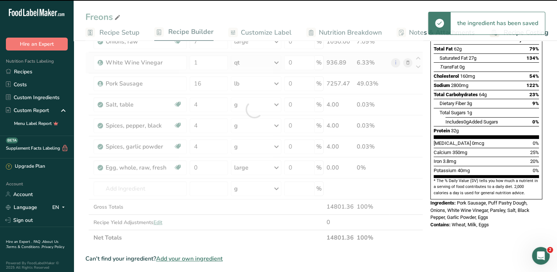
click at [209, 170] on div at bounding box center [253, 110] width 337 height 272
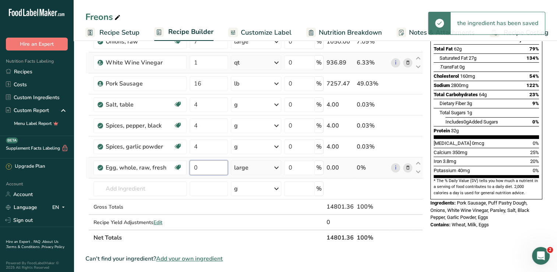
click at [212, 168] on input "0" at bounding box center [208, 167] width 38 height 15
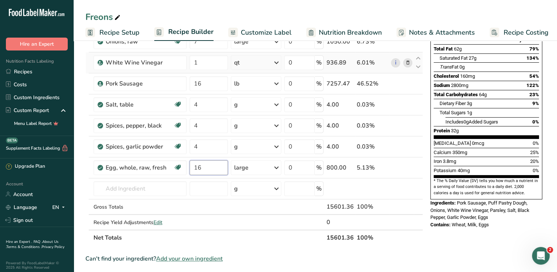
type input "16"
click at [453, 242] on div "Nutrition Facts 1 Serving Per Container Serving Size 296g Amount Per Serving Ca…" at bounding box center [486, 211] width 118 height 535
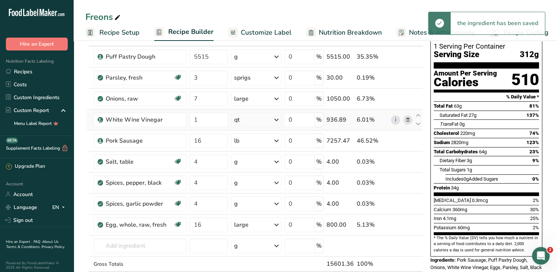
scroll to position [52, 0]
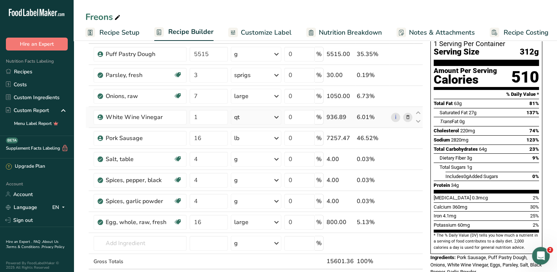
click at [518, 29] on span "Recipe Costing" at bounding box center [525, 33] width 45 height 10
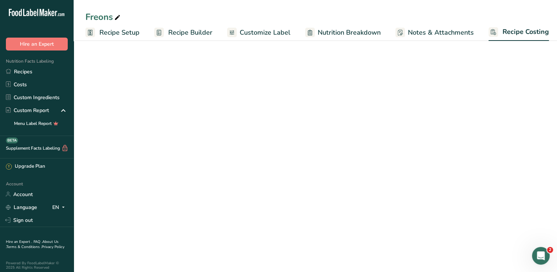
scroll to position [0, 3]
select select "12"
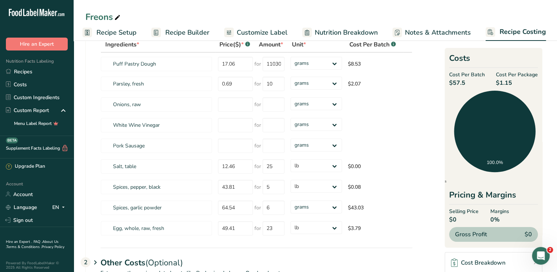
scroll to position [48, 0]
click at [330, 210] on select "grams kg mg mcg lb oz" at bounding box center [316, 206] width 52 height 13
select select "12"
click at [290, 200] on select "grams kg mg mcg lb oz" at bounding box center [316, 206] width 52 height 13
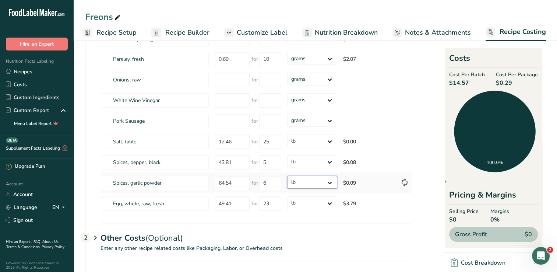
scroll to position [75, 0]
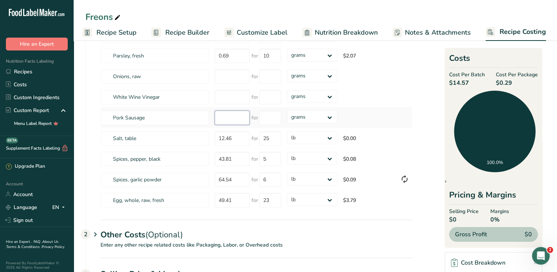
click at [231, 118] on input "number" at bounding box center [232, 117] width 35 height 14
type input "3.99"
click at [274, 120] on input "number" at bounding box center [270, 117] width 22 height 14
type input "16"
click at [331, 120] on div "Ingredients * Price($) * .a-a{fill:#347362;}.b-a{fill:#fff;} Amount * Unit * Co…" at bounding box center [256, 110] width 312 height 202
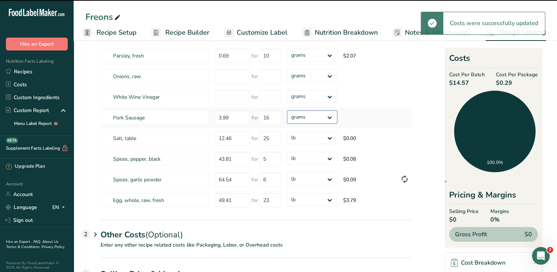
select select "5"
click at [287, 110] on select "grams kg mg mcg lb oz" at bounding box center [312, 116] width 50 height 13
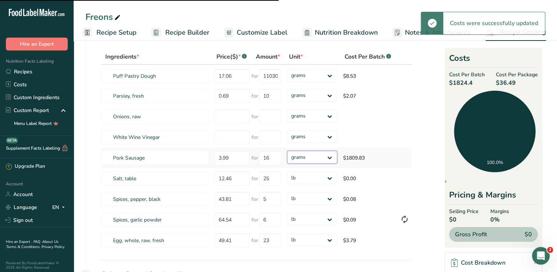
scroll to position [35, 0]
select select "5"
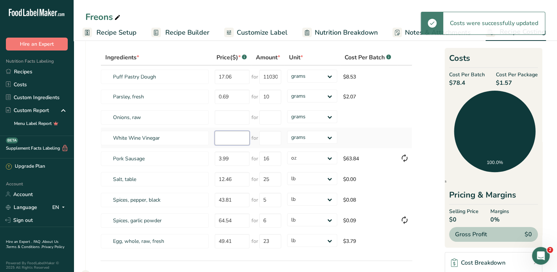
click at [237, 138] on input "number" at bounding box center [232, 138] width 35 height 14
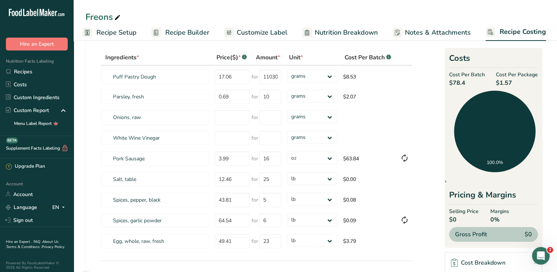
click at [418, 125] on section "Download Ingredient Costs 1 Enter the total price you pay for each ingredient I…" at bounding box center [315, 176] width 460 height 323
click at [236, 137] on input "number" at bounding box center [232, 138] width 35 height 14
click at [242, 202] on input "43.81" at bounding box center [232, 199] width 35 height 14
type input "4"
type input "23.95"
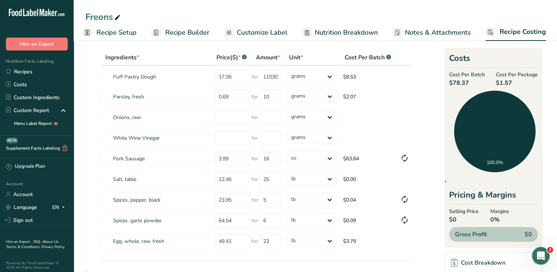
click at [429, 259] on section "Download Ingredient Costs 1 Enter the total price you pay for each ingredient I…" at bounding box center [315, 176] width 460 height 323
click at [225, 137] on input "number" at bounding box center [232, 138] width 35 height 14
type input "32.17"
click at [269, 138] on input "number" at bounding box center [270, 138] width 22 height 14
type input "512"
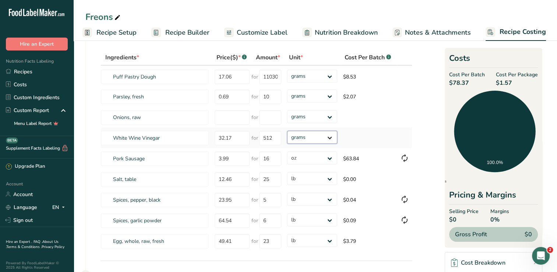
click at [326, 138] on div "Ingredients * Price($) * .a-a{fill:#347362;}.b-a{fill:#fff;} Amount * Unit * Co…" at bounding box center [256, 151] width 312 height 202
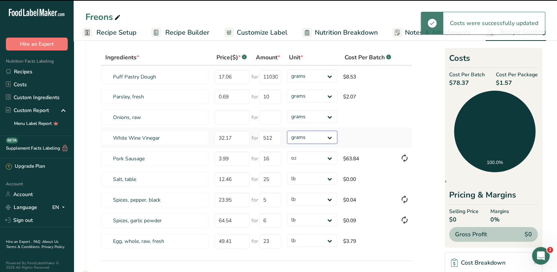
select select "5"
click at [287, 131] on select "grams kg mg mcg lb oz" at bounding box center [312, 137] width 50 height 13
select select "5"
click at [220, 116] on input "number" at bounding box center [232, 117] width 35 height 14
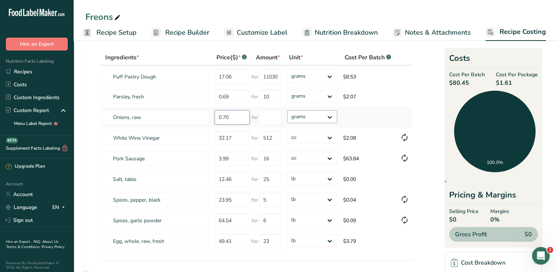
type input "0.70"
click at [335, 118] on select "grams kg mg mcg lb oz" at bounding box center [312, 116] width 50 height 13
click at [236, 114] on input "0.70" at bounding box center [232, 117] width 35 height 14
click at [241, 116] on input "0.70" at bounding box center [232, 117] width 35 height 14
click at [238, 114] on input "0.70" at bounding box center [232, 117] width 35 height 14
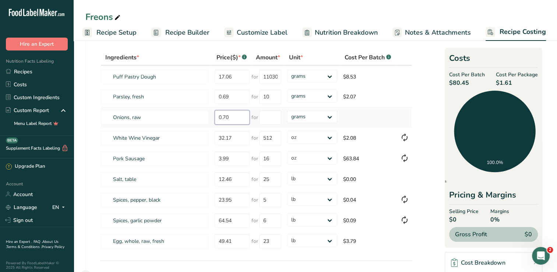
click at [240, 116] on input "0.70" at bounding box center [232, 117] width 35 height 14
click at [240, 118] on input "0.70" at bounding box center [232, 117] width 35 height 14
click at [242, 117] on input "0.70" at bounding box center [232, 117] width 35 height 14
click at [241, 118] on input "0.70" at bounding box center [232, 117] width 35 height 14
type input "1"
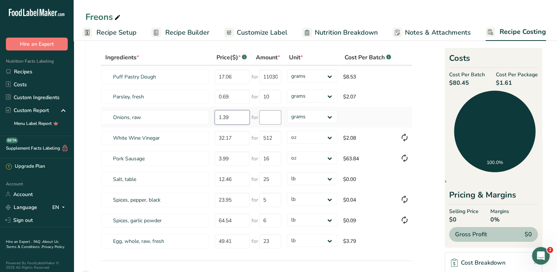
type input "1.39"
click at [271, 118] on input "number" at bounding box center [270, 117] width 22 height 14
type input "1"
click at [313, 117] on div "Ingredients * Price($) * .a-a{fill:#347362;}.b-a{fill:#fff;} Amount * Unit * Co…" at bounding box center [256, 151] width 312 height 202
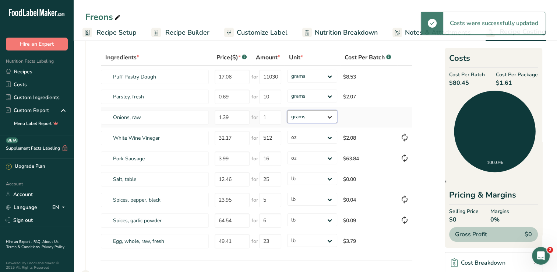
select select "12"
click at [287, 110] on select "grams kg mg mcg lb oz" at bounding box center [312, 116] width 50 height 13
select select "12"
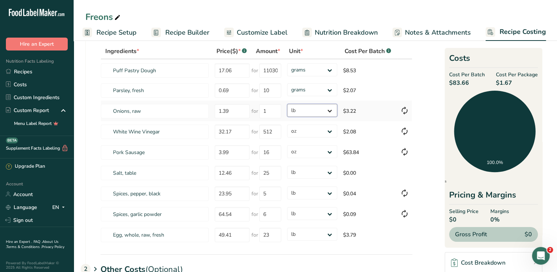
scroll to position [43, 0]
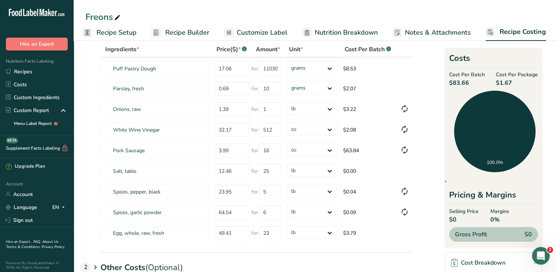
click at [172, 35] on span "Recipe Builder" at bounding box center [187, 33] width 44 height 10
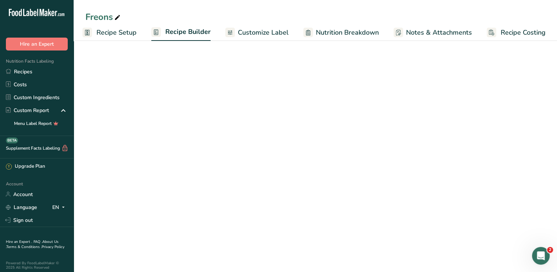
scroll to position [0, 3]
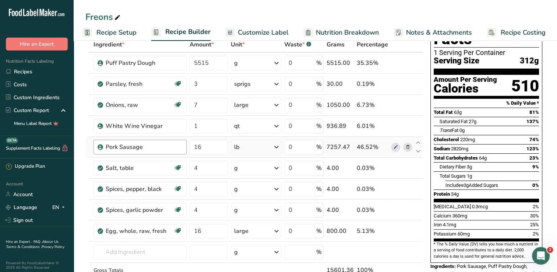
click at [162, 147] on div "Pork Sausage" at bounding box center [144, 146] width 77 height 9
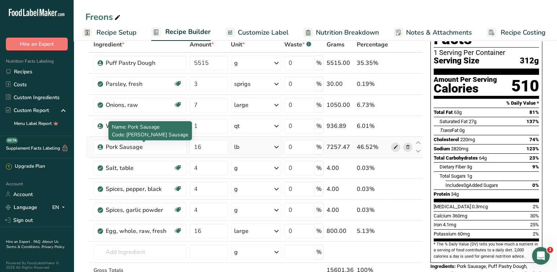
click at [397, 144] on icon at bounding box center [395, 147] width 5 height 8
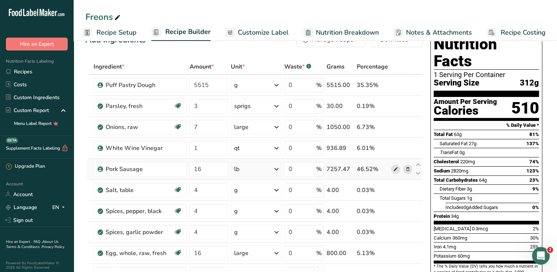
scroll to position [0, 0]
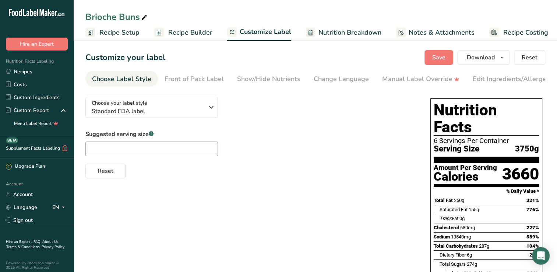
click at [137, 32] on span "Recipe Setup" at bounding box center [119, 33] width 40 height 10
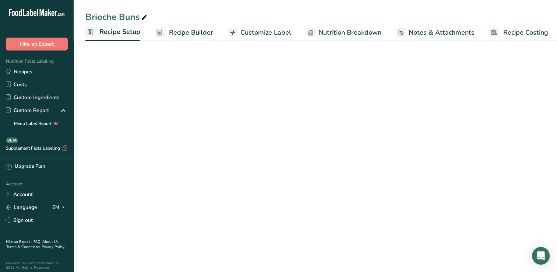
scroll to position [0, 3]
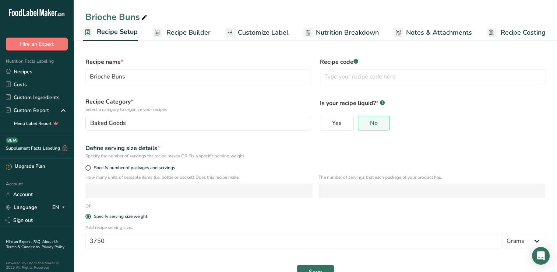
click at [205, 35] on span "Recipe Builder" at bounding box center [188, 33] width 44 height 10
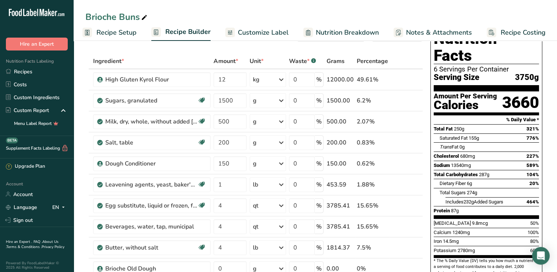
scroll to position [23, 0]
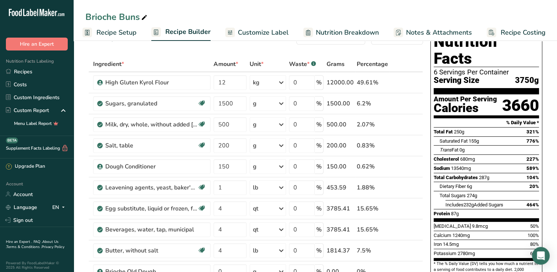
click at [507, 36] on span "Recipe Costing" at bounding box center [522, 33] width 45 height 10
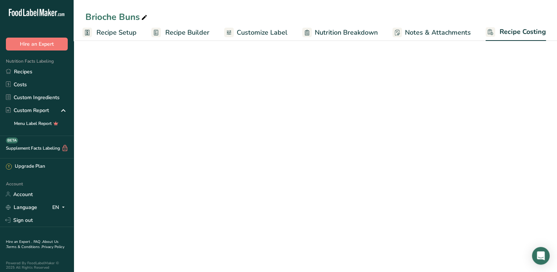
select select "12"
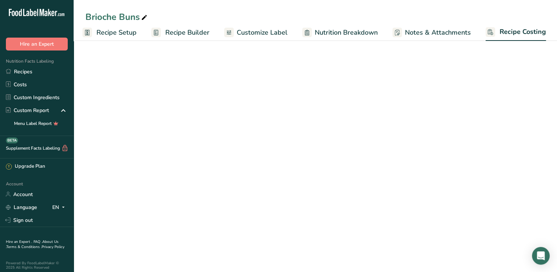
select select "12"
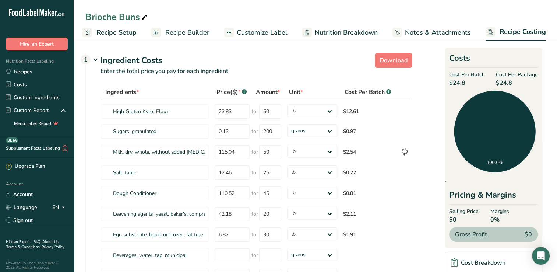
click at [109, 31] on span "Recipe Setup" at bounding box center [116, 33] width 40 height 10
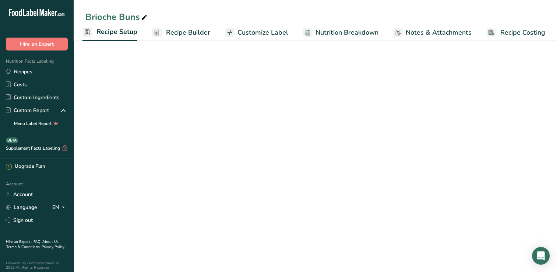
scroll to position [0, 3]
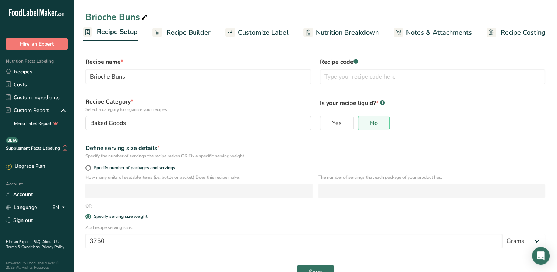
click at [197, 33] on span "Recipe Builder" at bounding box center [188, 33] width 44 height 10
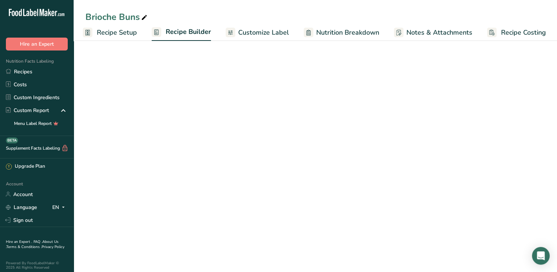
scroll to position [0, 3]
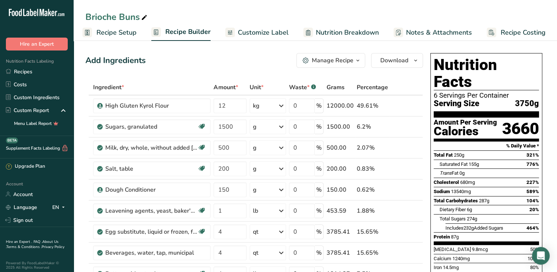
click at [503, 38] on link "Recipe Costing" at bounding box center [515, 32] width 59 height 17
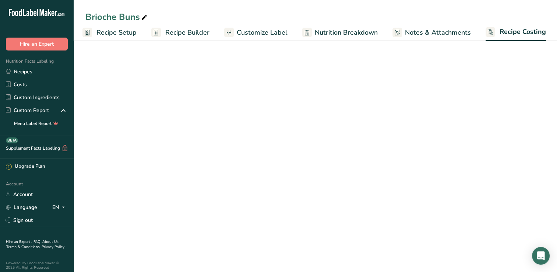
scroll to position [0, 3]
select select "12"
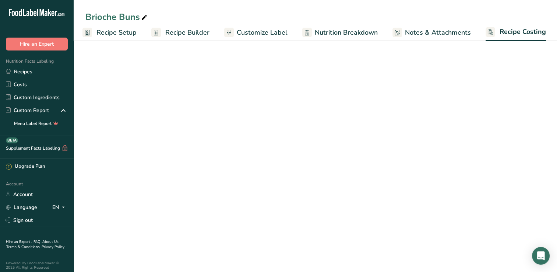
select select "12"
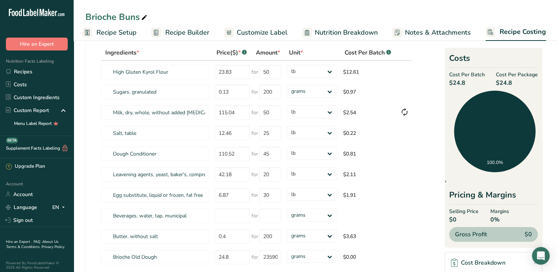
scroll to position [0, 0]
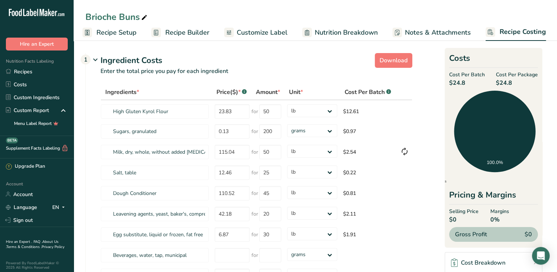
click at [171, 37] on span "Recipe Builder" at bounding box center [187, 33] width 44 height 10
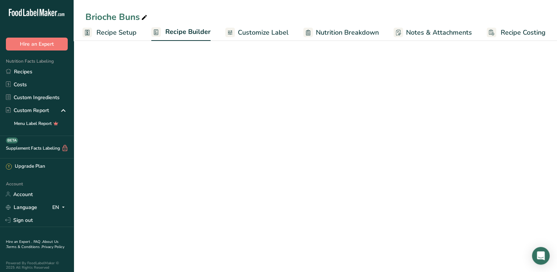
click at [124, 35] on span "Recipe Setup" at bounding box center [116, 33] width 40 height 10
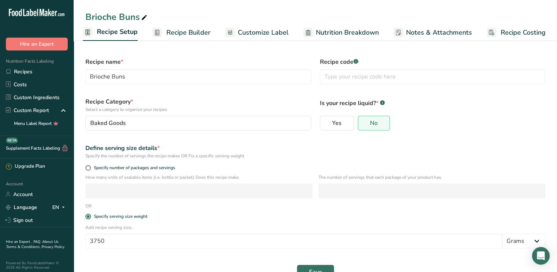
click at [255, 40] on link "Customize Label" at bounding box center [256, 32] width 63 height 17
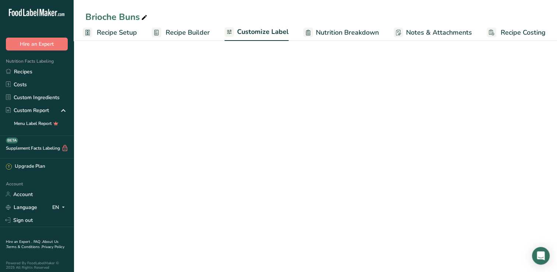
scroll to position [0, 3]
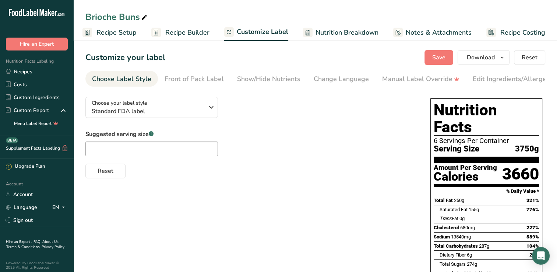
click at [511, 38] on link "Recipe Costing" at bounding box center [515, 32] width 59 height 17
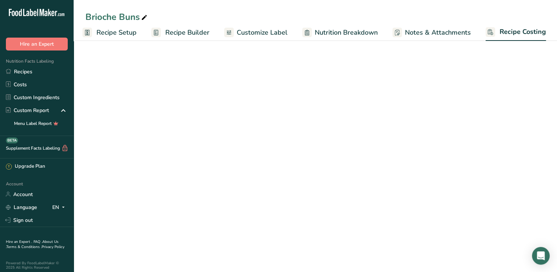
scroll to position [0, 3]
select select "12"
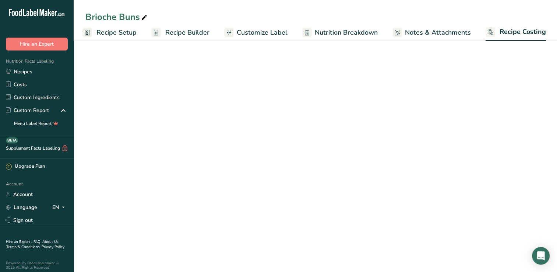
select select "12"
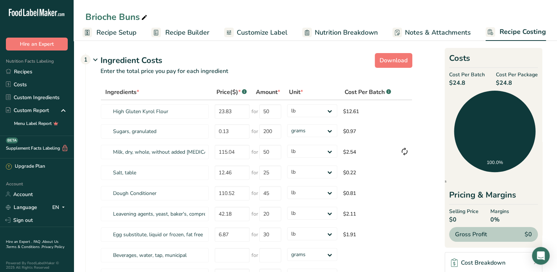
click at [259, 38] on link "Customize Label" at bounding box center [255, 32] width 63 height 17
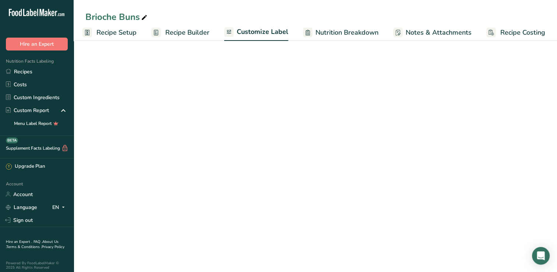
scroll to position [0, 3]
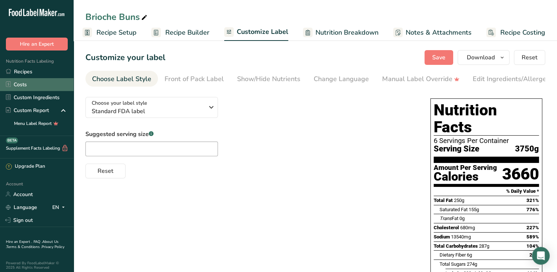
click at [26, 86] on link "Costs" at bounding box center [37, 84] width 74 height 13
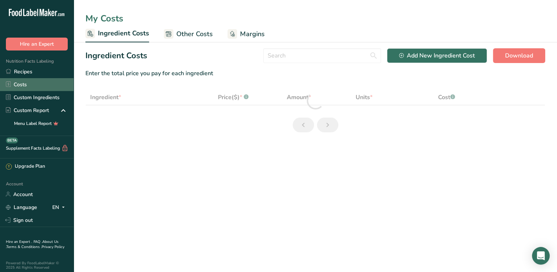
select select "12"
select select "5"
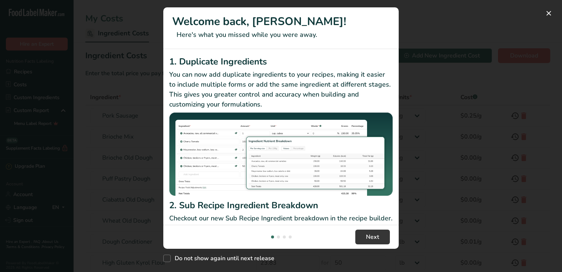
select select "12"
click at [438, 25] on div "New Features" at bounding box center [281, 136] width 562 height 272
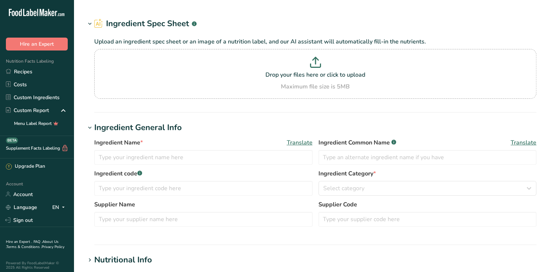
type input "Pork Sausage"
type input "[PERSON_NAME] Sausage"
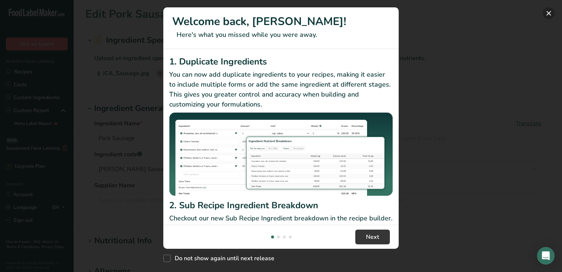
click at [545, 15] on button "New Features" at bounding box center [549, 13] width 12 height 12
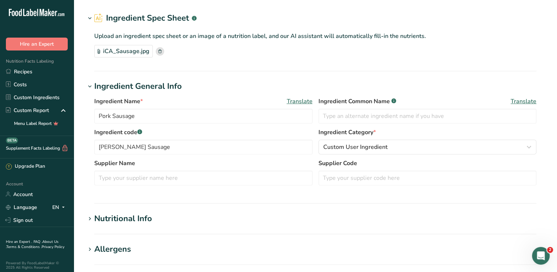
scroll to position [22, 0]
click at [190, 118] on input "Pork Sausage" at bounding box center [203, 116] width 218 height 15
click at [195, 117] on input "Pork Sausage" at bounding box center [203, 116] width 218 height 15
click at [194, 118] on input "Pork Sausage" at bounding box center [203, 116] width 218 height 15
click at [194, 119] on input "Pork Sausage" at bounding box center [203, 116] width 218 height 15
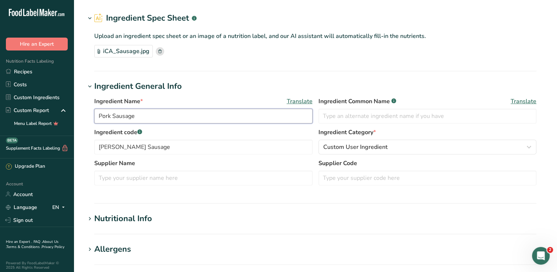
click at [194, 117] on input "Pork Sausage" at bounding box center [203, 116] width 218 height 15
click at [209, 118] on input "Pork Sausage" at bounding box center [203, 116] width 218 height 15
click at [210, 117] on input "Pork Sausage" at bounding box center [203, 116] width 218 height 15
click at [216, 119] on input "Pork Sausage" at bounding box center [203, 116] width 218 height 15
click at [219, 119] on input "Pork Sausage" at bounding box center [203, 116] width 218 height 15
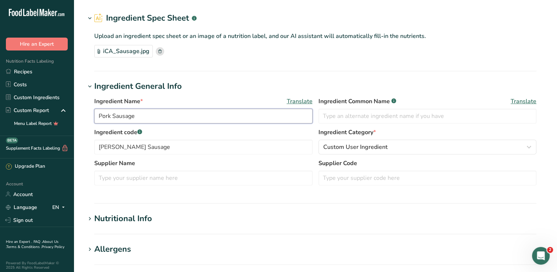
click at [232, 117] on input "Pork Sausage" at bounding box center [203, 116] width 218 height 15
click at [235, 119] on input "Pork Sausage" at bounding box center [203, 116] width 218 height 15
click at [236, 117] on input "Pork Sausage" at bounding box center [203, 116] width 218 height 15
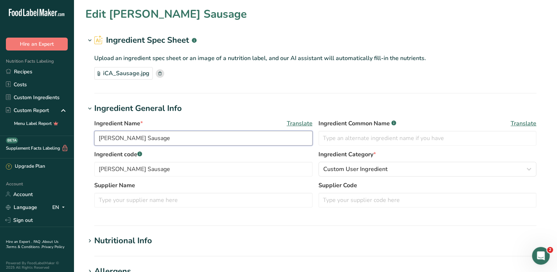
type input "[PERSON_NAME] Sausage"
click at [511, 43] on h1 "Ingredient Spec Sheet .a-a{fill:#347362;}.b-a{fill:#fff;}" at bounding box center [315, 40] width 460 height 12
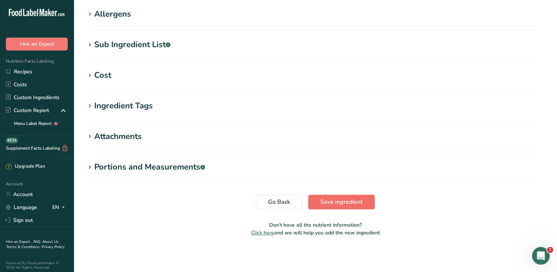
click at [365, 206] on button "Save ingredient" at bounding box center [341, 201] width 67 height 15
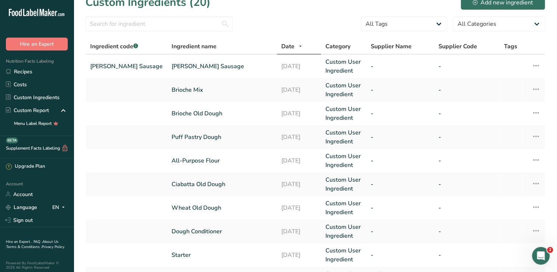
scroll to position [12, 0]
click at [16, 73] on link "Recipes" at bounding box center [37, 71] width 74 height 13
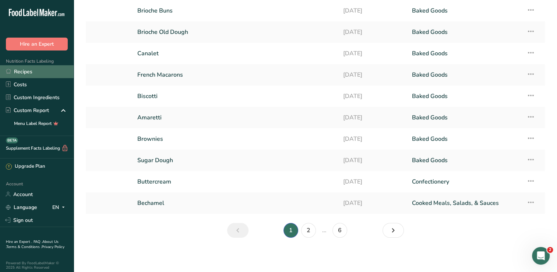
scroll to position [50, 0]
click at [394, 233] on icon "Next page" at bounding box center [393, 229] width 9 height 13
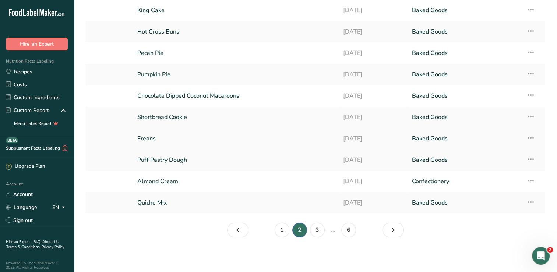
click at [142, 143] on link "Freons" at bounding box center [235, 138] width 197 height 15
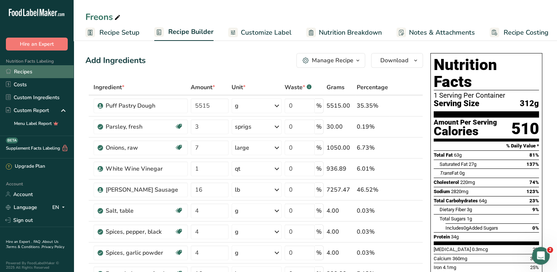
click at [22, 73] on link "Recipes" at bounding box center [37, 71] width 74 height 13
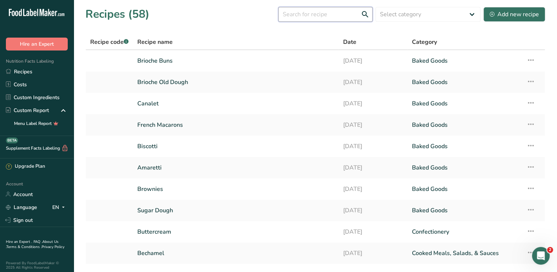
click at [306, 17] on input "text" at bounding box center [325, 14] width 94 height 15
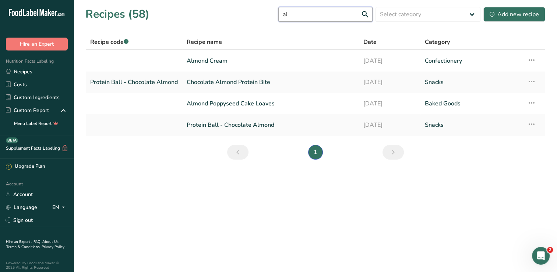
type input "a"
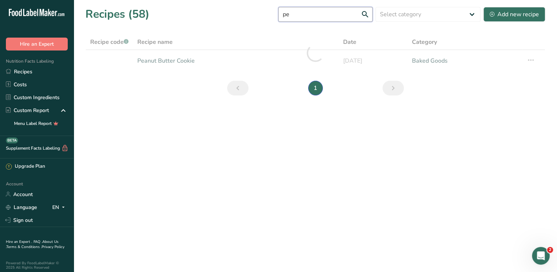
type input "p"
type input "m"
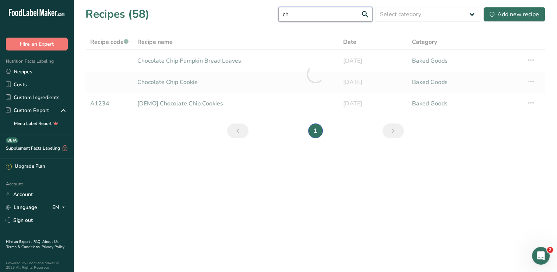
type input "c"
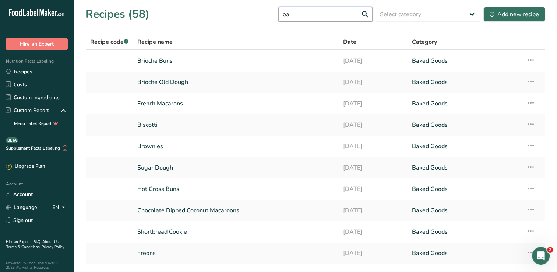
type input "o"
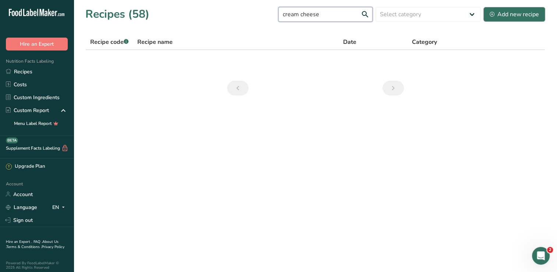
type input "cream cheese"
click at [525, 19] on button "Add new recipe" at bounding box center [514, 14] width 62 height 15
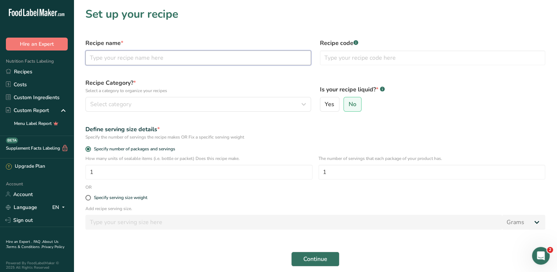
click at [110, 56] on input "text" at bounding box center [198, 57] width 226 height 15
type input "Cream Cheese Filling"
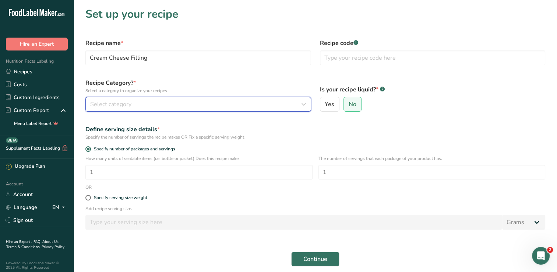
click at [102, 104] on span "Select category" at bounding box center [110, 104] width 41 height 9
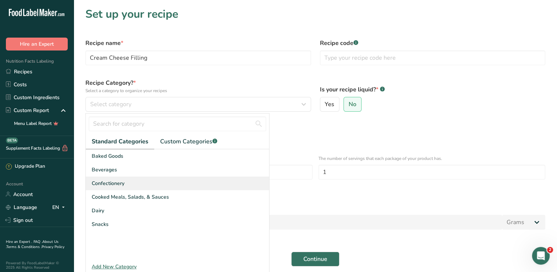
click at [99, 182] on span "Confectionery" at bounding box center [108, 183] width 33 height 8
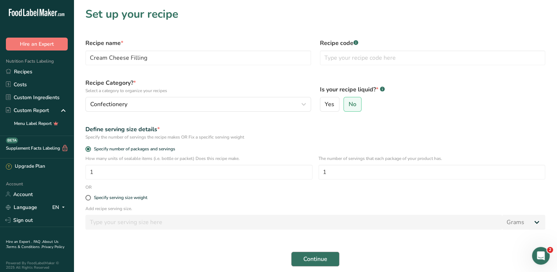
click at [319, 259] on span "Continue" at bounding box center [315, 258] width 24 height 9
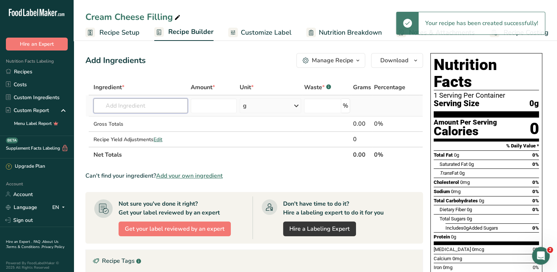
click at [107, 106] on input "text" at bounding box center [140, 105] width 94 height 15
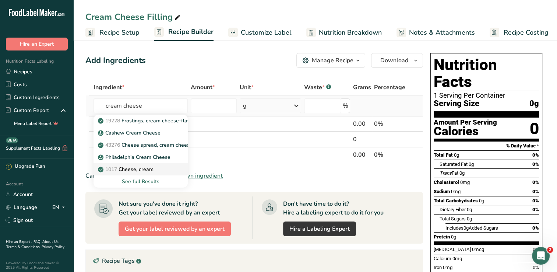
click at [117, 169] on span "1017" at bounding box center [111, 169] width 12 height 7
type input "Cheese, cream"
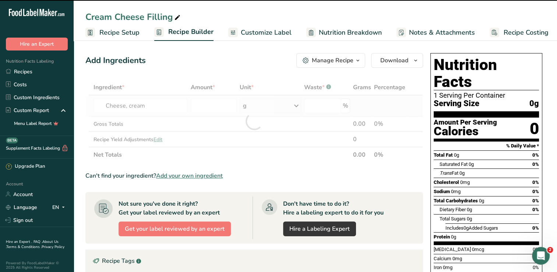
type input "0"
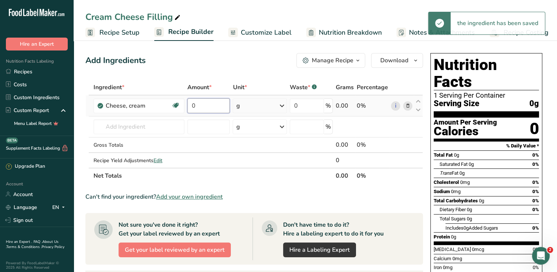
click at [215, 109] on input "0" at bounding box center [208, 105] width 43 height 15
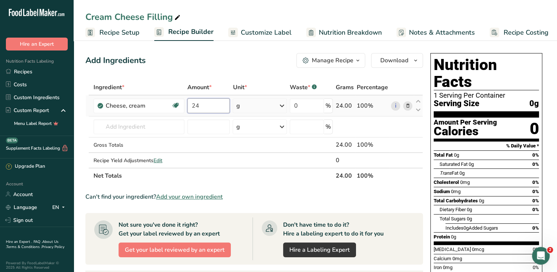
type input "24"
click at [281, 99] on div "Ingredient * Amount * Unit * Waste * .a-a{fill:#347362;}.b-a{fill:#fff;} Grams …" at bounding box center [253, 131] width 337 height 104
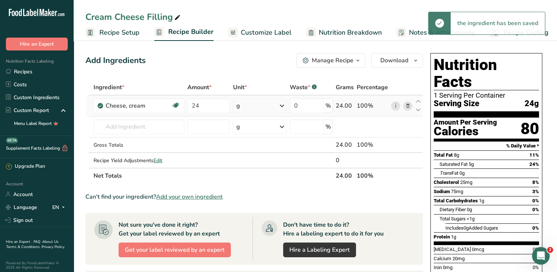
click at [286, 107] on icon at bounding box center [281, 105] width 9 height 13
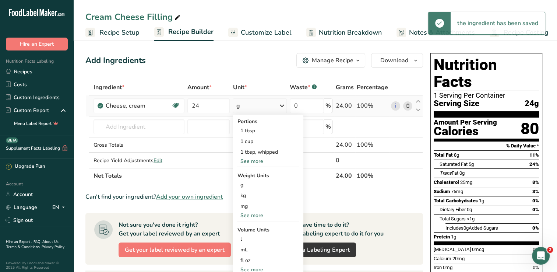
click at [265, 218] on div "See more" at bounding box center [268, 215] width 62 height 8
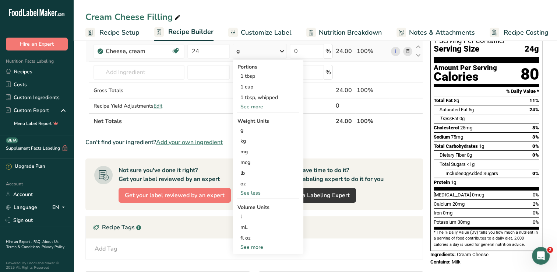
scroll to position [56, 0]
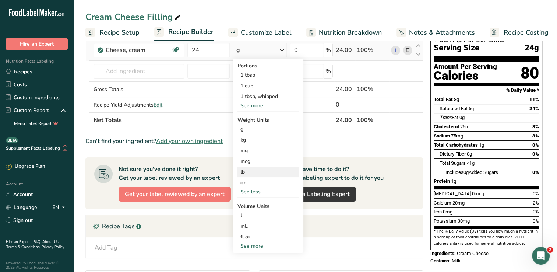
click at [264, 172] on div "lb" at bounding box center [268, 171] width 62 height 11
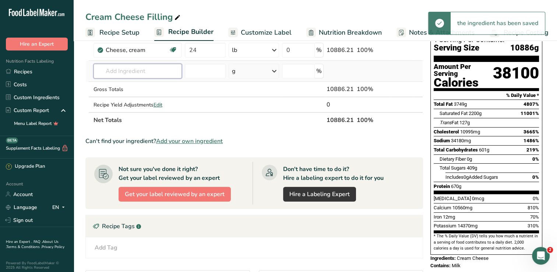
click at [114, 72] on input "text" at bounding box center [137, 71] width 88 height 15
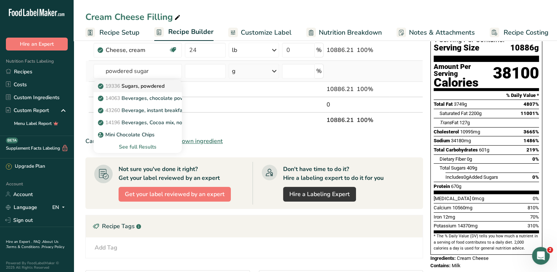
click at [126, 85] on p "19336 Sugars, powdered" at bounding box center [131, 86] width 65 height 8
type input "Sugars, powdered"
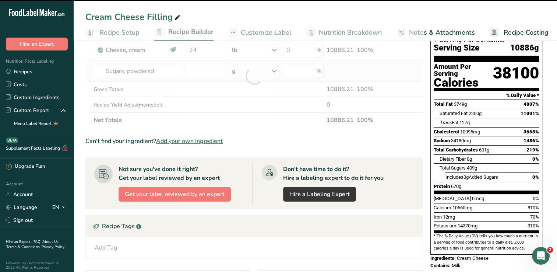
type input "0"
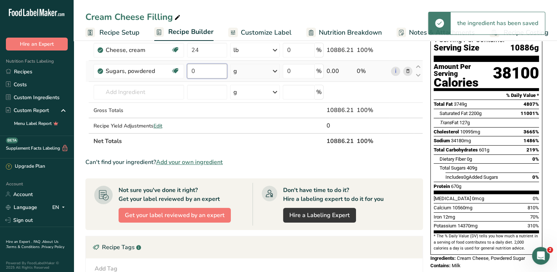
click at [205, 70] on input "0" at bounding box center [207, 71] width 40 height 15
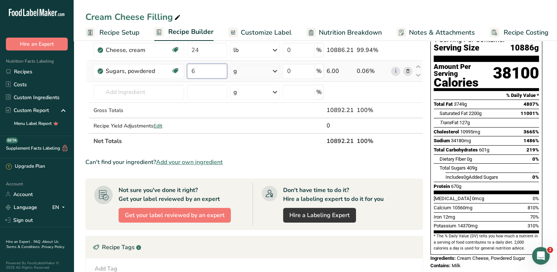
type input "6"
click at [278, 73] on div "Ingredient * Amount * Unit * Waste * .a-a{fill:#347362;}.b-a{fill:#fff;} Grams …" at bounding box center [253, 86] width 337 height 125
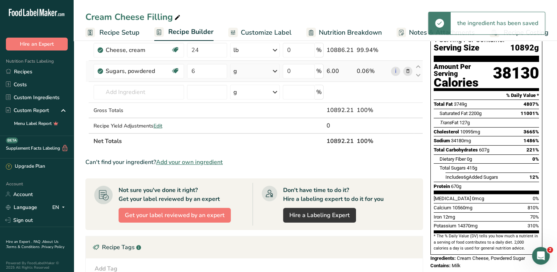
click at [274, 73] on icon at bounding box center [274, 70] width 9 height 13
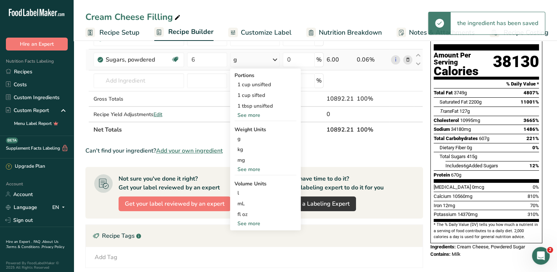
scroll to position [72, 0]
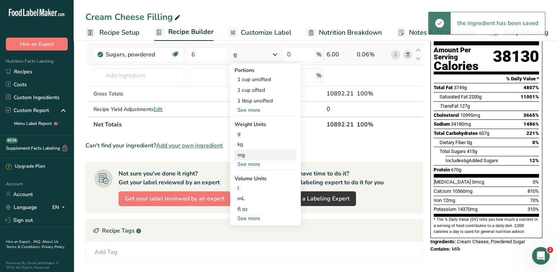
click at [252, 149] on div "mg" at bounding box center [265, 154] width 62 height 11
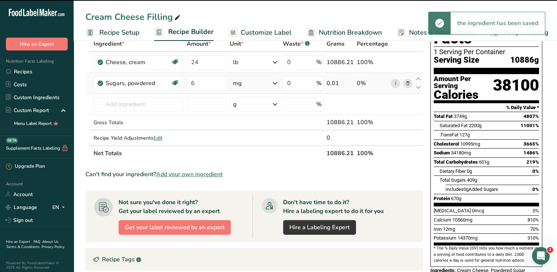
scroll to position [40, 0]
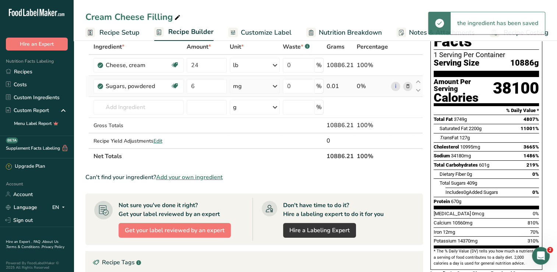
click at [279, 85] on icon at bounding box center [274, 85] width 9 height 13
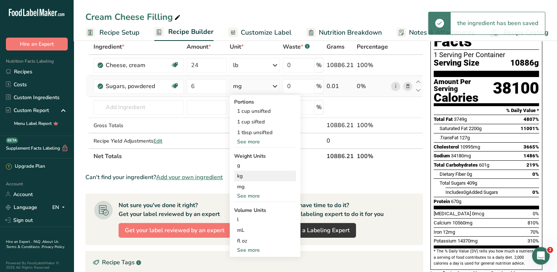
click at [257, 176] on div "kg" at bounding box center [265, 175] width 62 height 11
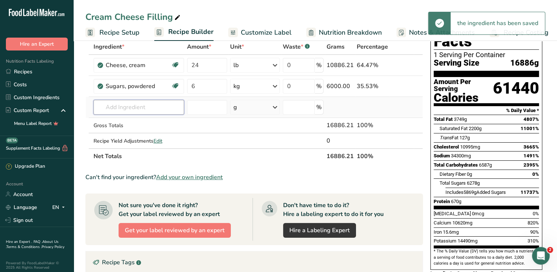
click at [145, 109] on input "text" at bounding box center [138, 107] width 91 height 15
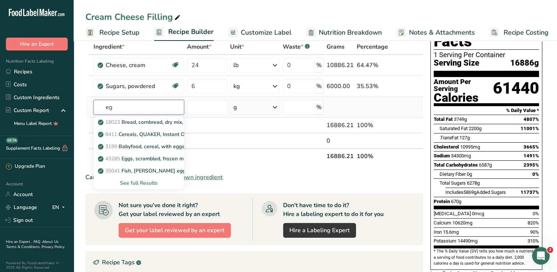
type input "e"
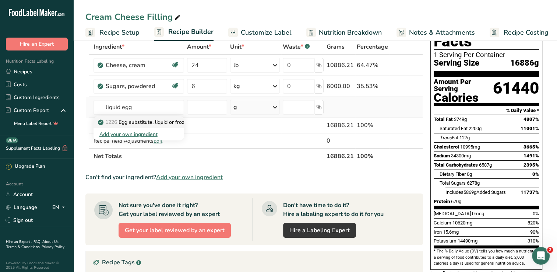
click at [128, 123] on p "1226 Egg substitute, liquid or frozen, fat free" at bounding box center [154, 122] width 111 height 8
type input "Egg substitute, liquid or frozen, fat free"
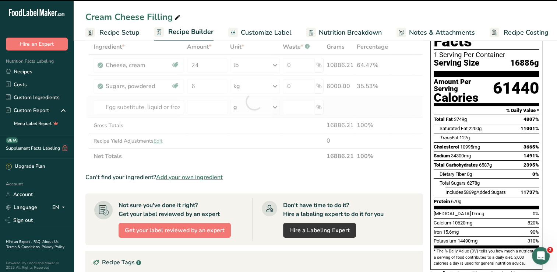
type input "0"
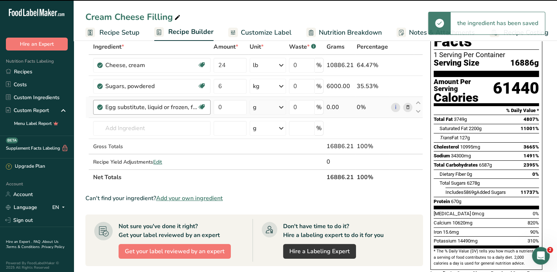
click at [209, 106] on div "Egg substitute, liquid or frozen, fat free Dairy free Gluten free Vegetarian So…" at bounding box center [151, 107] width 117 height 15
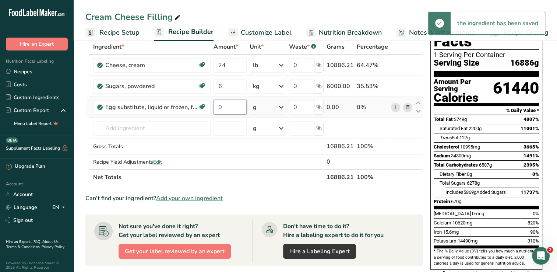
click at [240, 108] on input "0" at bounding box center [229, 107] width 33 height 15
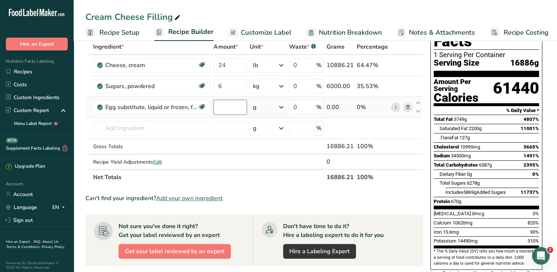
type input "1"
click at [285, 109] on div "Ingredient * Amount * Unit * Waste * .a-a{fill:#347362;}.b-a{fill:#fff;} Grams …" at bounding box center [253, 112] width 337 height 146
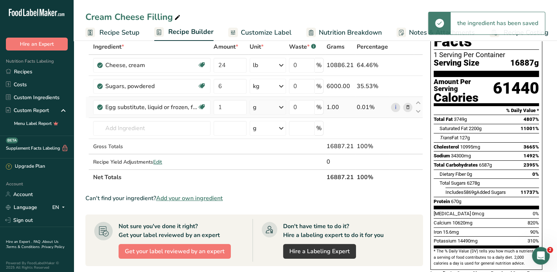
click at [284, 108] on icon at bounding box center [281, 106] width 9 height 13
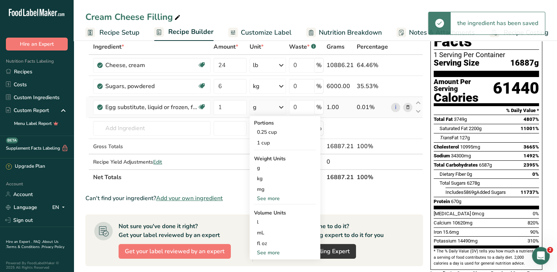
click at [282, 200] on div "See more" at bounding box center [285, 198] width 62 height 8
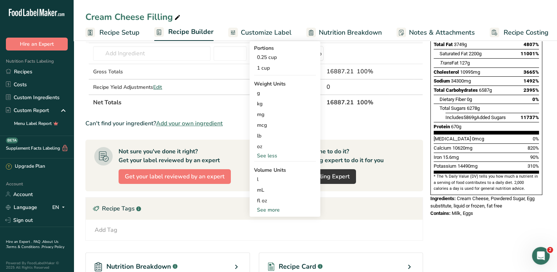
scroll to position [124, 0]
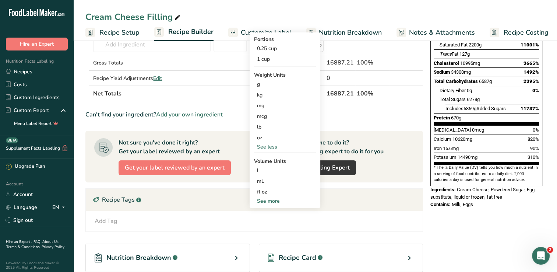
click at [281, 202] on div "See more" at bounding box center [285, 201] width 62 height 8
select select "22"
click at [284, 234] on div "qt" at bounding box center [285, 234] width 56 height 8
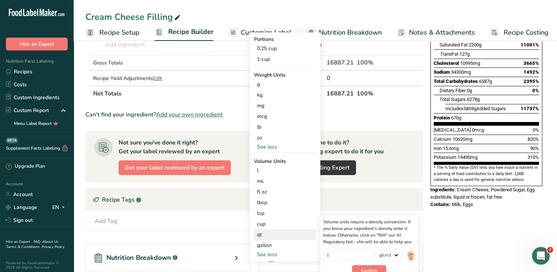
click at [411, 256] on img at bounding box center [411, 255] width 8 height 13
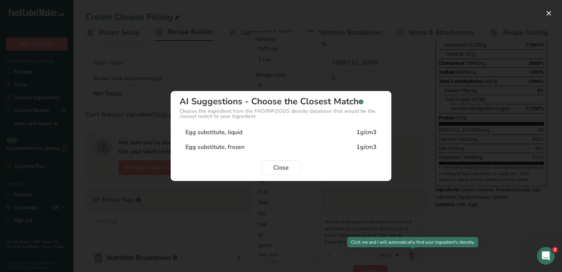
click at [375, 132] on div "1g/cm3" at bounding box center [367, 132] width 20 height 9
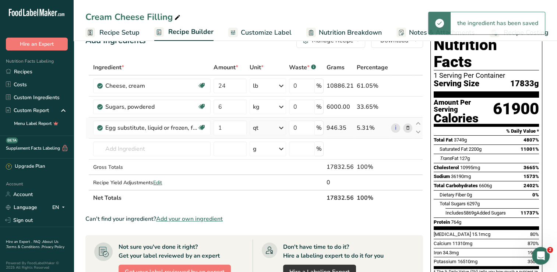
scroll to position [0, 0]
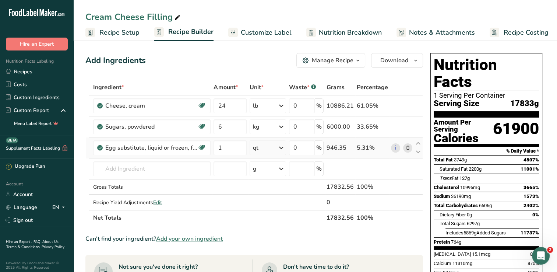
click at [531, 35] on span "Recipe Costing" at bounding box center [525, 33] width 45 height 10
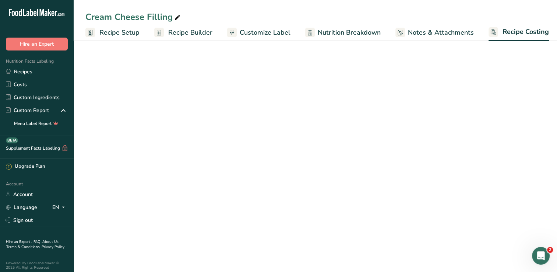
scroll to position [0, 3]
select select "12"
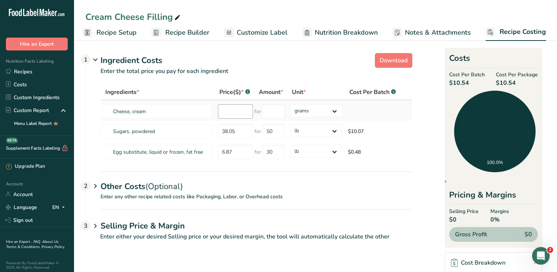
click at [234, 112] on input "number" at bounding box center [235, 111] width 35 height 14
type input "92.18"
click at [276, 113] on input "number" at bounding box center [273, 111] width 22 height 14
type input "18"
click at [335, 113] on div "Ingredients * Price($) * .a-a{fill:#347362;}.b-a{fill:#fff;} Amount * Unit * Co…" at bounding box center [256, 123] width 312 height 78
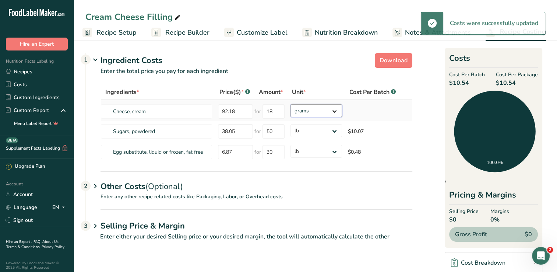
select select "12"
click at [290, 104] on select "grams kg mg mcg lb oz" at bounding box center [316, 110] width 52 height 13
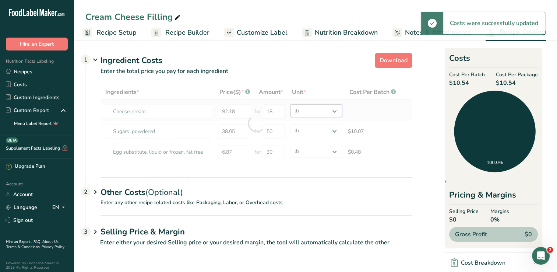
select select
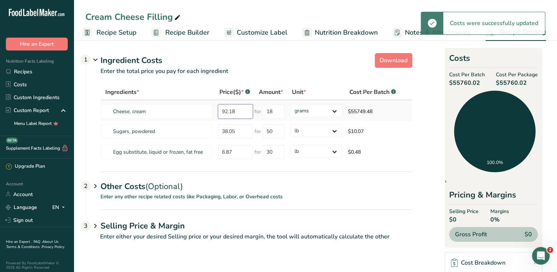
click at [240, 112] on input "92.18" at bounding box center [235, 111] width 35 height 14
type input "92.13"
select select "12"
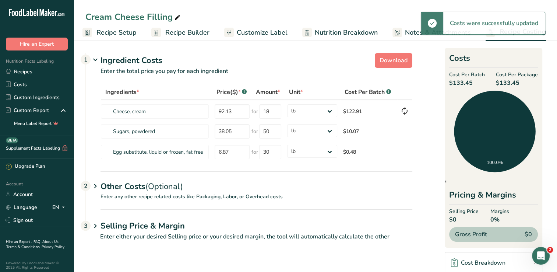
click at [429, 129] on section "Download Ingredient Costs 1 Enter the total price you pay for each ingredient I…" at bounding box center [315, 149] width 460 height 199
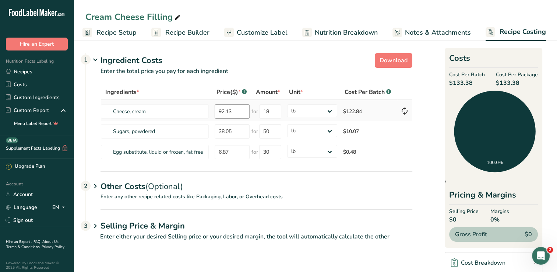
click at [234, 110] on input "92.13" at bounding box center [232, 111] width 35 height 14
type input "9"
type input "84.26"
click at [273, 112] on div "Ingredients * Price($) * .a-a{fill:#347362;}.b-a{fill:#fff;} Amount * Unit * Co…" at bounding box center [256, 123] width 312 height 78
type input "1"
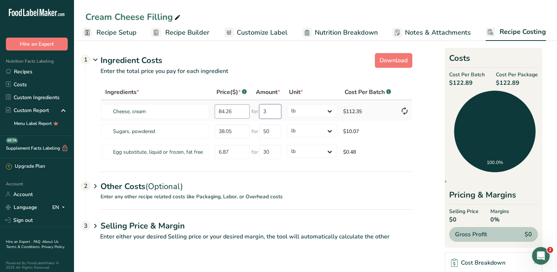
type input "3"
click at [235, 112] on div "Ingredients * Price($) * .a-a{fill:#347362;}.b-a{fill:#fff;} Amount * Unit * Co…" at bounding box center [256, 123] width 312 height 78
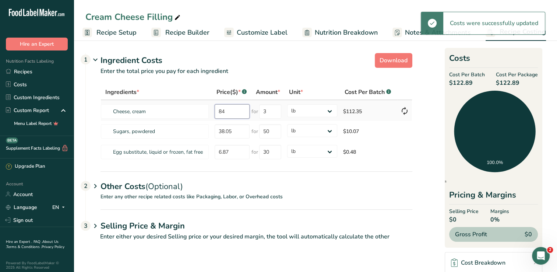
type input "8"
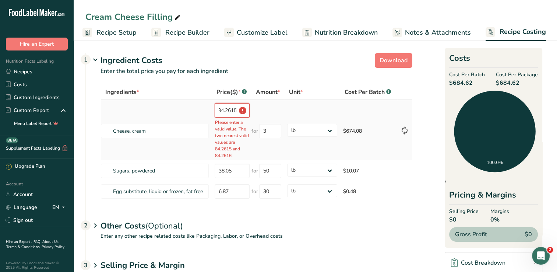
scroll to position [0, 0]
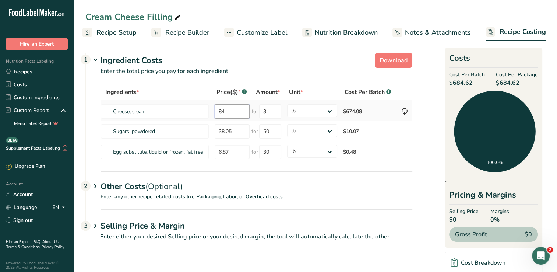
type input "8"
click at [433, 173] on section "Download Ingredient Costs 1 Enter the total price you pay for each ingredient I…" at bounding box center [315, 149] width 460 height 199
click at [406, 113] on icon at bounding box center [404, 110] width 9 height 13
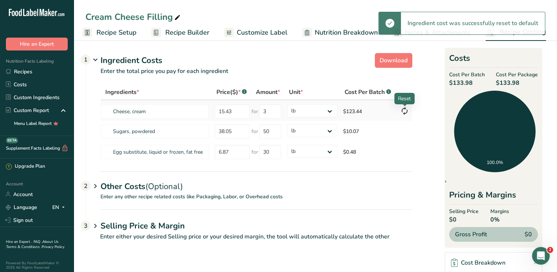
type input "92.18"
type input "18"
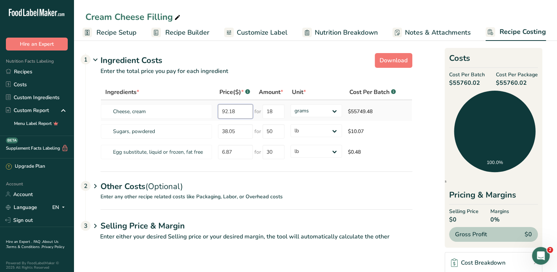
click at [242, 109] on input "92.18" at bounding box center [235, 111] width 35 height 14
click at [334, 112] on select "grams kg mg mcg lb oz" at bounding box center [316, 110] width 52 height 13
select select "12"
click at [290, 104] on select "grams kg mg mcg lb oz" at bounding box center [316, 110] width 52 height 13
click at [240, 112] on input "92.18" at bounding box center [232, 111] width 35 height 14
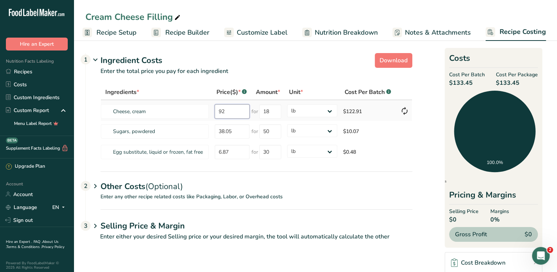
type input "9"
type input "84.26"
click at [423, 199] on section "Download Ingredient Costs 1 Enter the total price you pay for each ingredient I…" at bounding box center [315, 149] width 460 height 199
click at [21, 71] on link "Recipes" at bounding box center [37, 71] width 74 height 13
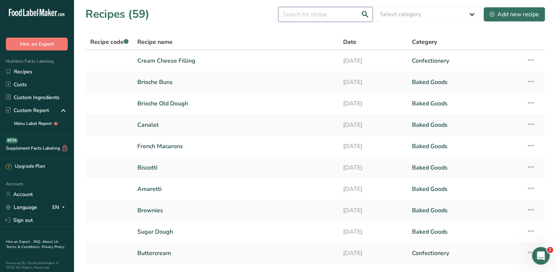
click at [317, 17] on input "text" at bounding box center [325, 14] width 94 height 15
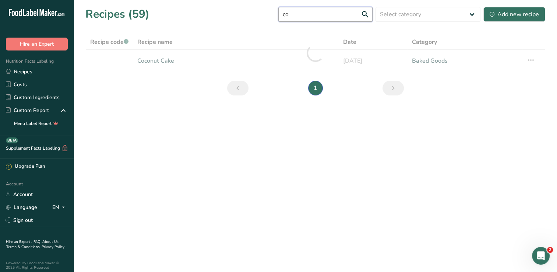
type input "c"
type input "semolina"
click at [518, 14] on div "Add new recipe" at bounding box center [513, 14] width 49 height 9
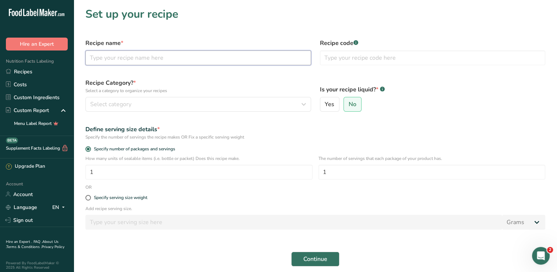
click at [105, 60] on input "text" at bounding box center [198, 57] width 226 height 15
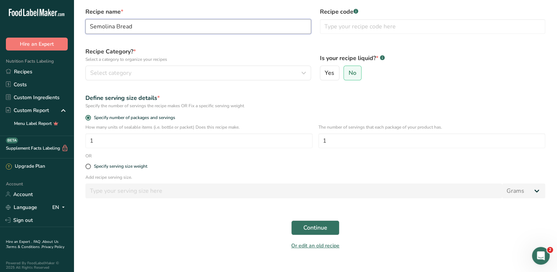
scroll to position [32, 0]
type input "Semolina Bread"
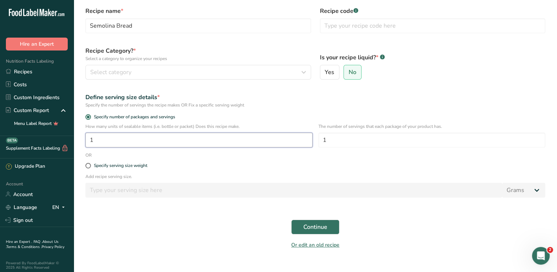
click at [112, 139] on input "1" at bounding box center [198, 139] width 227 height 15
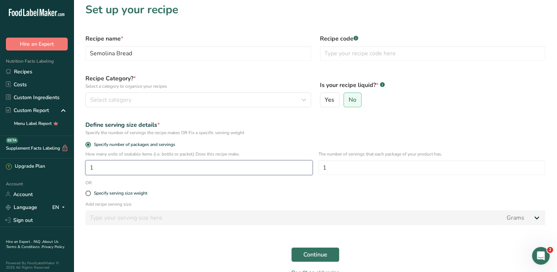
scroll to position [4, 0]
click at [109, 101] on span "Select category" at bounding box center [110, 100] width 41 height 9
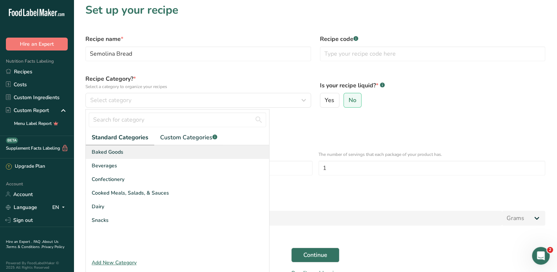
click at [99, 152] on span "Baked Goods" at bounding box center [108, 152] width 32 height 8
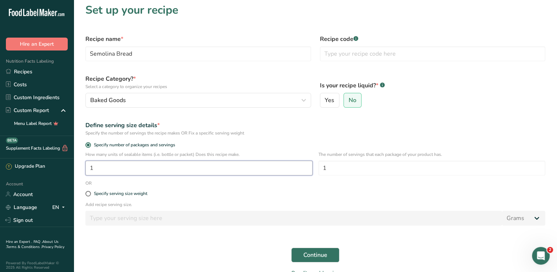
click at [191, 164] on input "1" at bounding box center [198, 167] width 227 height 15
type input "15"
click at [316, 256] on span "Continue" at bounding box center [315, 254] width 24 height 9
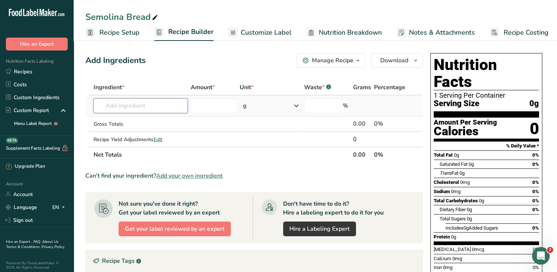
click at [115, 104] on input "text" at bounding box center [140, 105] width 94 height 15
click at [121, 121] on p "High Gluten Kyrol Flour" at bounding box center [129, 121] width 61 height 8
type input "High Gluten Kyrol Flour"
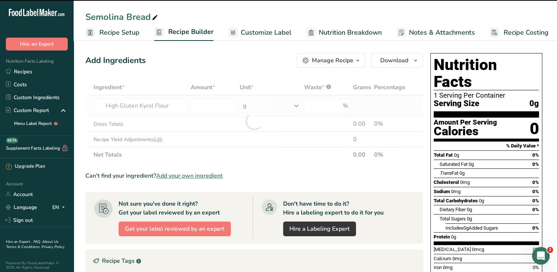
type input "0"
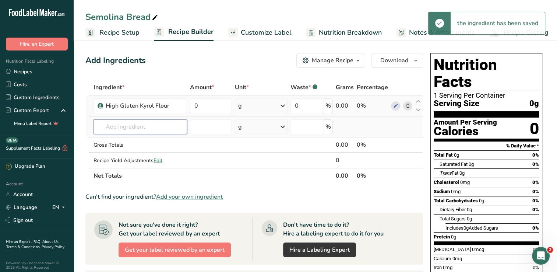
click at [112, 128] on input "text" at bounding box center [140, 126] width 94 height 15
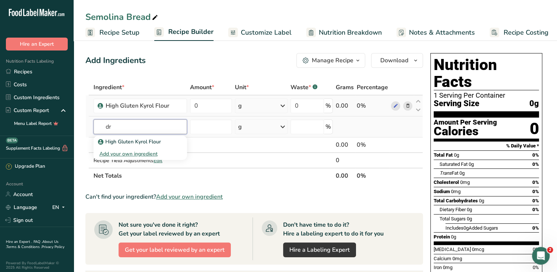
type input "d"
type input "semolina flour"
type input "Semolina Flour"
click at [408, 193] on div "Can't find your ingredient? Add your own ingredient" at bounding box center [253, 196] width 337 height 9
click at [114, 127] on input "text" at bounding box center [140, 126] width 94 height 15
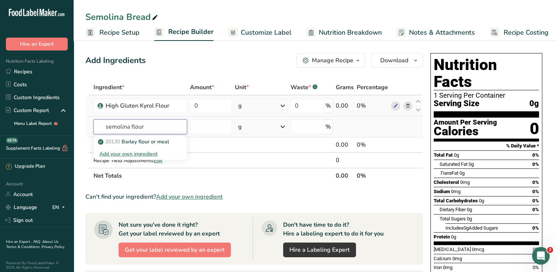
type input "semolina flour"
click at [125, 156] on div "Add your own ingredient" at bounding box center [140, 154] width 82 height 8
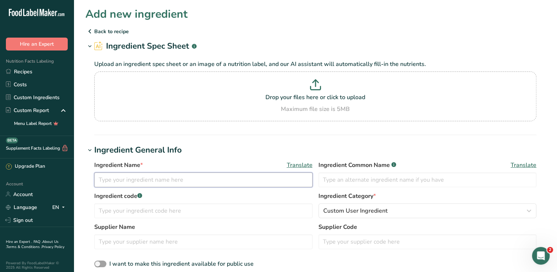
click at [127, 180] on input "text" at bounding box center [203, 179] width 218 height 15
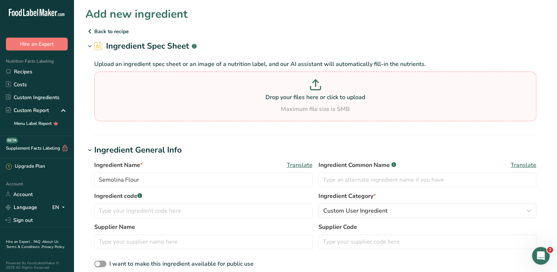
click at [176, 94] on p "Drop your files here or click to upload" at bounding box center [315, 97] width 438 height 9
click at [176, 94] on input "Drop your files here or click to upload Maximum file size is 5MB" at bounding box center [315, 96] width 442 height 50
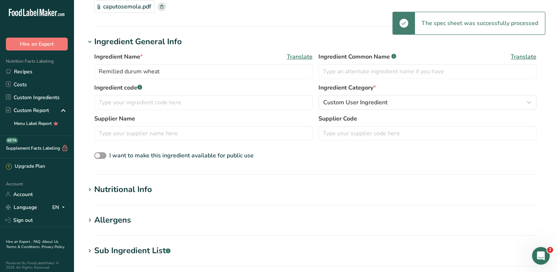
scroll to position [76, 0]
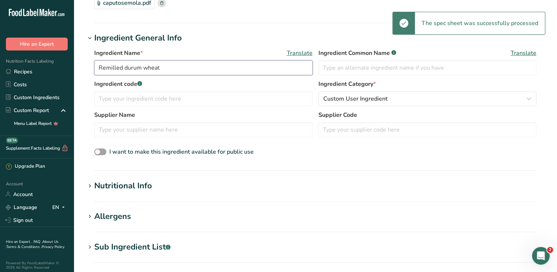
click at [201, 68] on input "Remilled durum wheat" at bounding box center [203, 67] width 218 height 15
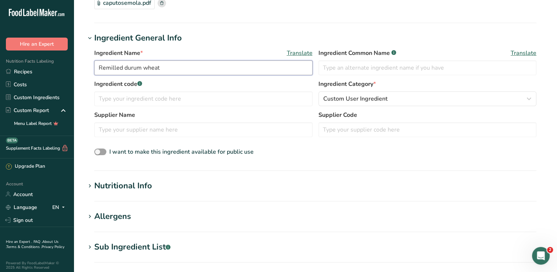
click at [210, 71] on input "Remilled durum wheat" at bounding box center [203, 67] width 218 height 15
click at [210, 70] on input "Remilled durum wheat" at bounding box center [203, 67] width 218 height 15
click at [210, 69] on input "Remilled durum wheat" at bounding box center [203, 67] width 218 height 15
click at [212, 70] on input "Remilled durum wheat" at bounding box center [203, 67] width 218 height 15
click at [258, 70] on input "Remilled durum wheat" at bounding box center [203, 67] width 218 height 15
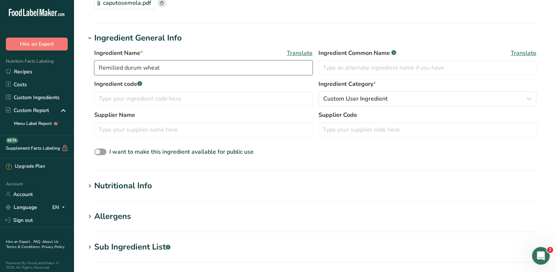
click at [259, 69] on input "Remilled durum wheat" at bounding box center [203, 67] width 218 height 15
click at [256, 69] on input "Remilled durum wheat" at bounding box center [203, 67] width 218 height 15
click at [256, 67] on input "Remilled durum wheat" at bounding box center [203, 67] width 218 height 15
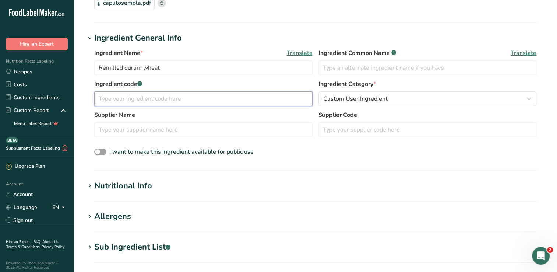
click at [279, 99] on input "text" at bounding box center [203, 98] width 218 height 15
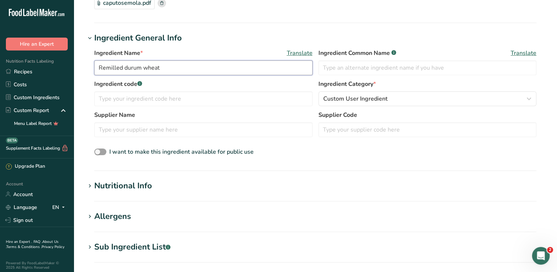
click at [242, 67] on input "Remilled durum wheat" at bounding box center [203, 67] width 218 height 15
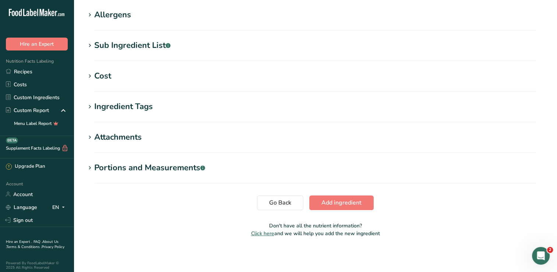
scroll to position [278, 0]
type input "Semolina Flour"
click at [366, 203] on button "Add ingredient" at bounding box center [341, 202] width 64 height 15
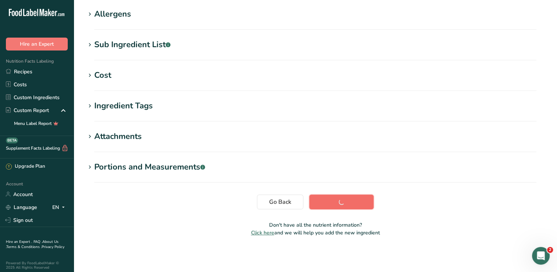
scroll to position [124, 0]
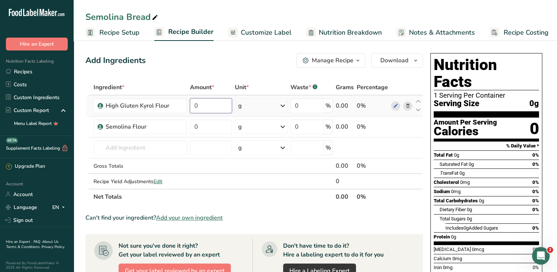
click at [210, 108] on input "0" at bounding box center [211, 105] width 42 height 15
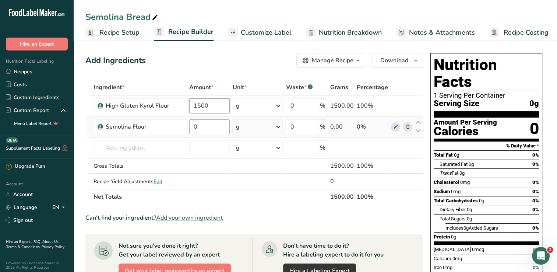
type input "1500"
click at [208, 129] on div "Ingredient * Amount * Unit * Waste * .a-a{fill:#347362;}.b-a{fill:#fff;} Grams …" at bounding box center [253, 141] width 337 height 125
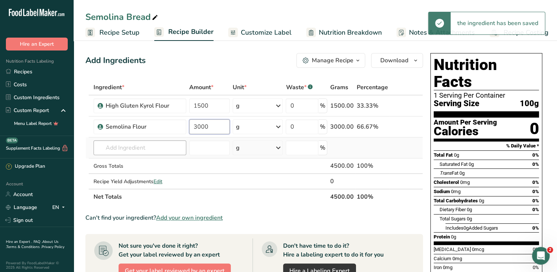
type input "3000"
click at [124, 149] on div "Ingredient * Amount * Unit * Waste * .a-a{fill:#347362;}.b-a{fill:#fff;} Grams …" at bounding box center [253, 141] width 337 height 125
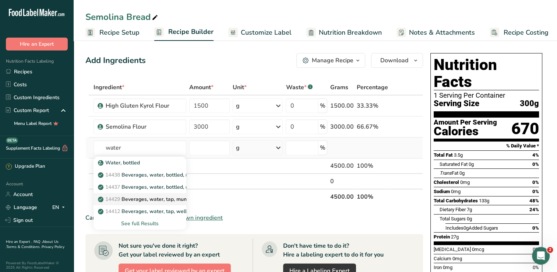
click at [133, 199] on p "14429 [GEOGRAPHIC_DATA], water, tap, municipal" at bounding box center [148, 199] width 99 height 8
type input "Beverages, water, tap, municipal"
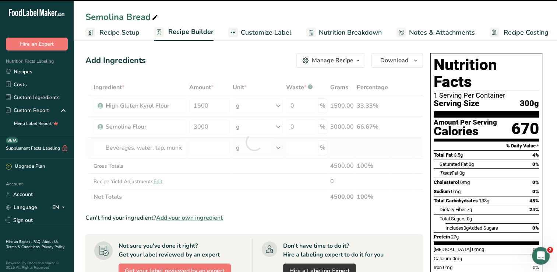
type input "0"
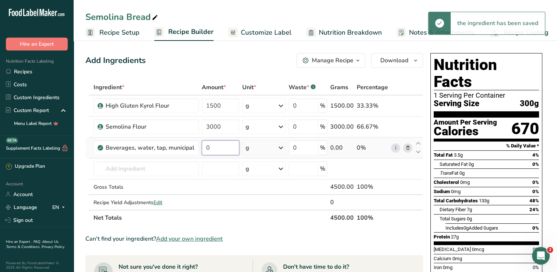
click at [209, 148] on input "0" at bounding box center [221, 147] width 38 height 15
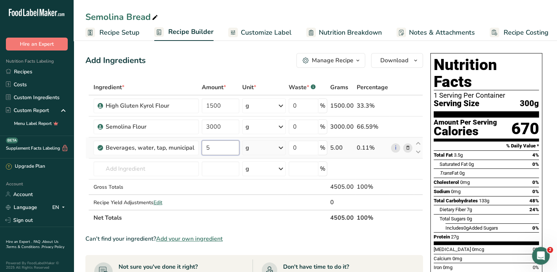
type input "5"
click at [279, 148] on div "Ingredient * Amount * Unit * Waste * .a-a{fill:#347362;}.b-a{fill:#fff;} Grams …" at bounding box center [253, 152] width 337 height 146
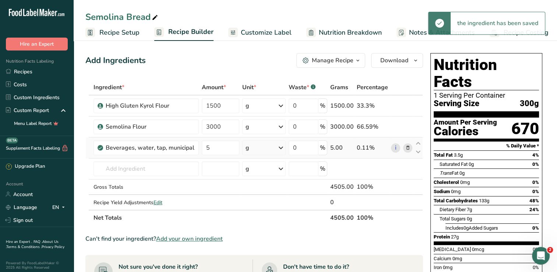
click at [281, 148] on icon at bounding box center [280, 147] width 9 height 13
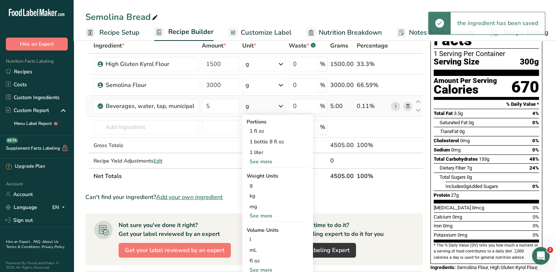
scroll to position [46, 0]
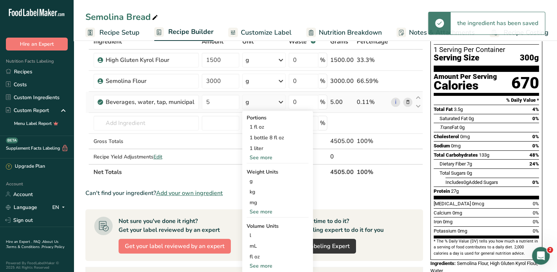
click at [273, 212] on div "See more" at bounding box center [278, 212] width 62 height 8
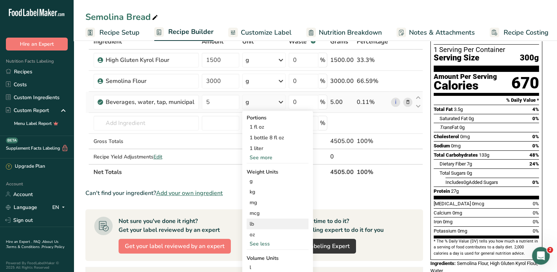
click at [269, 223] on div "lb" at bounding box center [278, 223] width 62 height 11
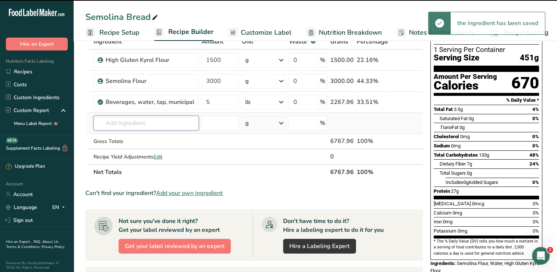
click at [117, 124] on input "text" at bounding box center [145, 123] width 105 height 15
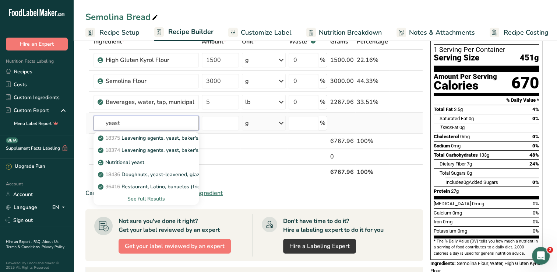
type input "yeast"
click at [144, 198] on div "See full Results" at bounding box center [145, 199] width 93 height 8
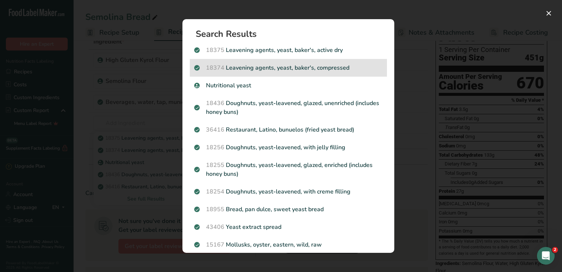
click at [213, 71] on span "18374" at bounding box center [215, 68] width 18 height 8
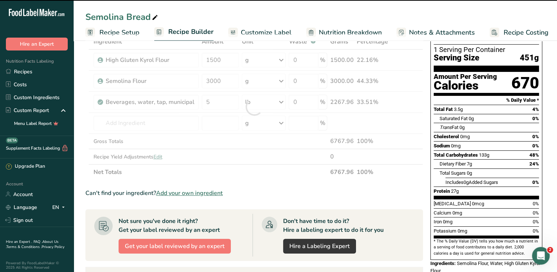
type input "0"
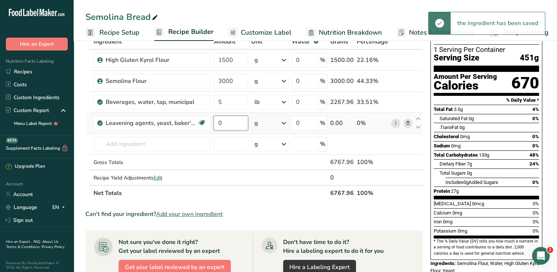
click at [230, 124] on input "0" at bounding box center [230, 123] width 34 height 15
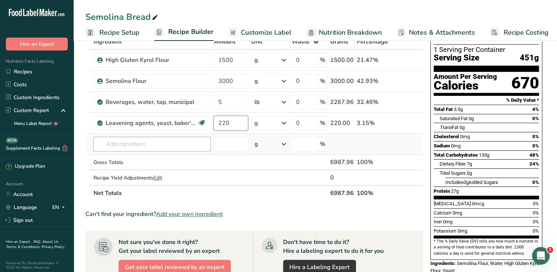
type input "220"
click at [125, 141] on div "Ingredient * Amount * Unit * Waste * .a-a{fill:#347362;}.b-a{fill:#fff;} Grams …" at bounding box center [253, 117] width 337 height 167
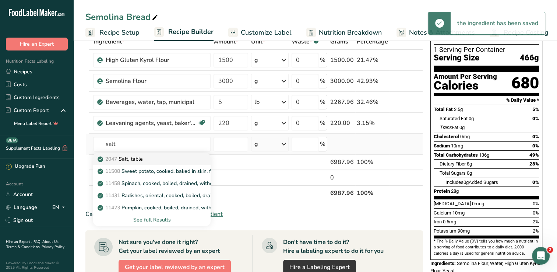
click at [129, 157] on p "2047 Salt, table" at bounding box center [120, 159] width 43 height 8
type input "Salt, table"
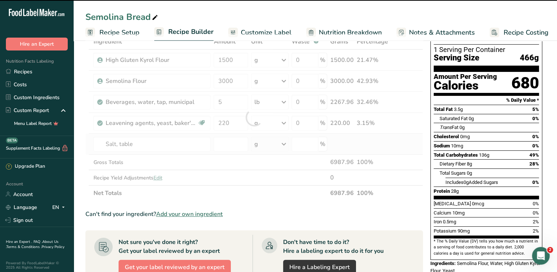
type input "0"
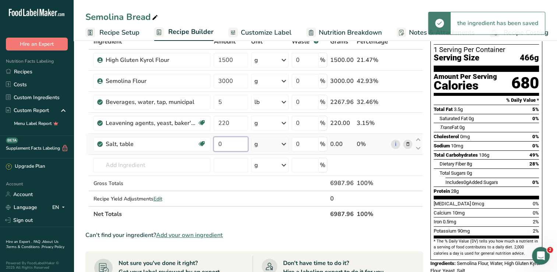
click at [234, 143] on input "0" at bounding box center [230, 144] width 34 height 15
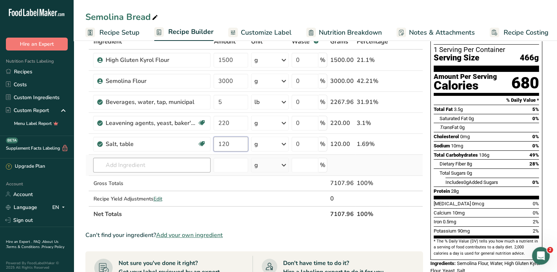
type input "120"
click at [118, 167] on div "Ingredient * Amount * Unit * Waste * .a-a{fill:#347362;}.b-a{fill:#fff;} Grams …" at bounding box center [253, 128] width 337 height 188
click at [121, 177] on p "Dough Conditioner" at bounding box center [124, 180] width 50 height 8
type input "Dough Conditioner"
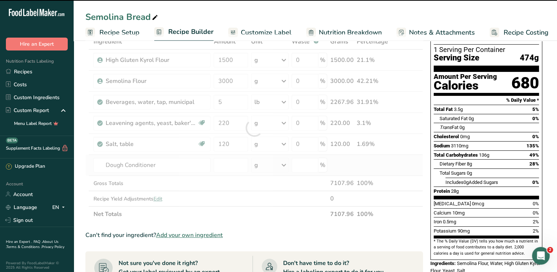
type input "0"
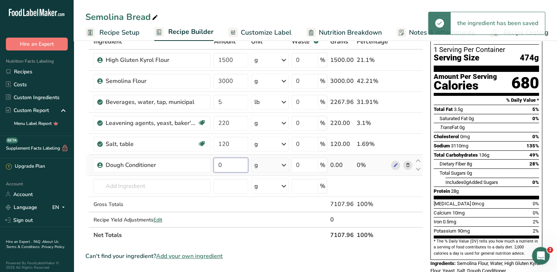
click at [229, 164] on input "0" at bounding box center [230, 164] width 34 height 15
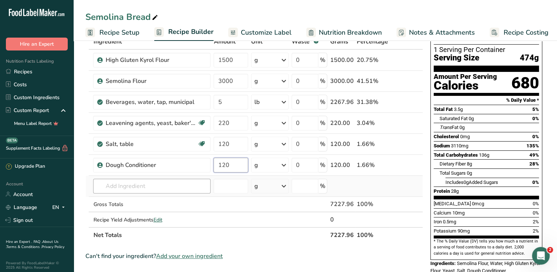
type input "120"
click at [130, 186] on div "Ingredient * Amount * Unit * Waste * .a-a{fill:#347362;}.b-a{fill:#fff;} Grams …" at bounding box center [253, 138] width 337 height 209
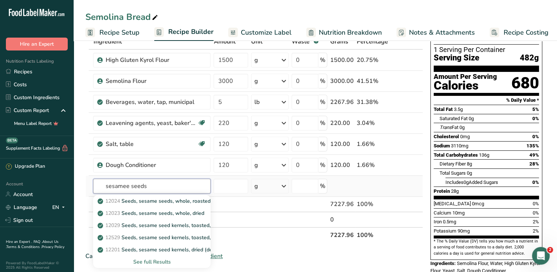
type input "sesamee seeds"
click at [157, 262] on div "See full Results" at bounding box center [152, 262] width 106 height 8
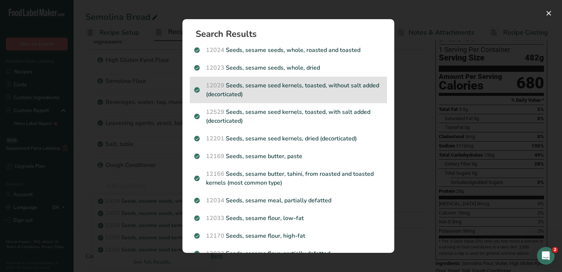
click at [221, 96] on p "12029 Seeds, sesame seed kernels, toasted, without salt added (decorticated)" at bounding box center [288, 90] width 188 height 18
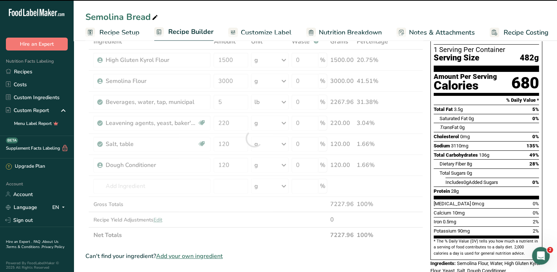
type input "0"
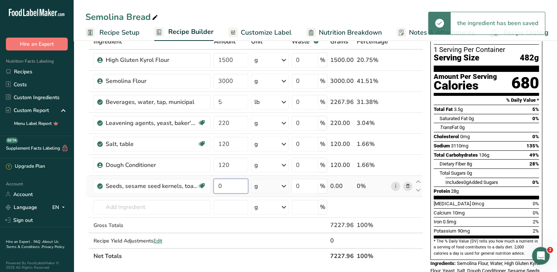
click at [233, 187] on input "0" at bounding box center [230, 185] width 34 height 15
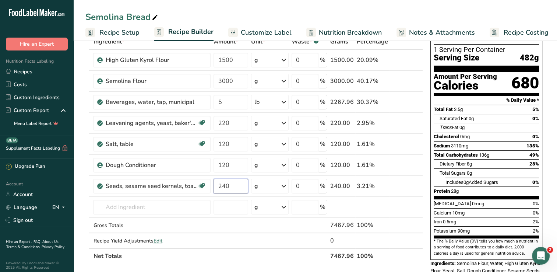
type input "240"
click at [517, 36] on span "Recipe Costing" at bounding box center [525, 33] width 45 height 10
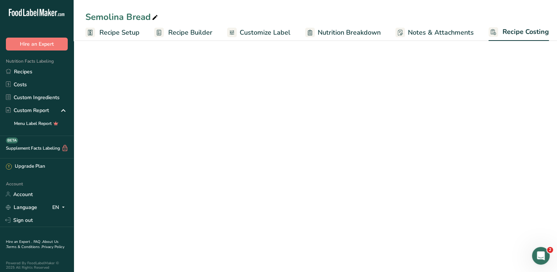
scroll to position [0, 3]
select select "12"
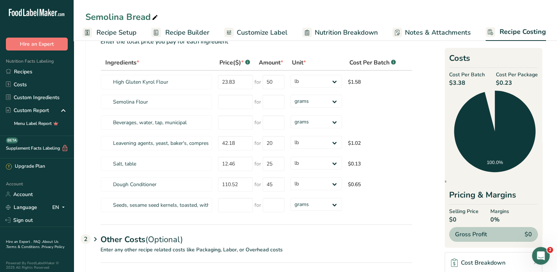
scroll to position [34, 0]
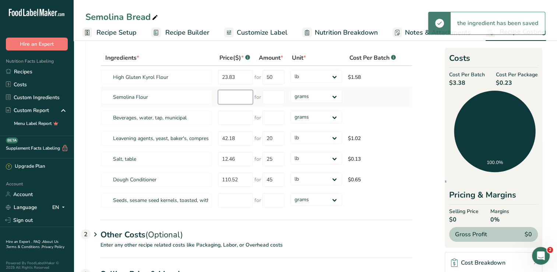
click at [239, 98] on input "number" at bounding box center [235, 97] width 35 height 14
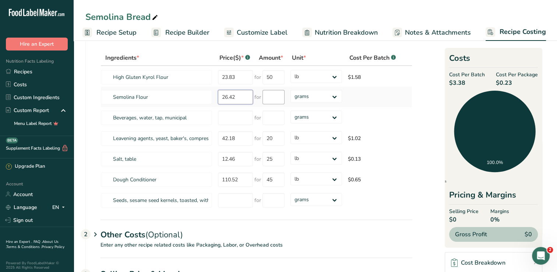
type input "26.42"
click at [280, 100] on input "number" at bounding box center [273, 97] width 22 height 14
type input "5"
type input "50"
click at [331, 102] on div "Ingredients * Price($) * .a-a{fill:#347362;}.b-a{fill:#fff;} Amount * Unit * Co…" at bounding box center [256, 130] width 312 height 160
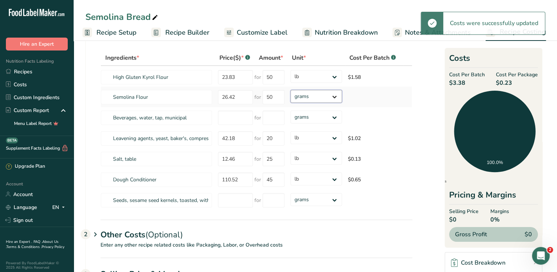
select select "12"
click at [290, 90] on select "grams kg mg mcg lb oz" at bounding box center [316, 96] width 52 height 13
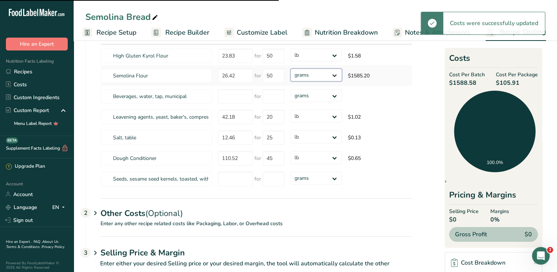
scroll to position [71, 0]
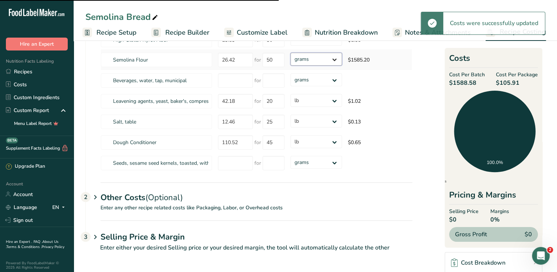
select select "12"
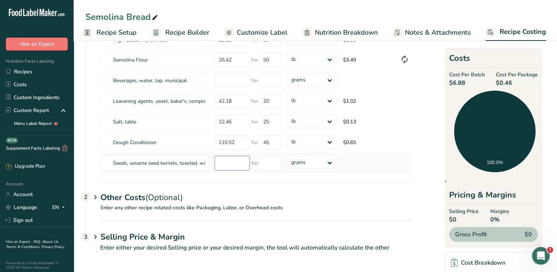
click at [235, 162] on input "number" at bounding box center [232, 163] width 35 height 14
type input "23.15"
click at [274, 162] on input "number" at bounding box center [270, 163] width 22 height 14
type input "5.5"
click at [330, 165] on div "Ingredients * Price($) * .a-a{fill:#347362;}.b-a{fill:#fff;} Amount * Unit * Co…" at bounding box center [256, 93] width 312 height 160
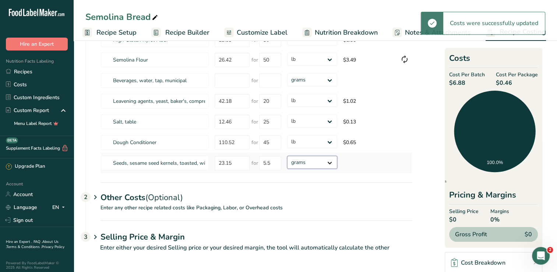
select select "12"
click at [287, 156] on select "grams kg mg mcg lb oz" at bounding box center [312, 162] width 50 height 13
type input "6"
click at [439, 223] on section "Download Ingredient Costs 1 Enter the total price you pay for each ingredient I…" at bounding box center [315, 120] width 460 height 282
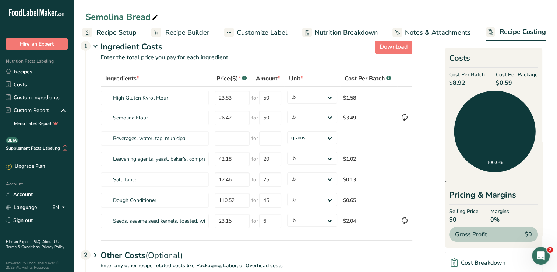
scroll to position [0, 0]
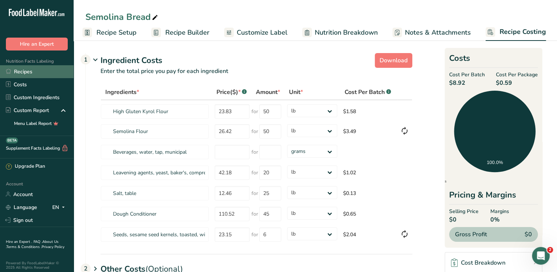
click at [18, 71] on link "Recipes" at bounding box center [37, 71] width 74 height 13
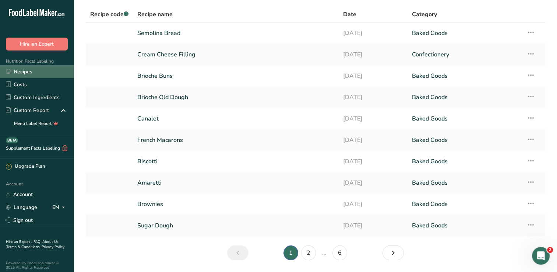
scroll to position [28, 0]
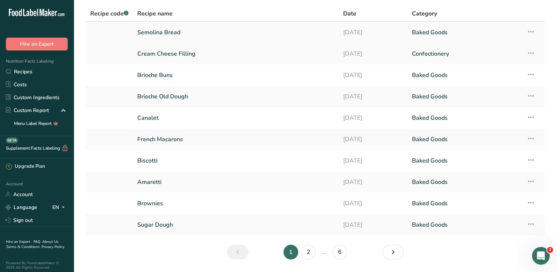
click at [204, 32] on link "Semolina Bread" at bounding box center [235, 32] width 197 height 15
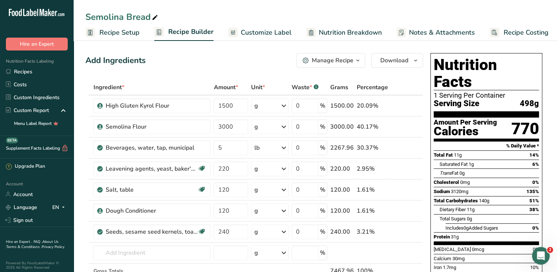
click at [114, 38] on link "Recipe Setup" at bounding box center [112, 32] width 54 height 17
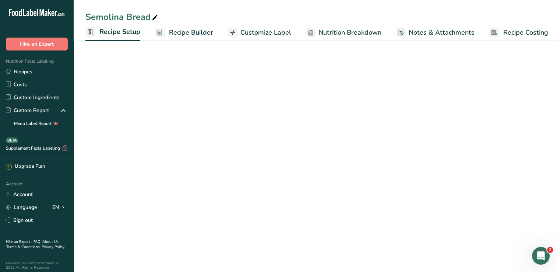
scroll to position [0, 3]
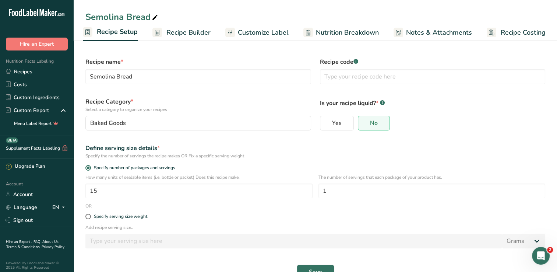
click at [182, 28] on span "Recipe Builder" at bounding box center [188, 33] width 44 height 10
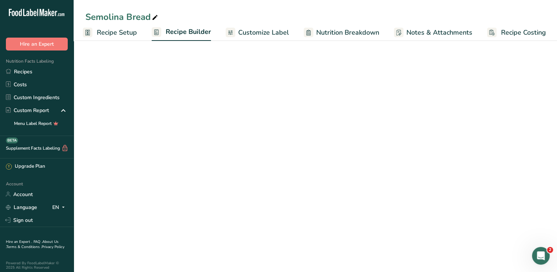
scroll to position [0, 3]
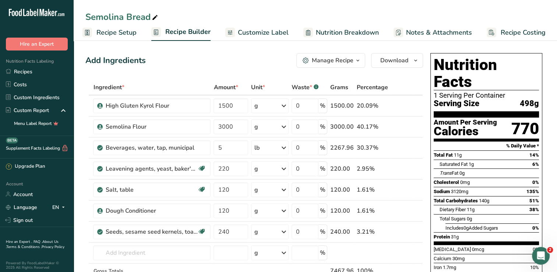
click at [122, 36] on span "Recipe Setup" at bounding box center [116, 33] width 40 height 10
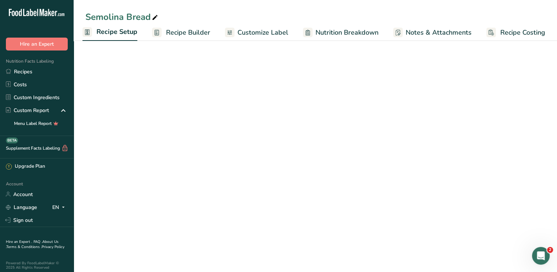
scroll to position [0, 3]
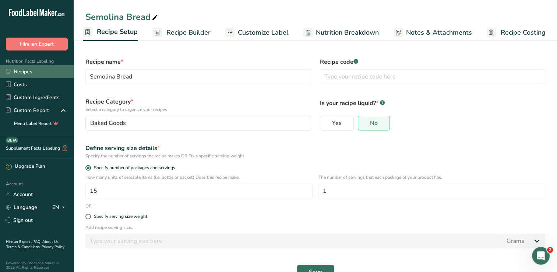
click at [25, 75] on link "Recipes" at bounding box center [37, 71] width 74 height 13
